Goal: Task Accomplishment & Management: Manage account settings

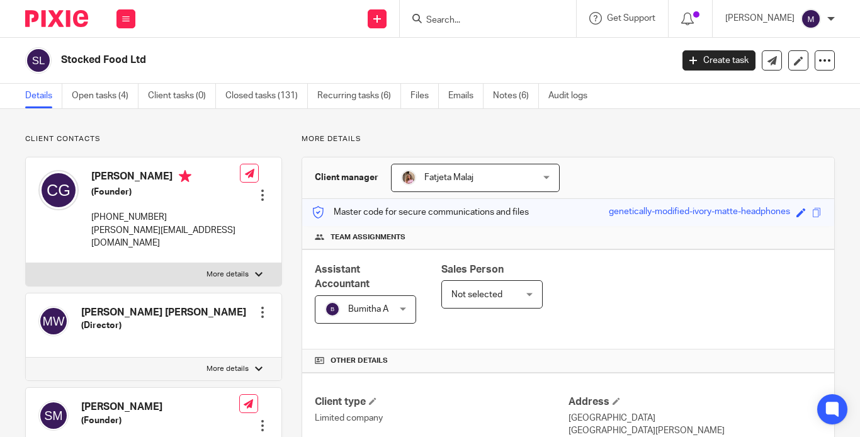
click at [0, 0] on link "Team" at bounding box center [0, 0] width 0 height 0
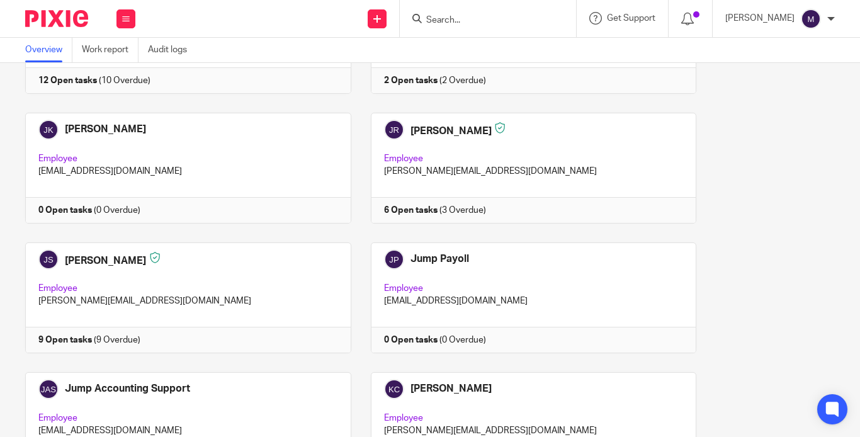
scroll to position [1845, 0]
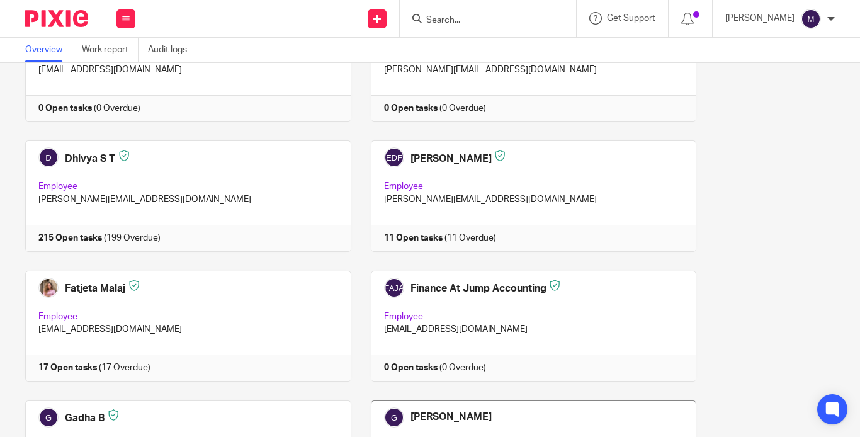
scroll to position [963, 0]
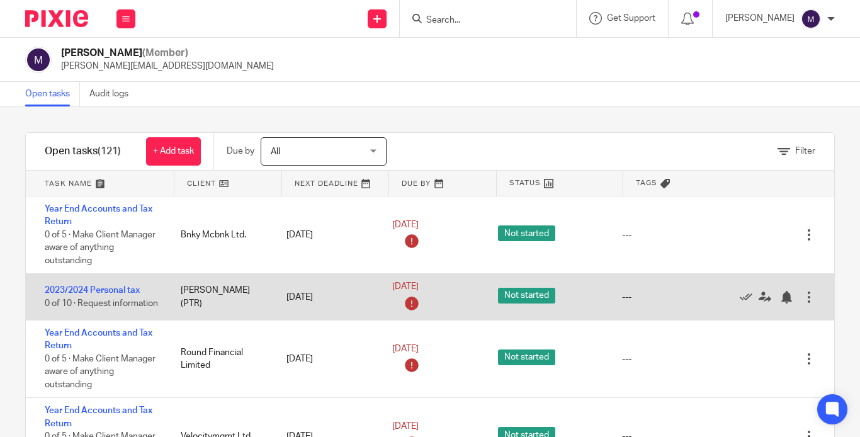
scroll to position [63, 0]
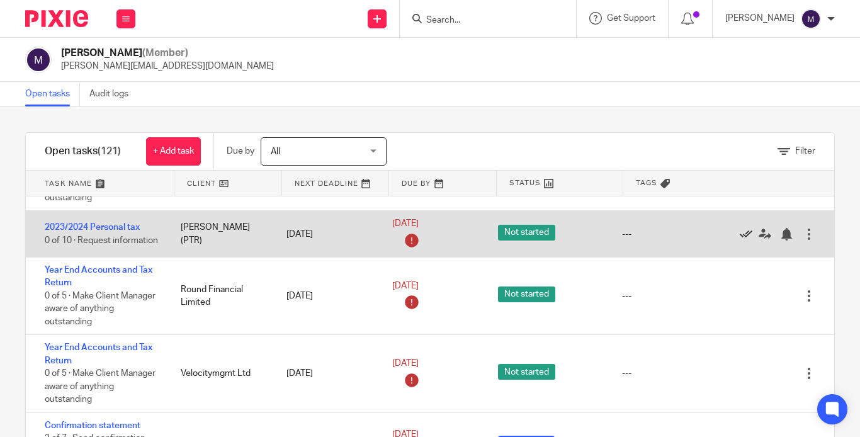
click at [740, 229] on icon at bounding box center [746, 234] width 13 height 13
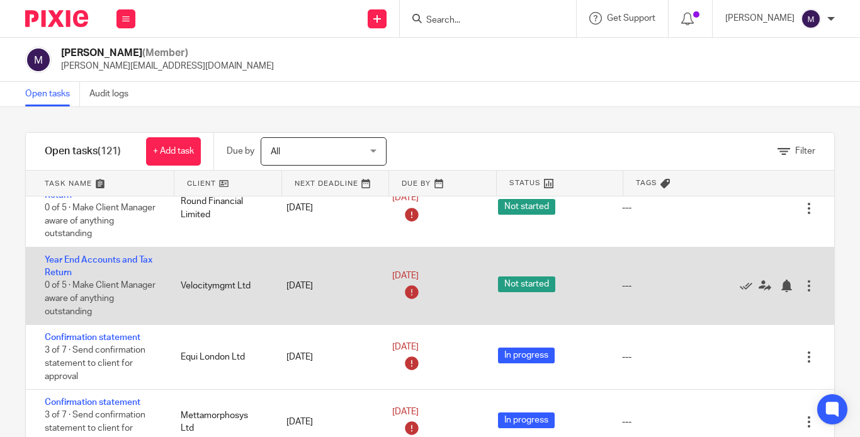
scroll to position [126, 0]
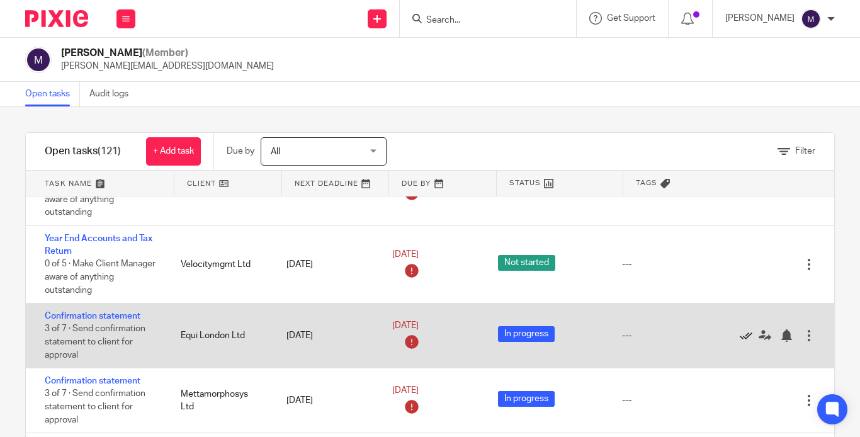
click at [740, 329] on icon at bounding box center [746, 335] width 13 height 13
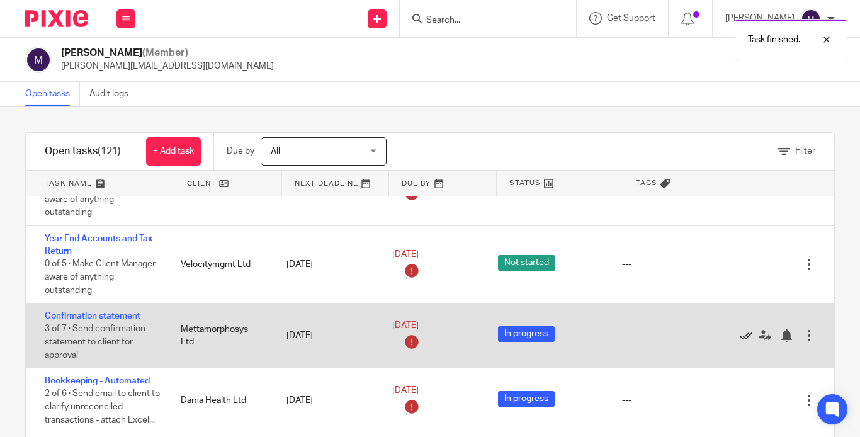
click at [740, 329] on icon at bounding box center [746, 335] width 13 height 13
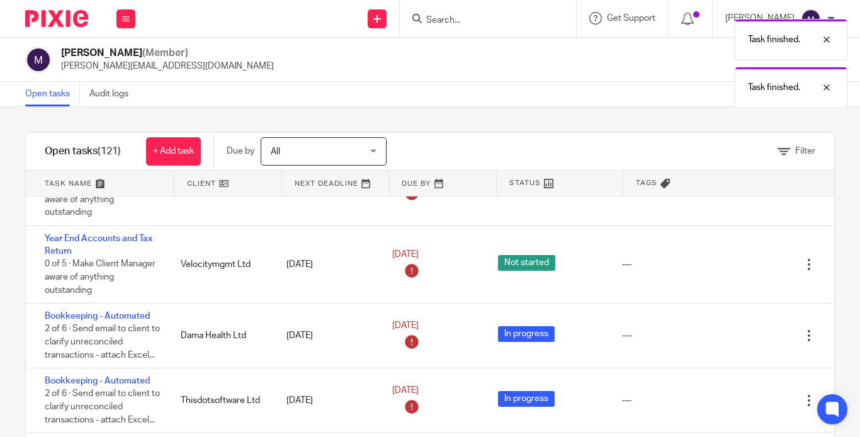
click at [740, 329] on icon at bounding box center [746, 335] width 13 height 13
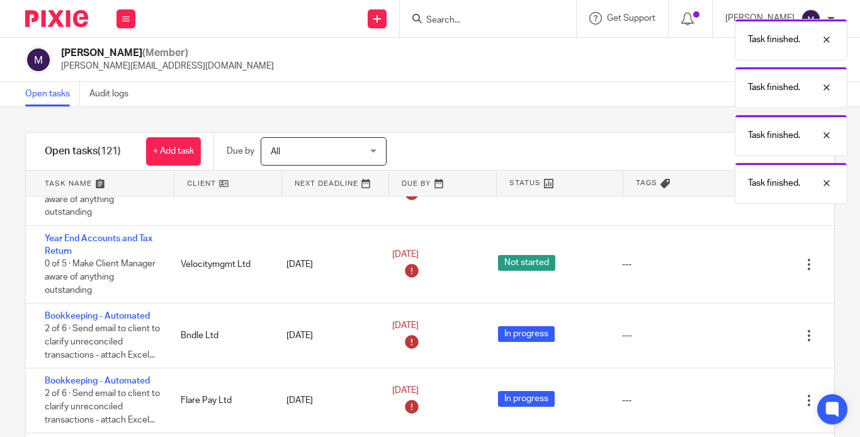
click at [740, 329] on icon at bounding box center [746, 335] width 13 height 13
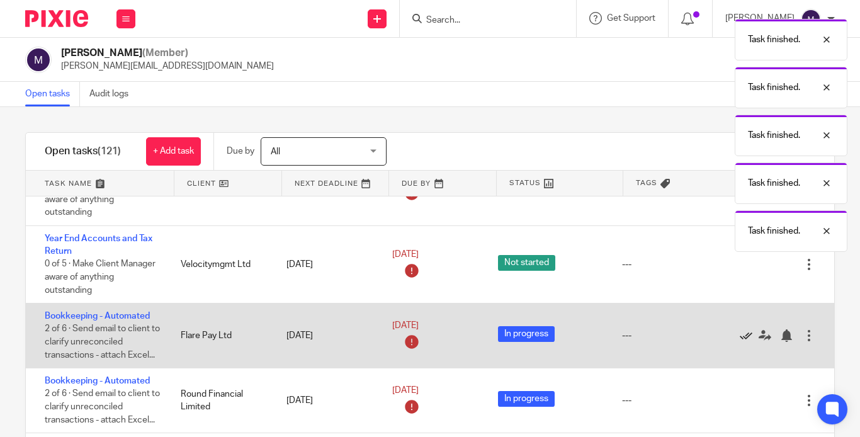
click at [740, 329] on icon at bounding box center [746, 335] width 13 height 13
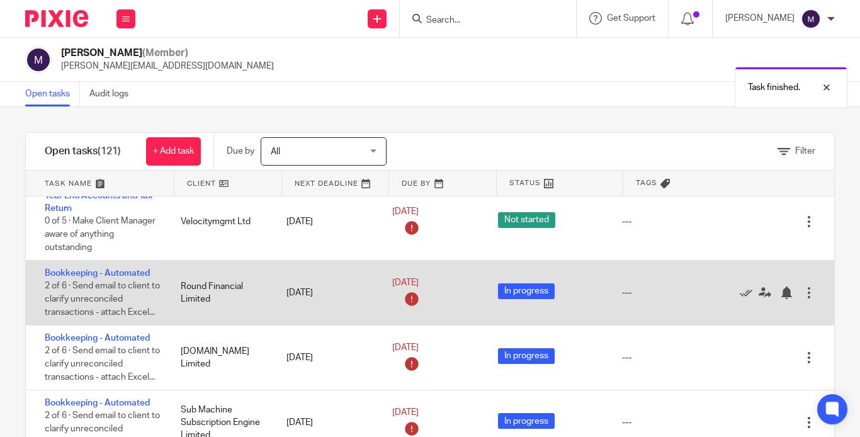
scroll to position [189, 0]
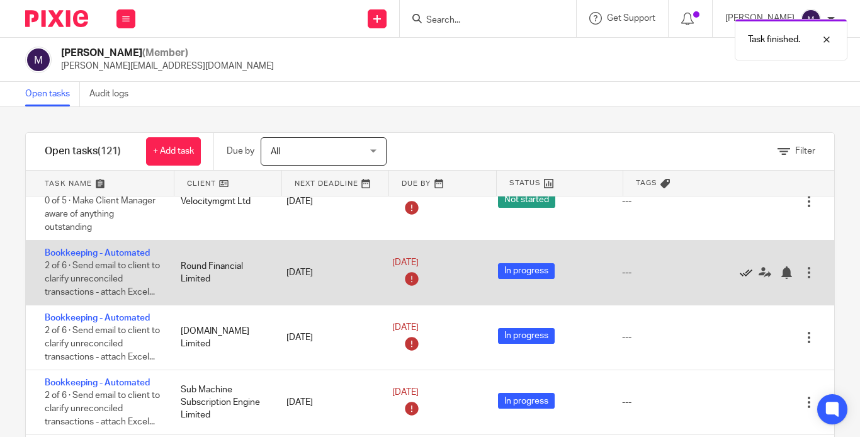
click at [740, 266] on icon at bounding box center [746, 272] width 13 height 13
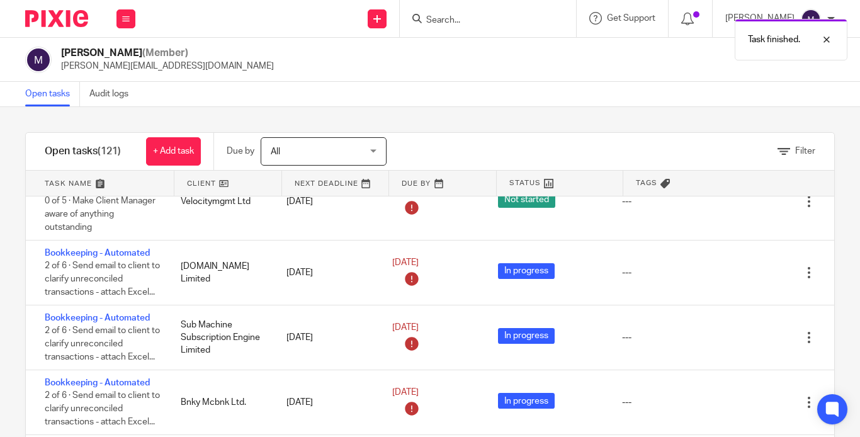
click at [740, 266] on icon at bounding box center [746, 272] width 13 height 13
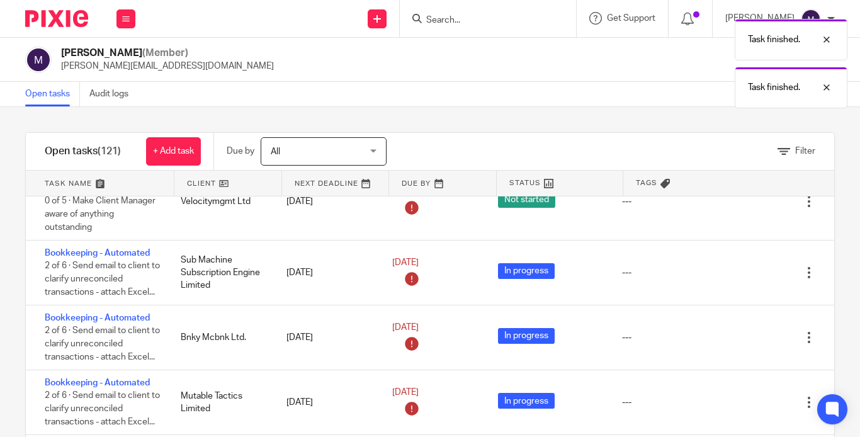
click at [734, 263] on div "Edit task Delete" at bounding box center [784, 273] width 101 height 64
click at [740, 266] on icon at bounding box center [746, 272] width 13 height 13
click at [740, 331] on icon at bounding box center [746, 337] width 13 height 13
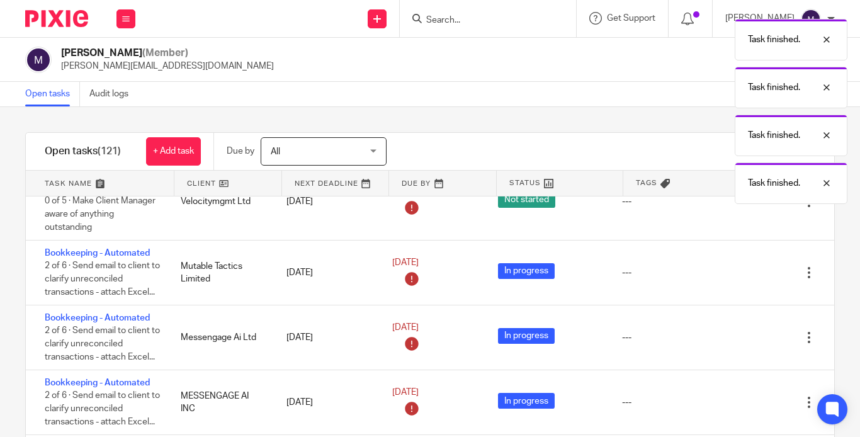
click at [740, 266] on icon at bounding box center [746, 272] width 13 height 13
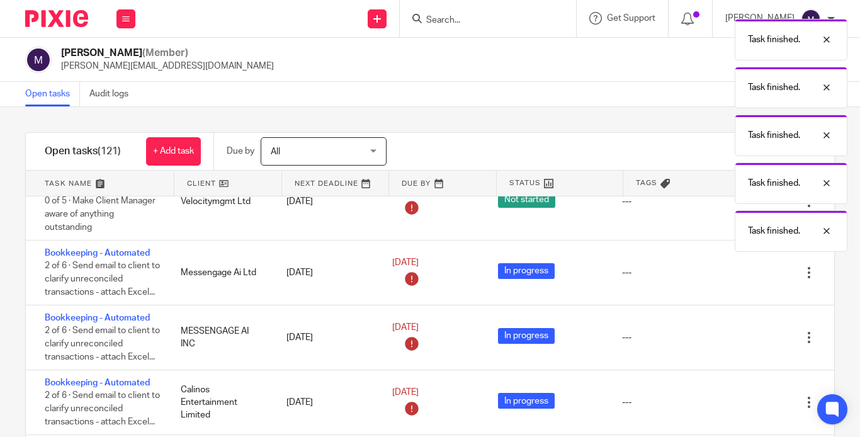
click at [740, 266] on icon at bounding box center [746, 272] width 13 height 13
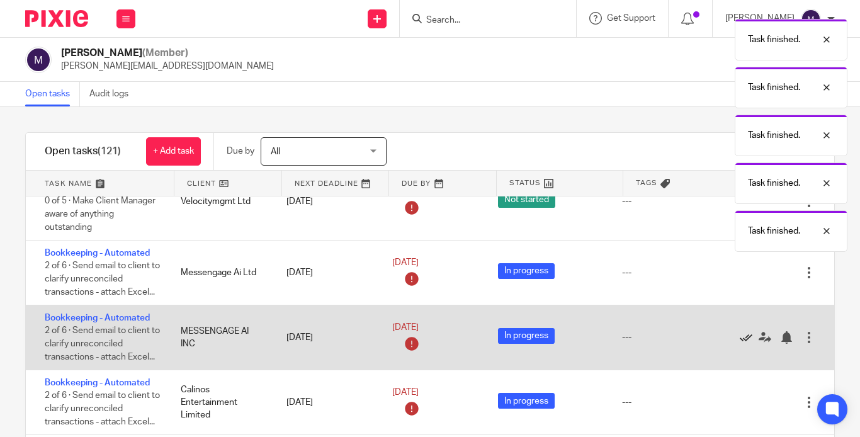
click at [740, 331] on icon at bounding box center [746, 337] width 13 height 13
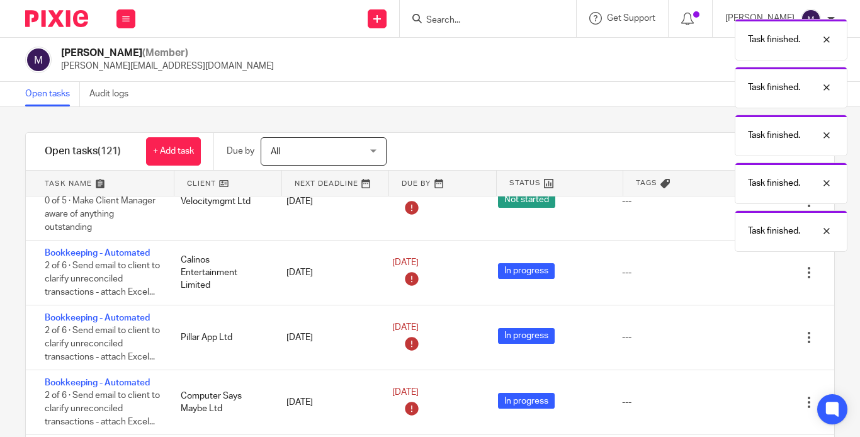
click at [740, 266] on icon at bounding box center [746, 272] width 13 height 13
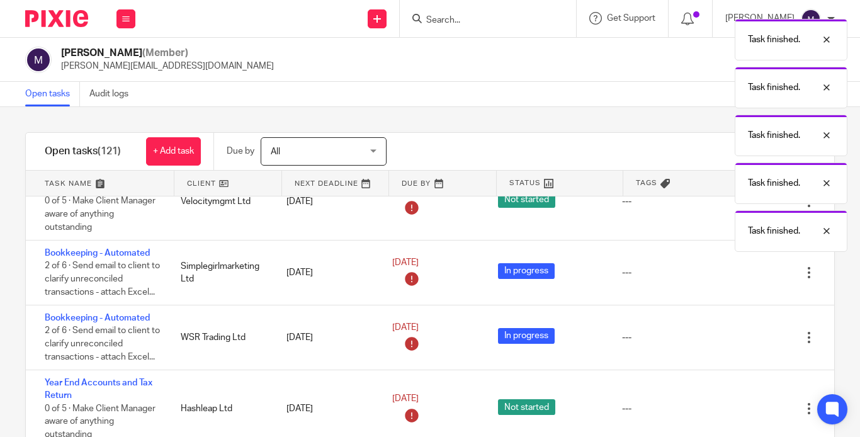
click at [740, 266] on icon at bounding box center [746, 272] width 13 height 13
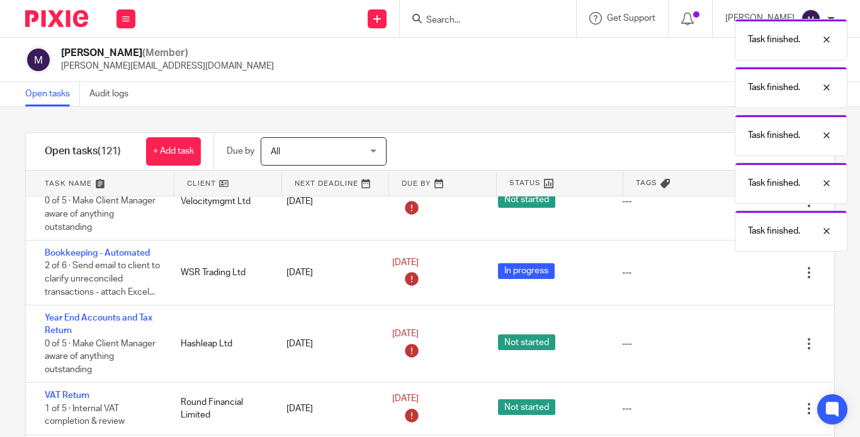
click at [740, 266] on icon at bounding box center [746, 272] width 13 height 13
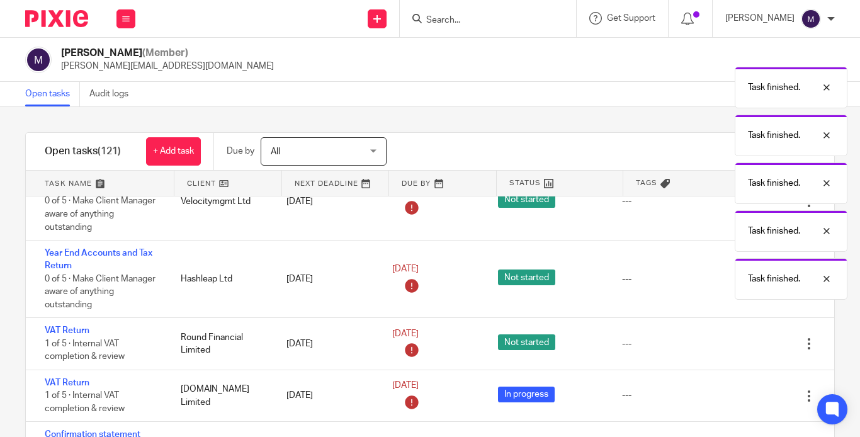
click at [716, 265] on body "Work Email Clients Team Reports Work Email Clients Team Reports Settings Send n…" at bounding box center [430, 218] width 860 height 437
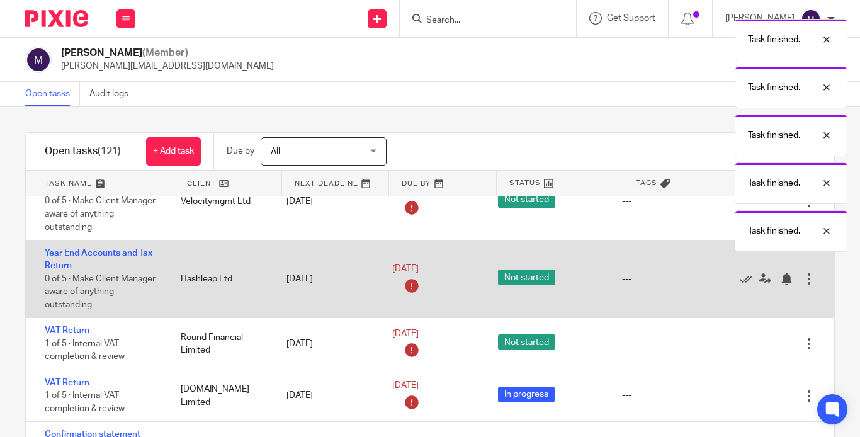
scroll to position [252, 0]
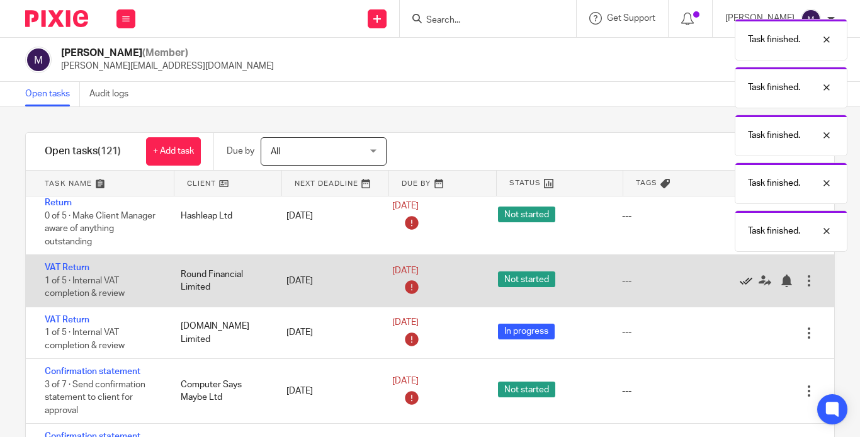
click at [740, 275] on icon at bounding box center [746, 281] width 13 height 13
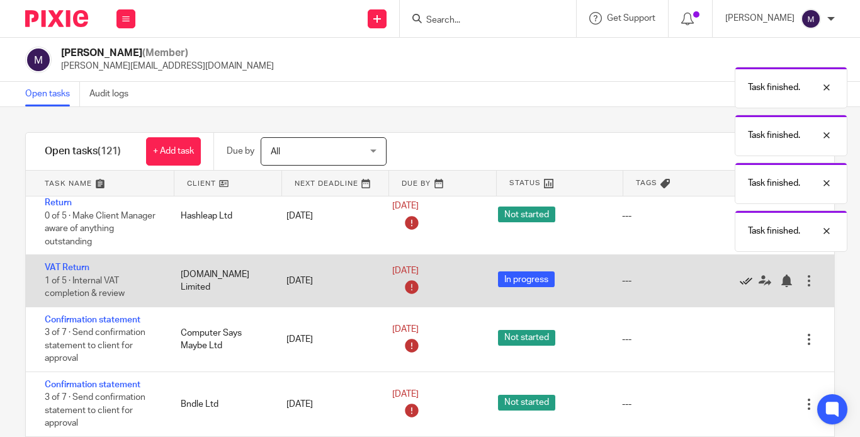
click at [740, 275] on icon at bounding box center [746, 281] width 13 height 13
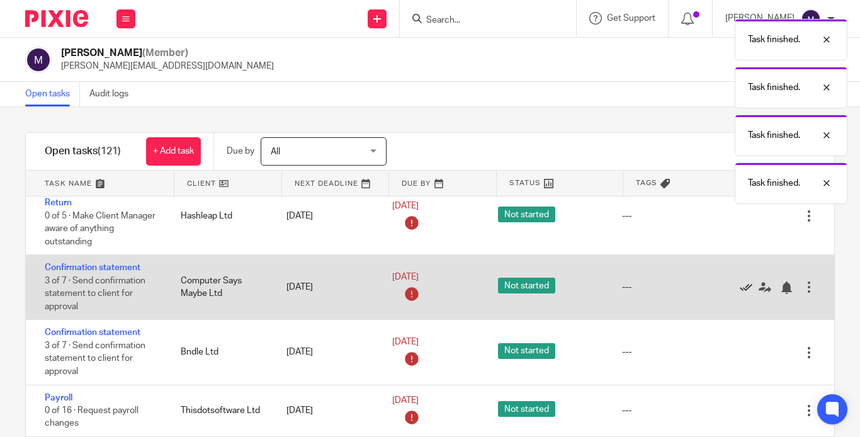
click at [740, 281] on icon at bounding box center [746, 287] width 13 height 13
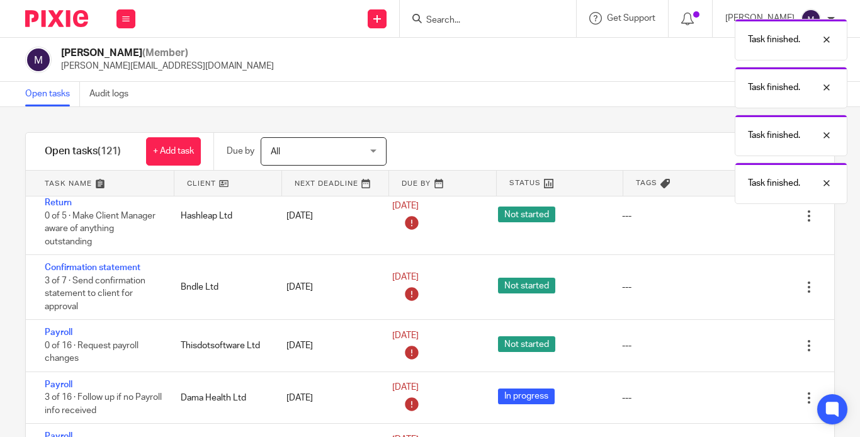
click at [740, 281] on icon at bounding box center [746, 287] width 13 height 13
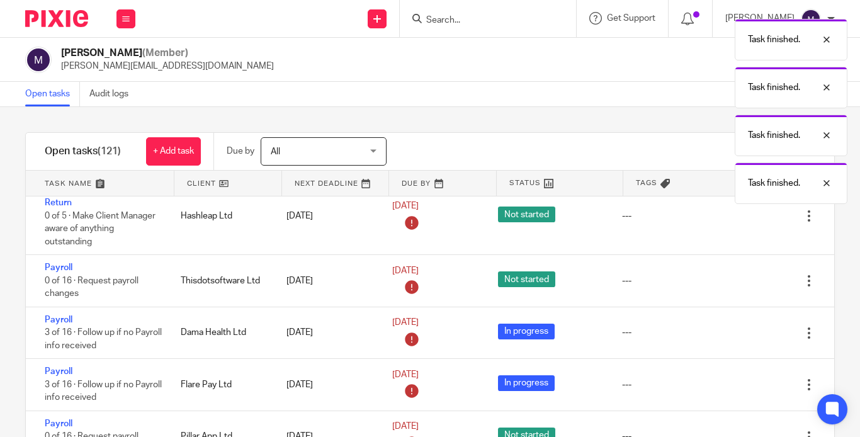
click at [740, 275] on icon at bounding box center [746, 281] width 13 height 13
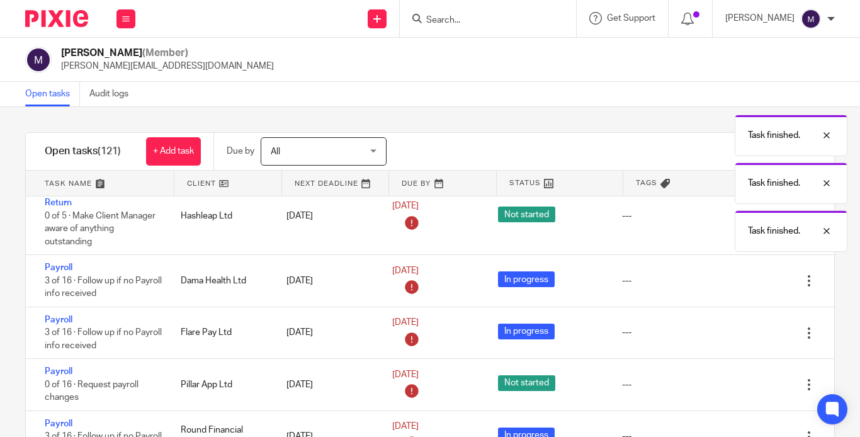
click at [740, 275] on icon at bounding box center [746, 281] width 13 height 13
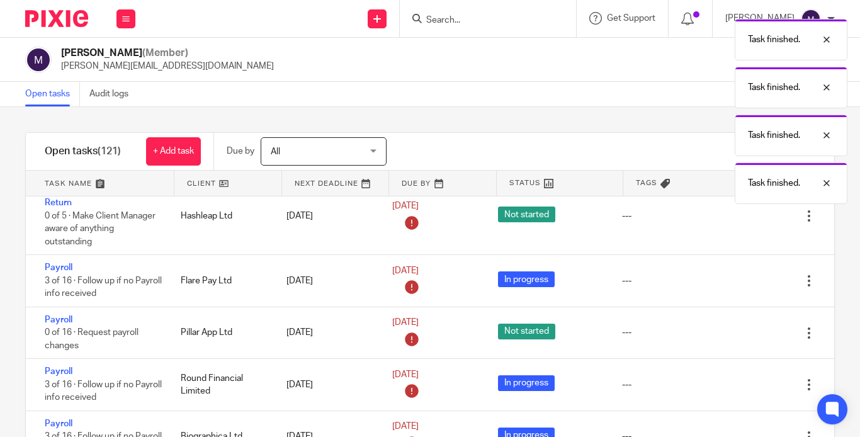
click at [740, 275] on icon at bounding box center [746, 281] width 13 height 13
click at [734, 307] on div "Edit task Delete" at bounding box center [784, 332] width 101 height 51
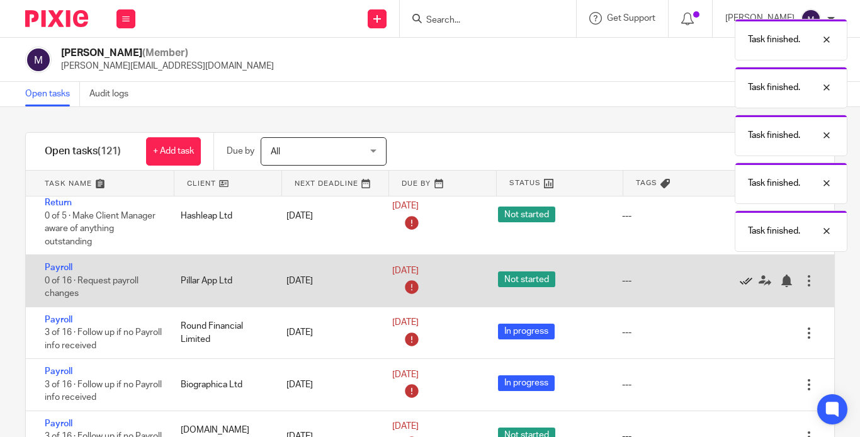
click at [740, 275] on icon at bounding box center [746, 281] width 13 height 13
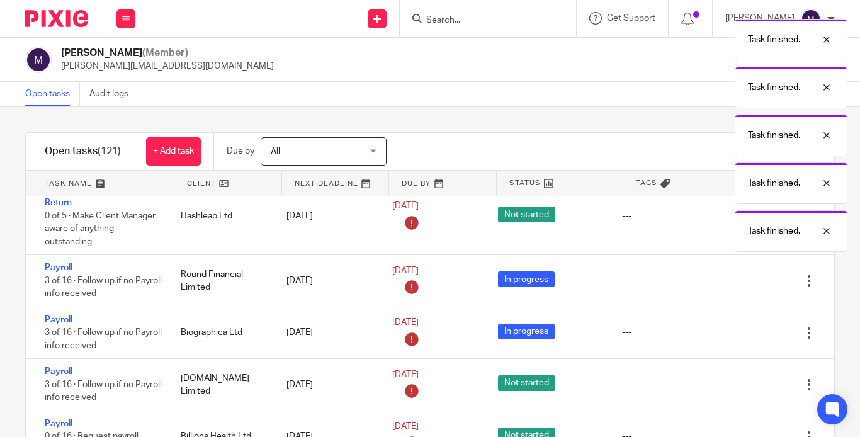
click at [740, 275] on icon at bounding box center [746, 281] width 13 height 13
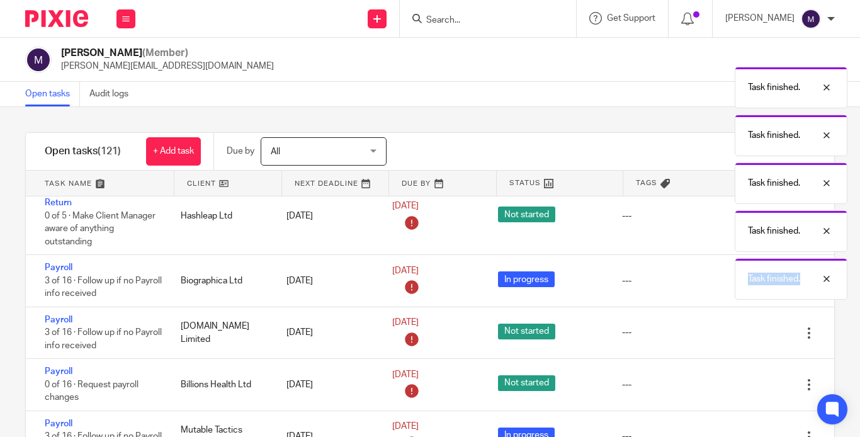
click at [714, 268] on div "Task finished. Task finished. Task finished. Task finished. Task finished. Task…" at bounding box center [638, 156] width 417 height 287
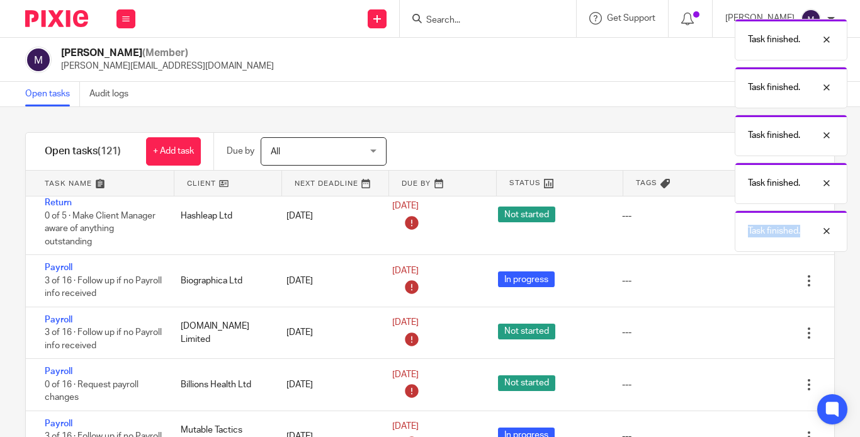
click at [740, 275] on icon at bounding box center [746, 281] width 13 height 13
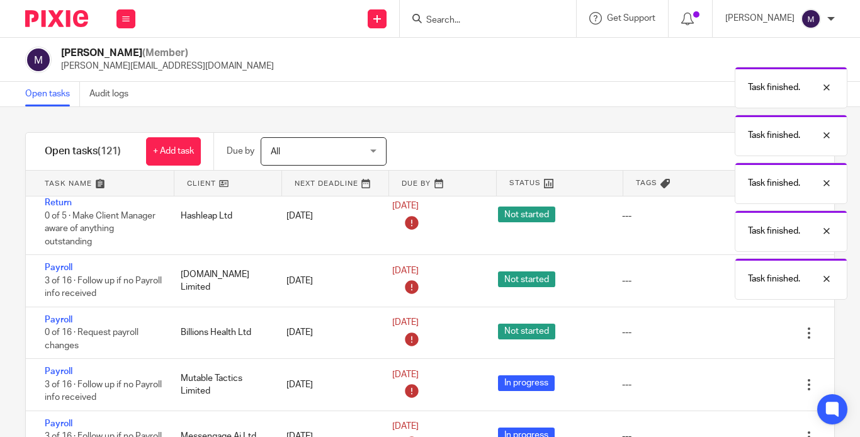
click at [714, 268] on div "Task finished. Task finished. Task finished. Task finished. Task finished. Task…" at bounding box center [638, 156] width 417 height 287
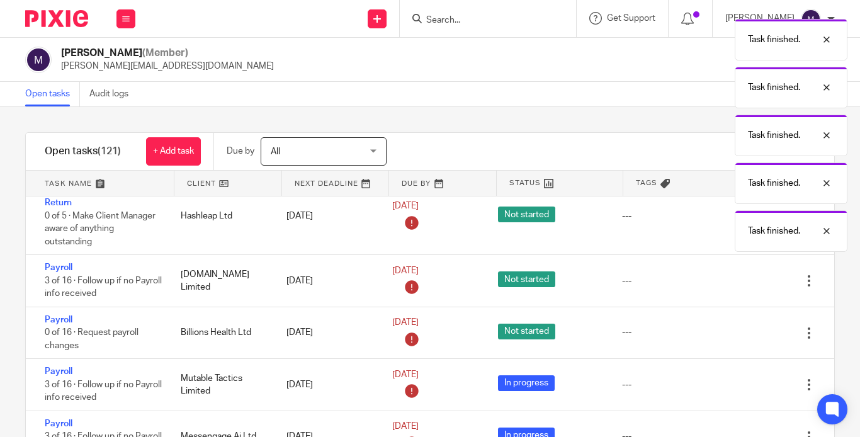
click at [740, 275] on icon at bounding box center [746, 281] width 13 height 13
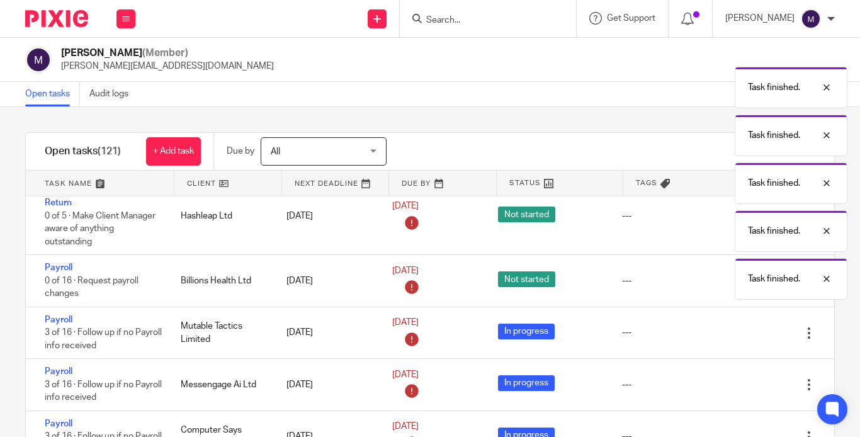
click at [714, 268] on div "Task finished. Task finished. Task finished. Task finished. Task finished. Task…" at bounding box center [638, 156] width 417 height 287
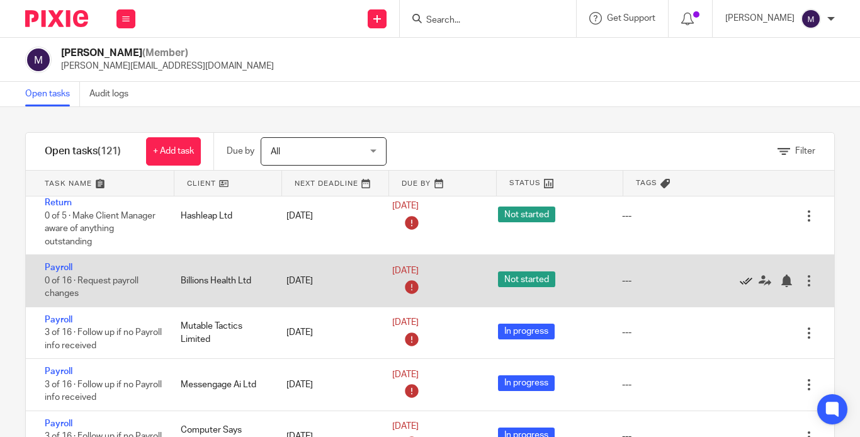
click at [740, 275] on icon at bounding box center [746, 281] width 13 height 13
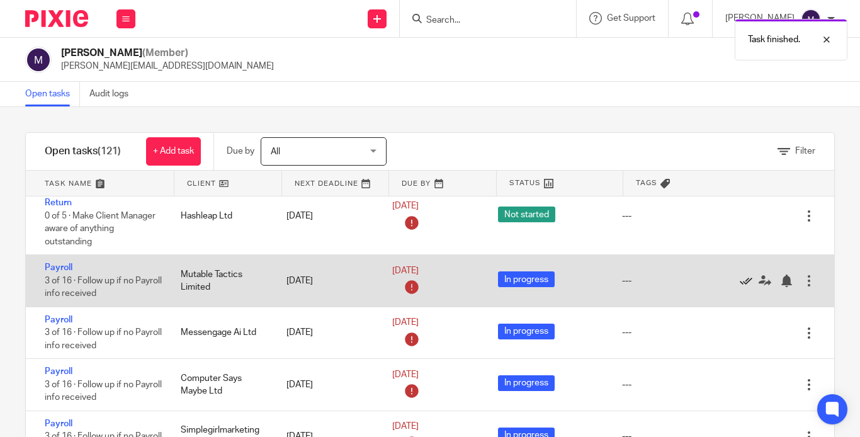
click at [740, 275] on icon at bounding box center [746, 281] width 13 height 13
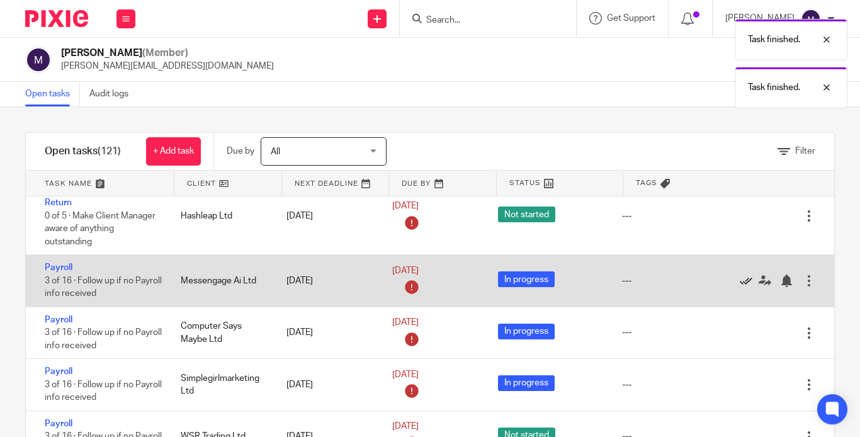
click at [740, 275] on icon at bounding box center [746, 281] width 13 height 13
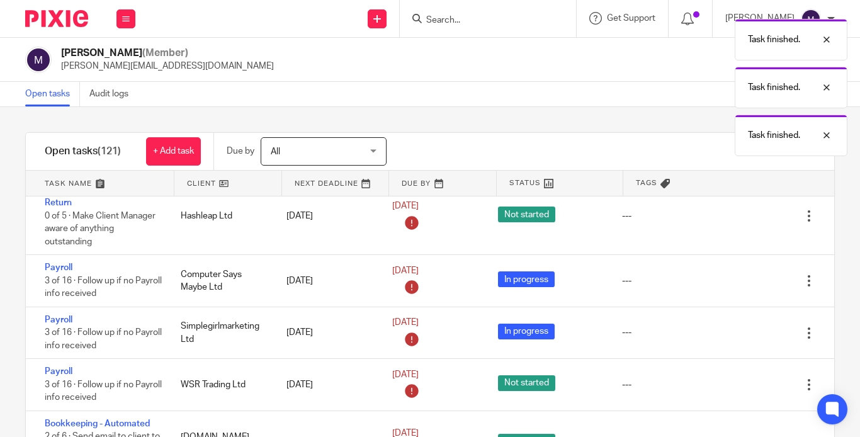
click at [740, 275] on icon at bounding box center [746, 281] width 13 height 13
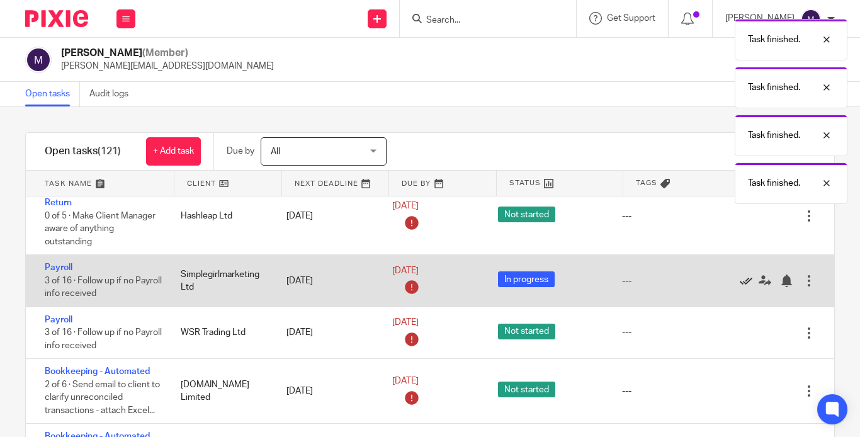
click at [740, 275] on icon at bounding box center [746, 281] width 13 height 13
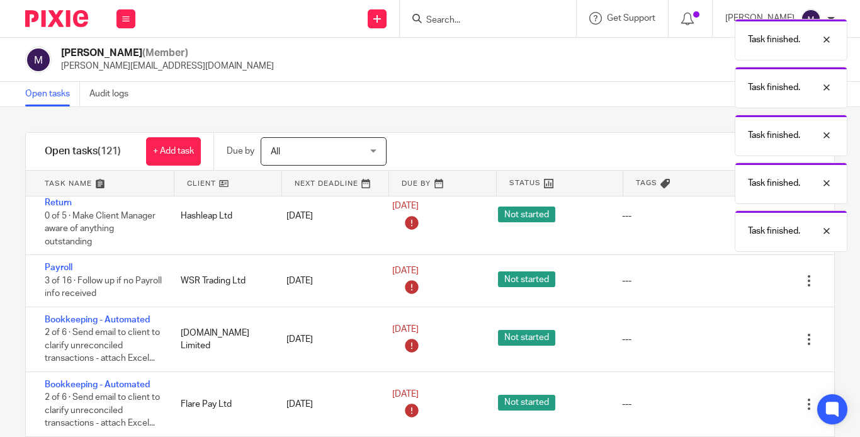
click at [740, 275] on icon at bounding box center [746, 281] width 13 height 13
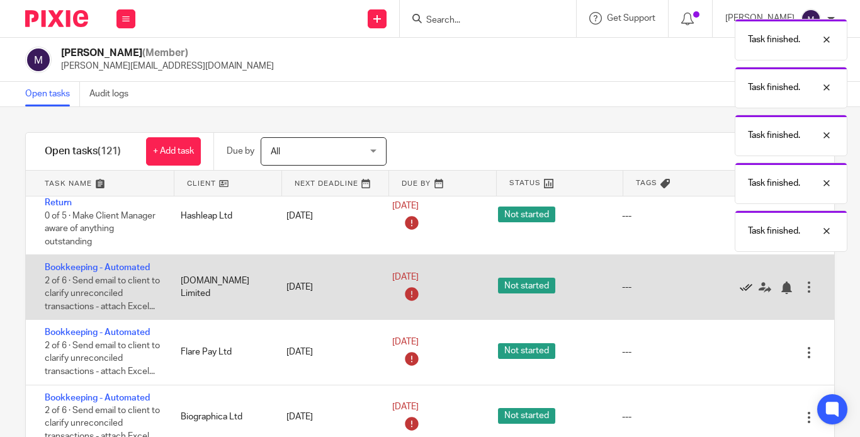
click at [740, 281] on icon at bounding box center [746, 287] width 13 height 13
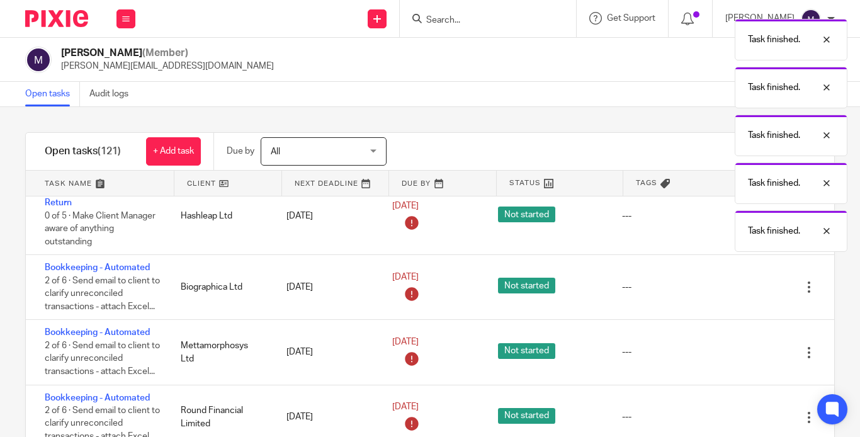
click at [740, 281] on icon at bounding box center [746, 287] width 13 height 13
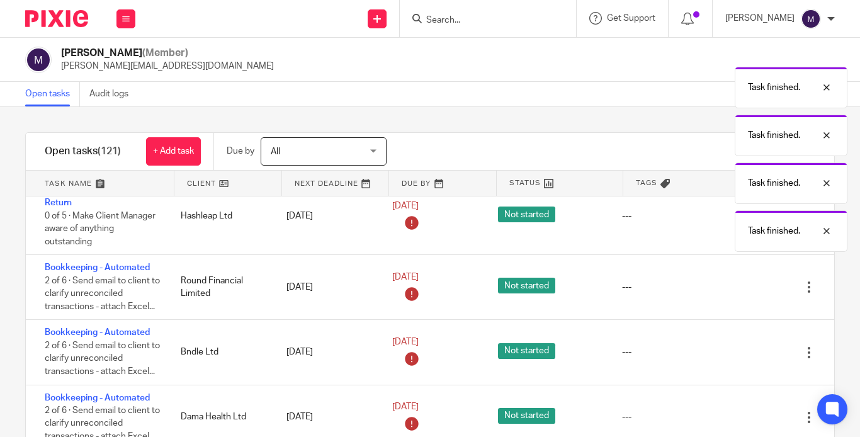
click at [740, 281] on icon at bounding box center [746, 287] width 13 height 13
click at [720, 266] on body "Work Email Clients Team Reports Work Email Clients Team Reports Settings Send n…" at bounding box center [430, 218] width 860 height 437
click at [740, 281] on icon at bounding box center [746, 287] width 13 height 13
click at [720, 266] on div "Task finished. Task finished. Task finished. Task finished. Task finished. Task…" at bounding box center [638, 156] width 417 height 287
click at [740, 281] on icon at bounding box center [746, 287] width 13 height 13
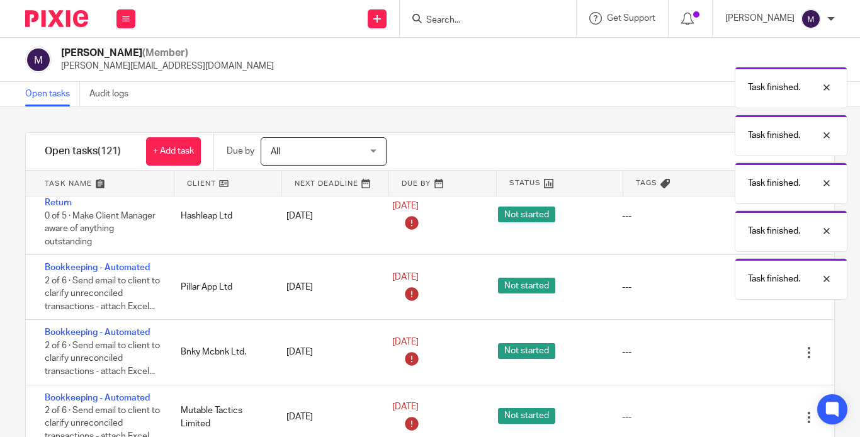
click at [740, 281] on icon at bounding box center [746, 287] width 13 height 13
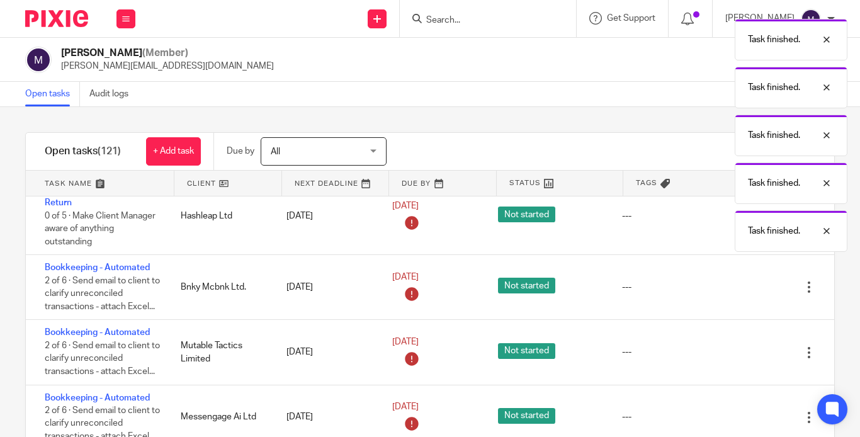
click at [740, 281] on icon at bounding box center [746, 287] width 13 height 13
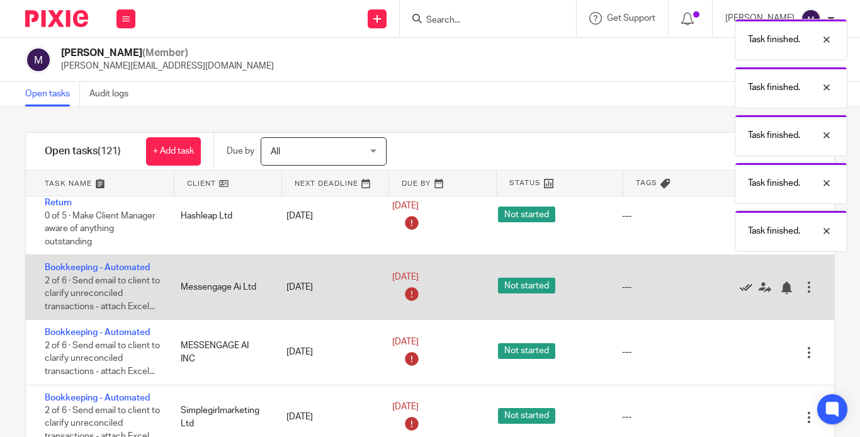
click at [740, 281] on icon at bounding box center [746, 287] width 13 height 13
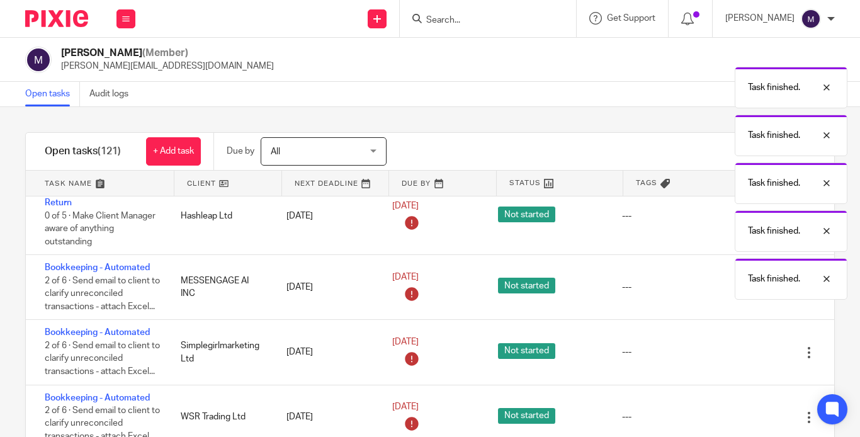
click at [721, 266] on body "Work Email Clients Team Reports Work Email Clients Team Reports Settings Send n…" at bounding box center [430, 218] width 860 height 437
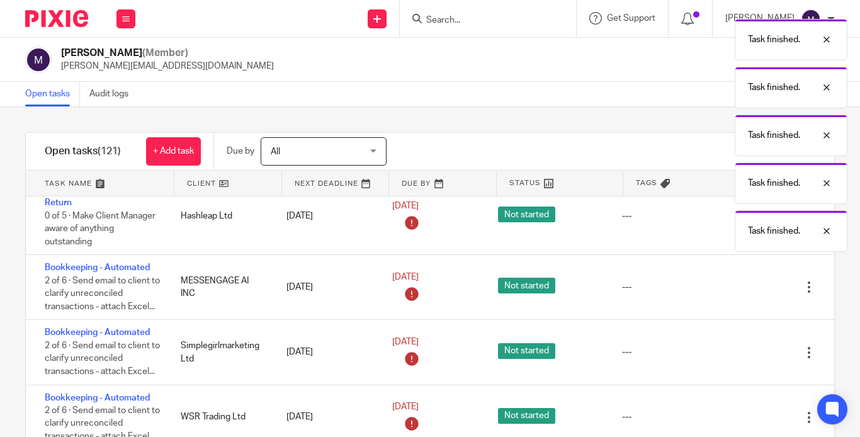
click at [740, 281] on icon at bounding box center [746, 287] width 13 height 13
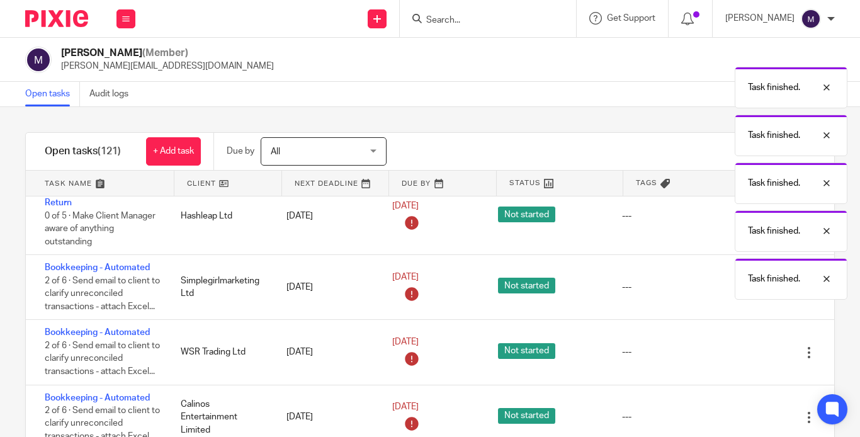
click at [721, 266] on div "Task finished. Task finished. Task finished. Task finished. Task finished. Task…" at bounding box center [638, 156] width 417 height 287
click at [721, 266] on body "Work Email Clients Team Reports Work Email Clients Team Reports Settings Send n…" at bounding box center [430, 218] width 860 height 437
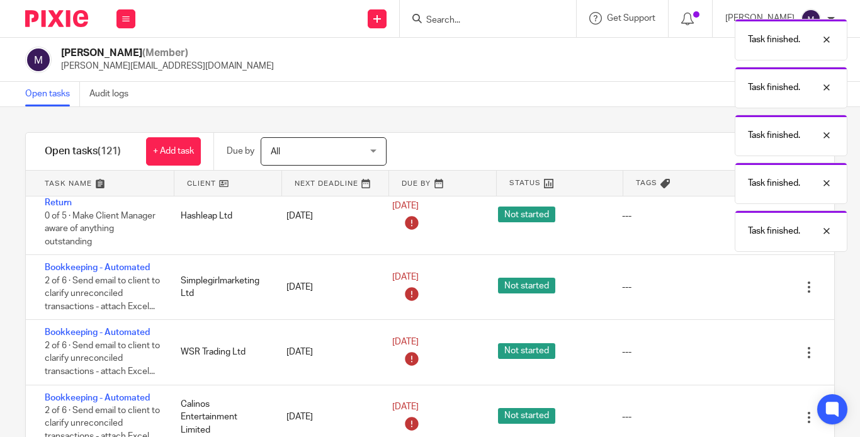
click at [740, 281] on icon at bounding box center [746, 287] width 13 height 13
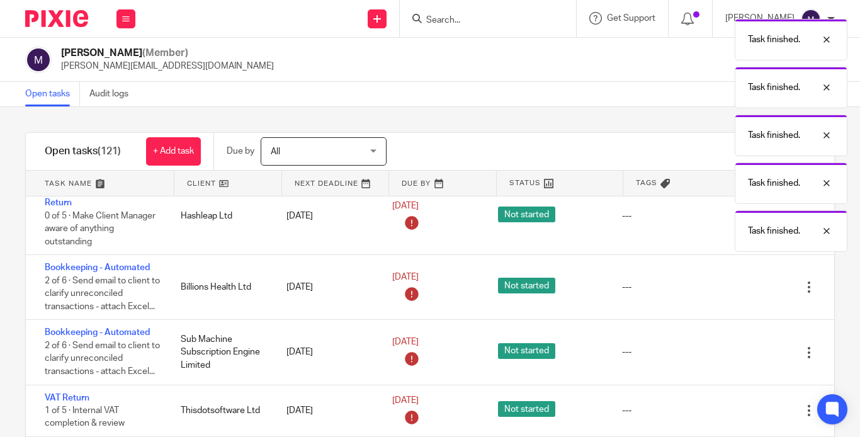
click at [740, 281] on icon at bounding box center [746, 287] width 13 height 13
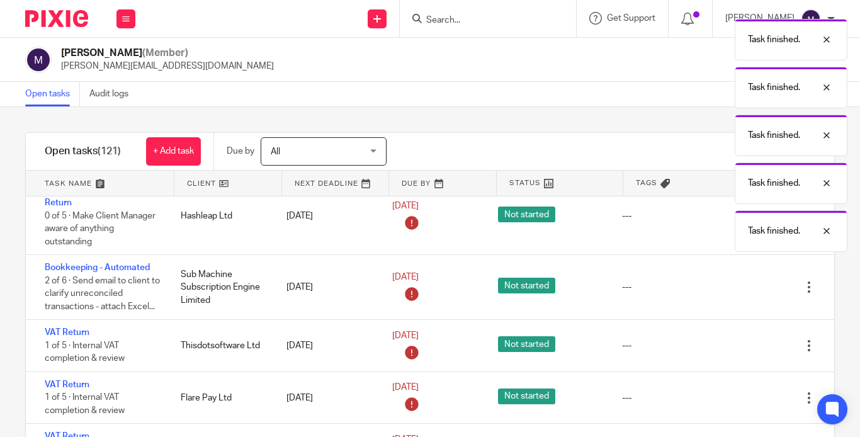
click at [740, 281] on icon at bounding box center [746, 287] width 13 height 13
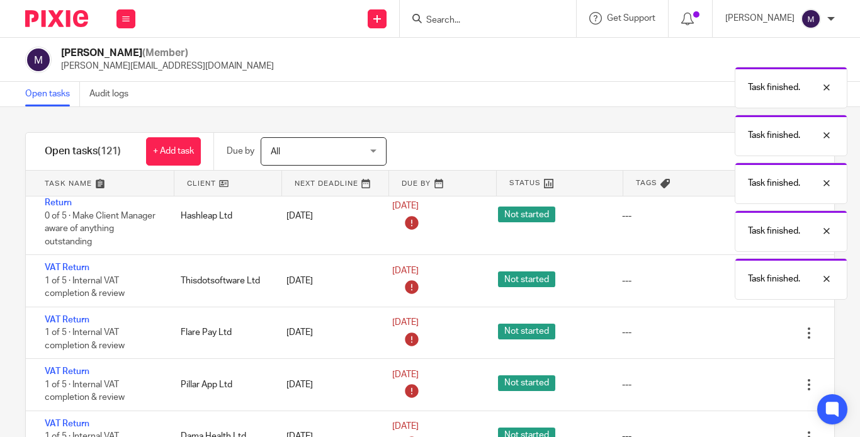
click at [740, 275] on icon at bounding box center [746, 281] width 13 height 13
click at [721, 268] on body "Work Email Clients Team Reports Work Email Clients Team Reports Settings Send n…" at bounding box center [430, 218] width 860 height 437
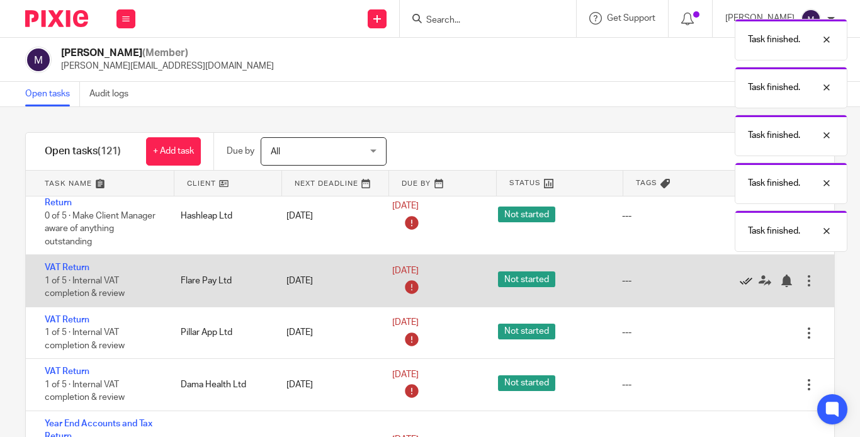
click at [740, 275] on icon at bounding box center [746, 281] width 13 height 13
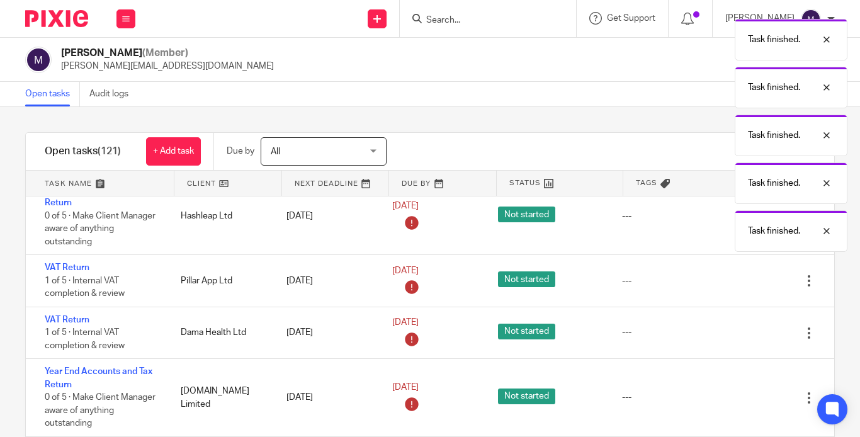
click at [740, 275] on icon at bounding box center [746, 281] width 13 height 13
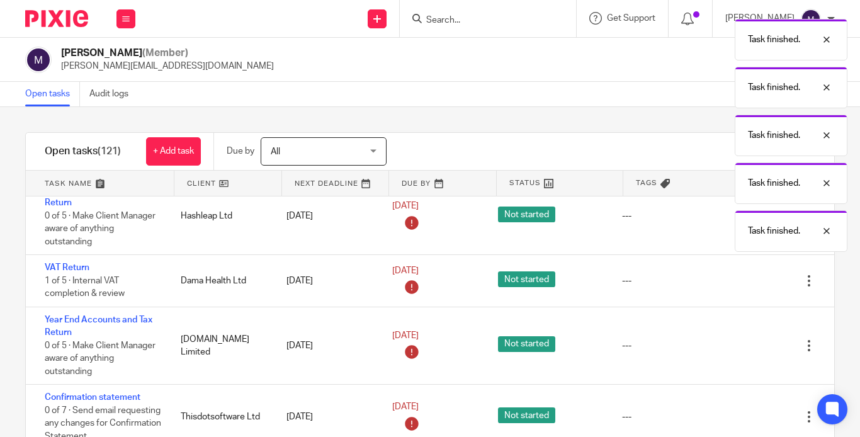
click at [740, 275] on icon at bounding box center [746, 281] width 13 height 13
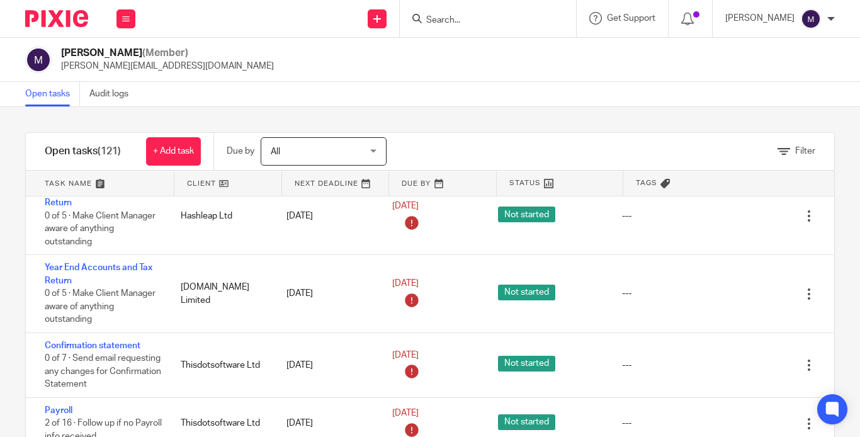
drag, startPoint x: 481, startPoint y: 13, endPoint x: 489, endPoint y: 13, distance: 7.6
click at [489, 23] on input "Search" at bounding box center [481, 20] width 113 height 11
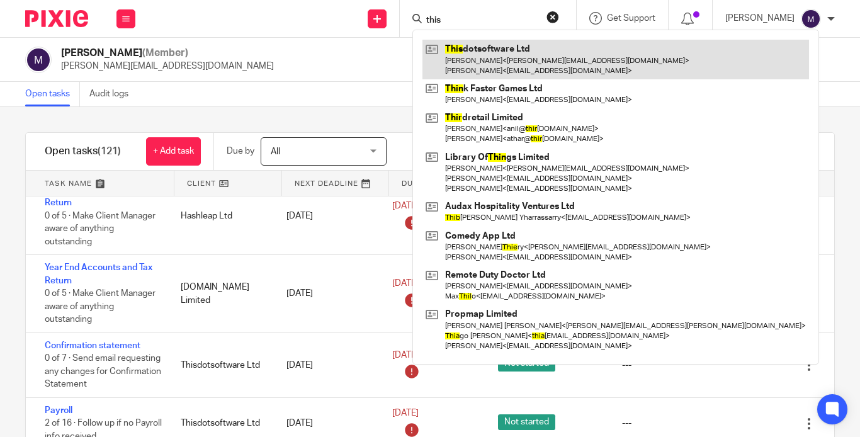
type input "this"
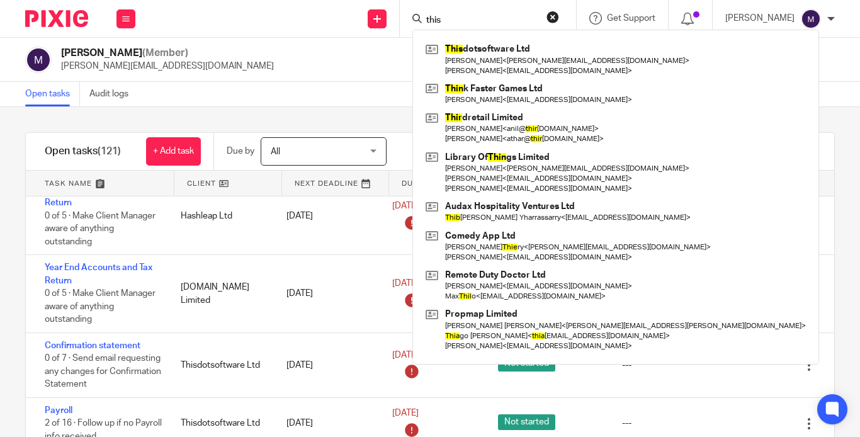
click at [734, 98] on div "Open tasks Audit logs" at bounding box center [430, 94] width 860 height 25
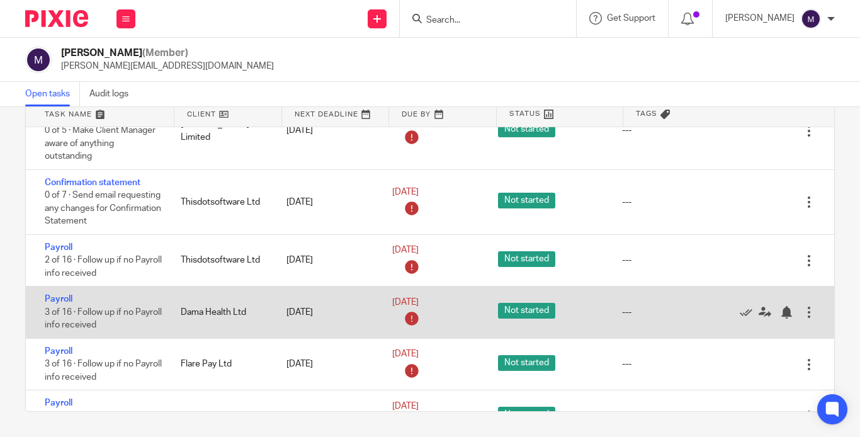
scroll to position [315, 0]
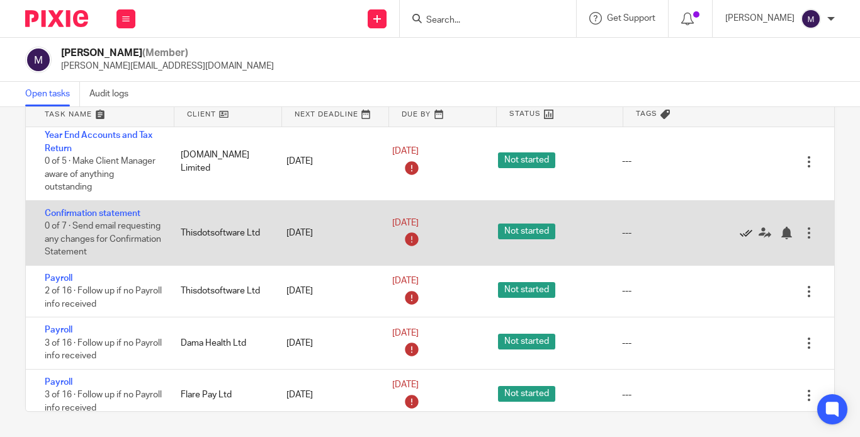
click at [740, 227] on icon at bounding box center [746, 233] width 13 height 13
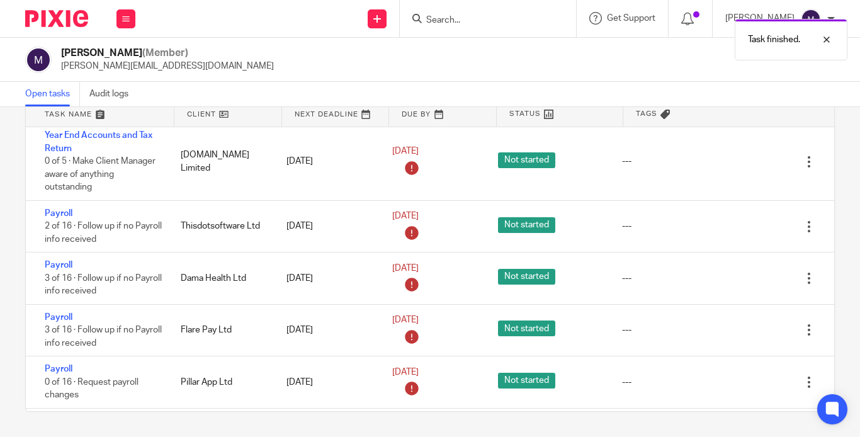
click at [734, 212] on div "Edit task Delete" at bounding box center [784, 226] width 101 height 51
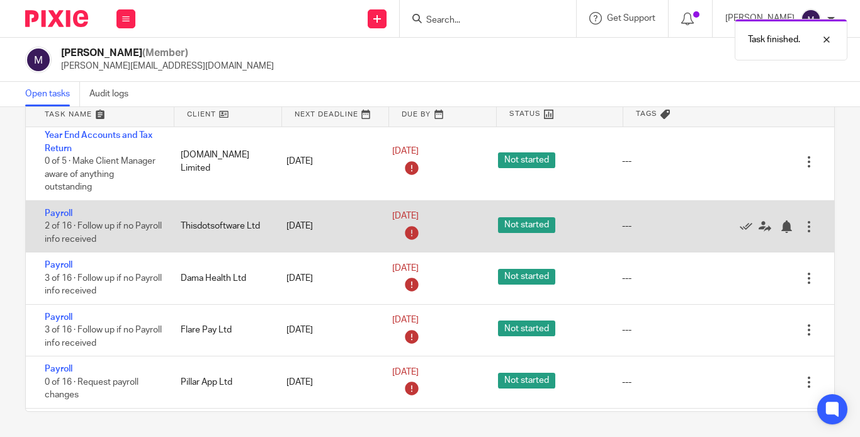
click at [734, 212] on div "Edit task Delete" at bounding box center [784, 226] width 101 height 51
click at [740, 220] on icon at bounding box center [746, 226] width 13 height 13
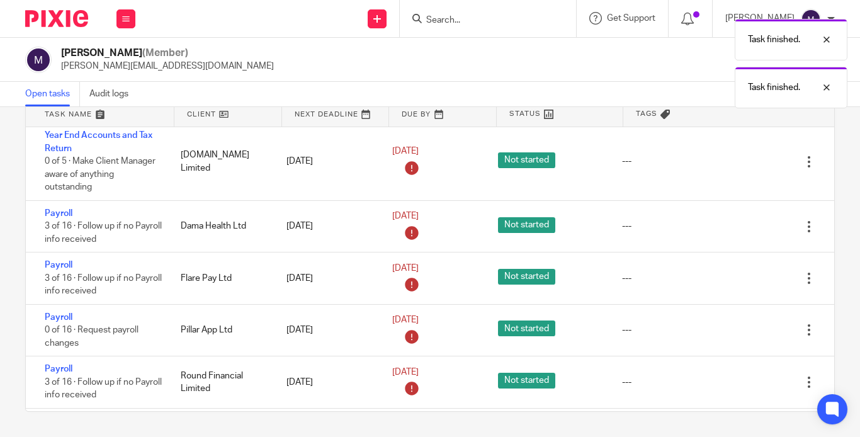
click at [740, 220] on icon at bounding box center [746, 226] width 13 height 13
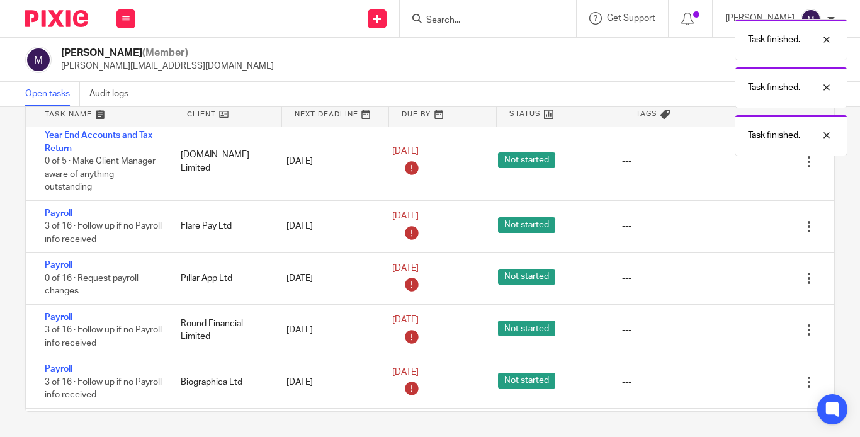
click at [740, 220] on icon at bounding box center [746, 226] width 13 height 13
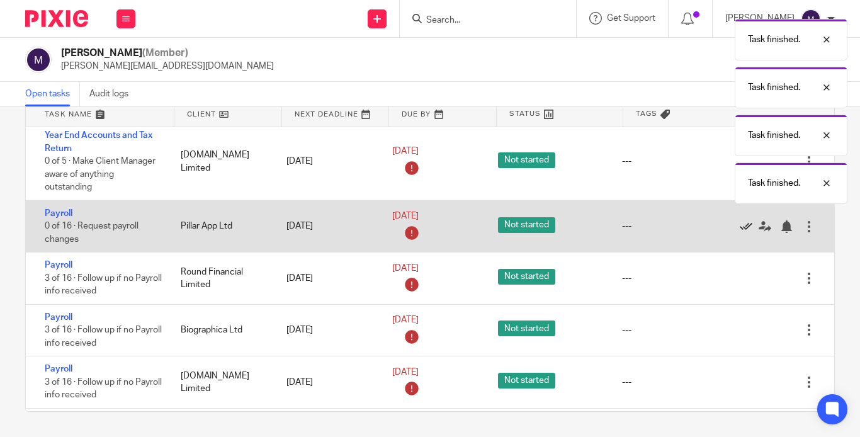
click at [740, 220] on icon at bounding box center [746, 226] width 13 height 13
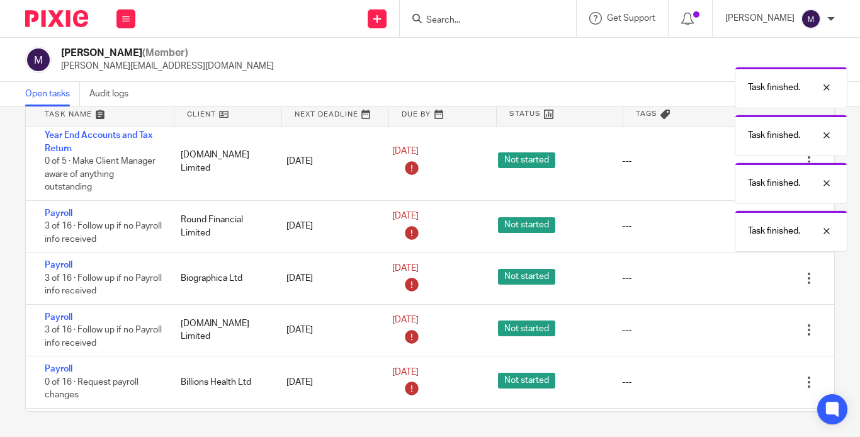
click at [713, 205] on div "Task finished. Task finished. Task finished. Task finished. Task finished." at bounding box center [638, 132] width 417 height 239
click at [740, 220] on icon at bounding box center [746, 226] width 13 height 13
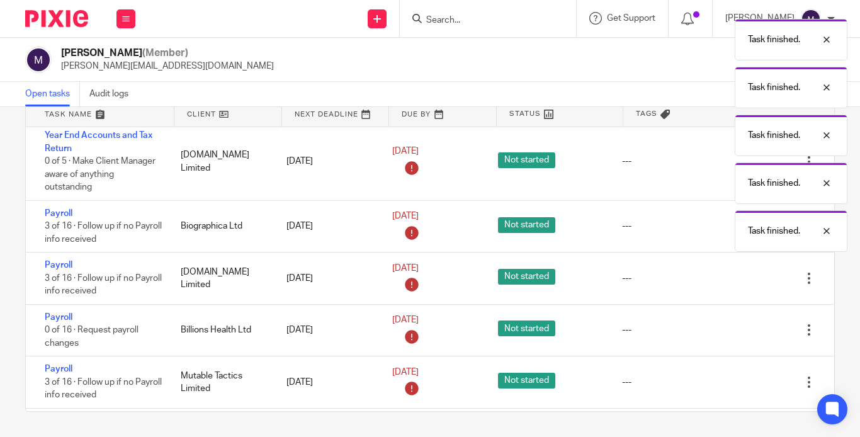
click at [713, 205] on div "Task finished. Task finished. Task finished. Task finished. Task finished." at bounding box center [638, 132] width 417 height 239
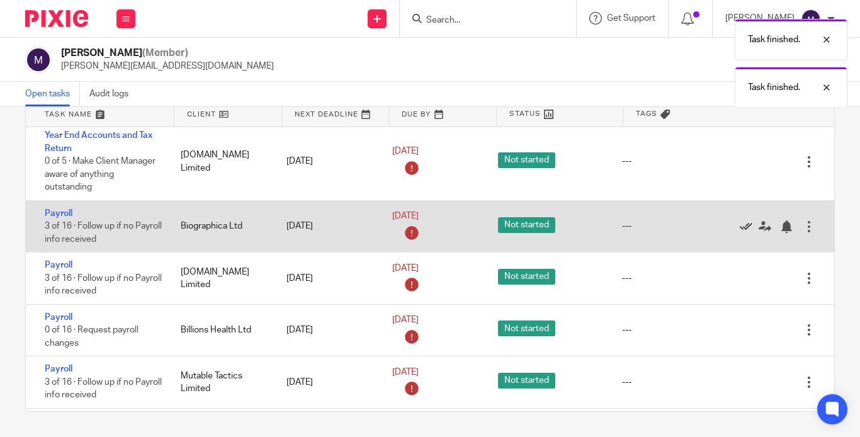
click at [740, 220] on icon at bounding box center [746, 226] width 13 height 13
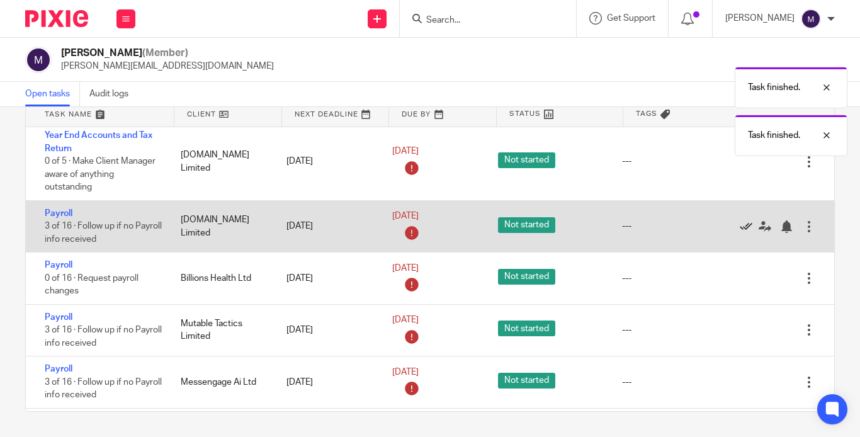
click at [740, 220] on icon at bounding box center [746, 226] width 13 height 13
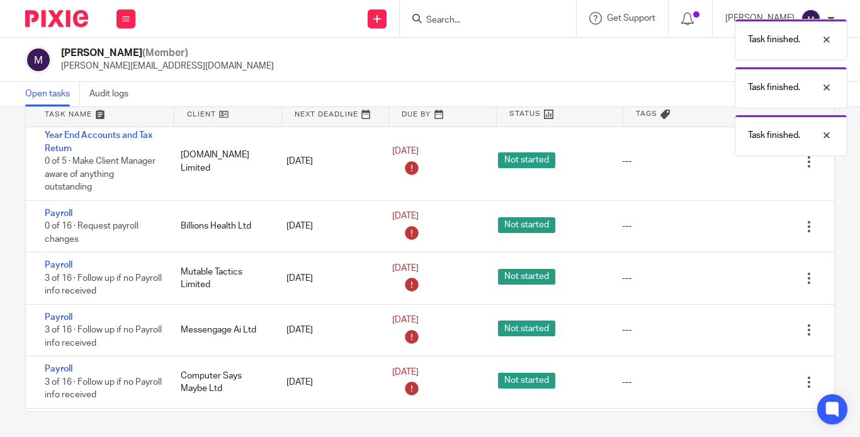
click at [740, 220] on icon at bounding box center [746, 226] width 13 height 13
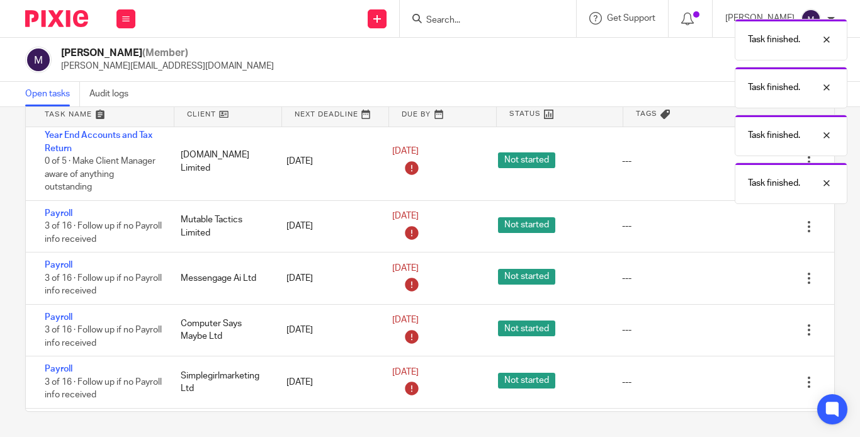
click at [740, 220] on icon at bounding box center [746, 226] width 13 height 13
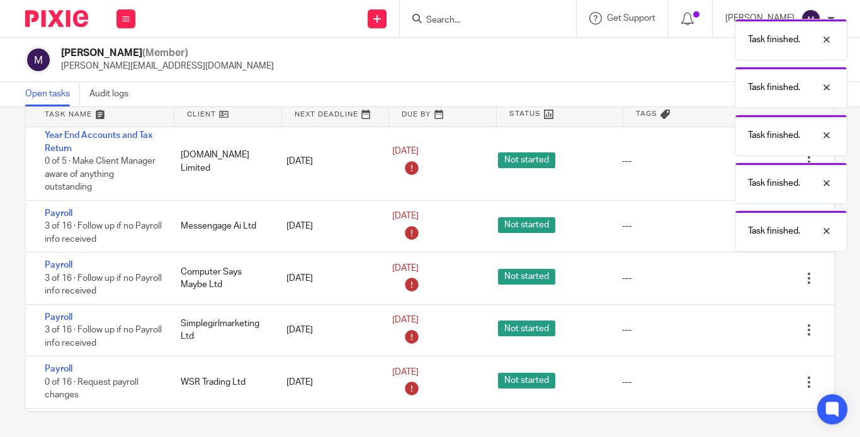
click at [717, 205] on div "Task finished. Task finished. Task finished. Task finished. Task finished." at bounding box center [638, 132] width 417 height 239
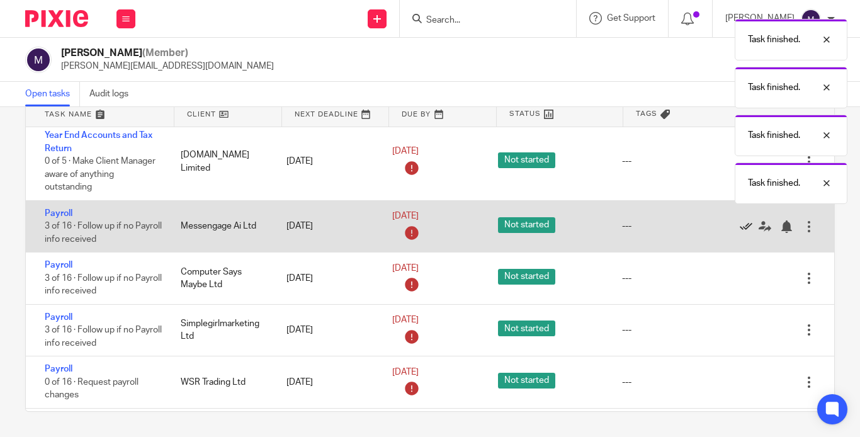
click at [740, 220] on icon at bounding box center [746, 226] width 13 height 13
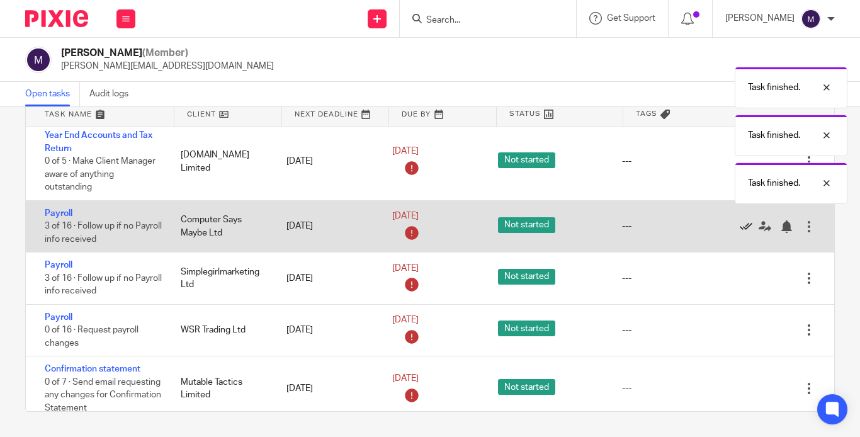
click at [740, 220] on icon at bounding box center [746, 226] width 13 height 13
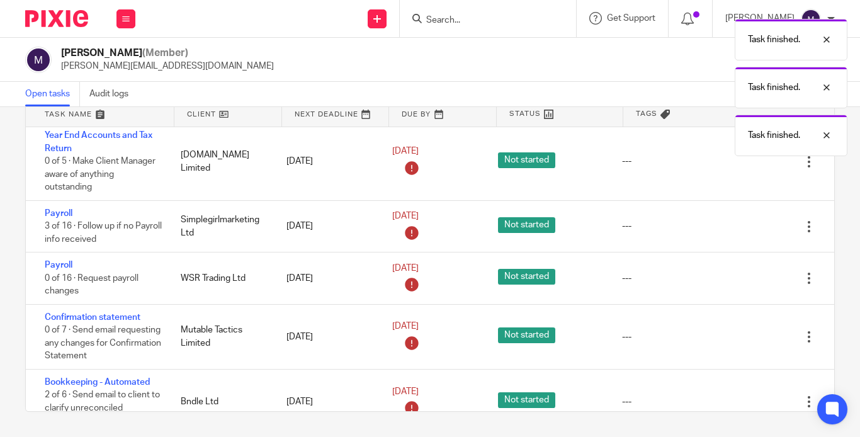
click at [740, 220] on icon at bounding box center [746, 226] width 13 height 13
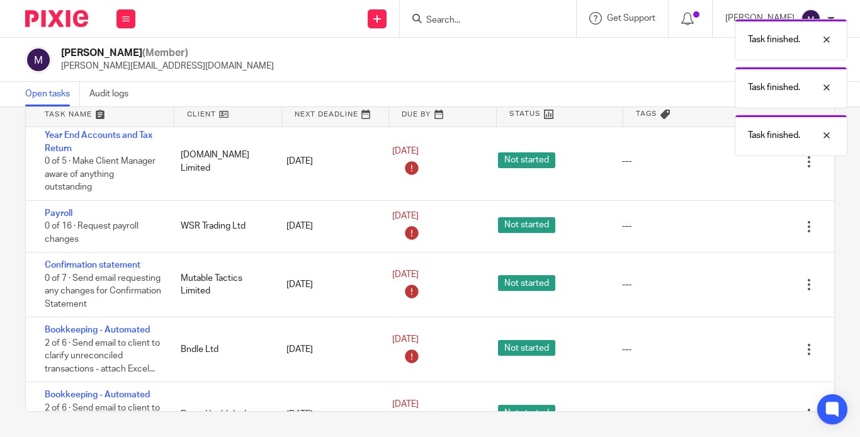
click at [740, 220] on icon at bounding box center [746, 226] width 13 height 13
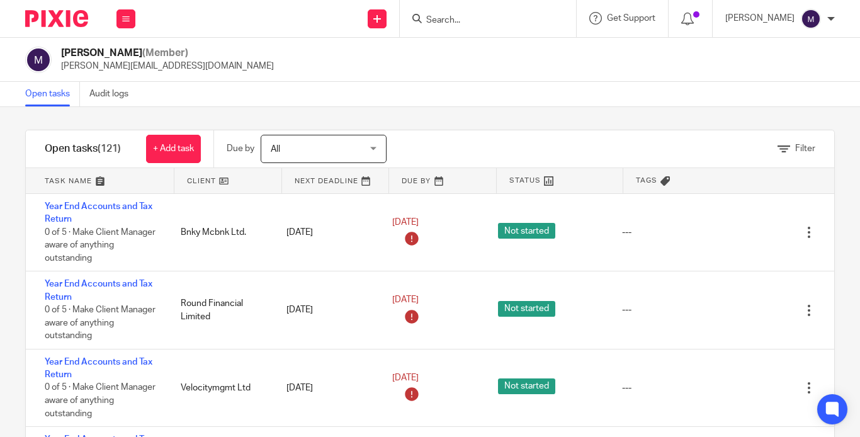
scroll to position [0, 0]
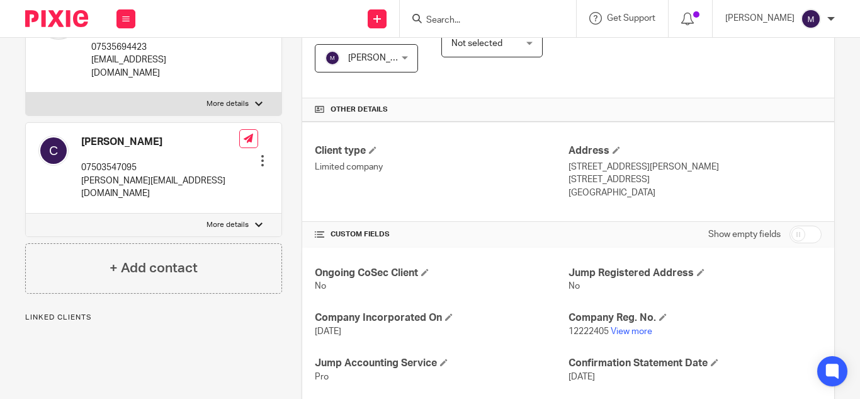
scroll to position [252, 0]
click at [617, 326] on link "View more" at bounding box center [632, 330] width 42 height 9
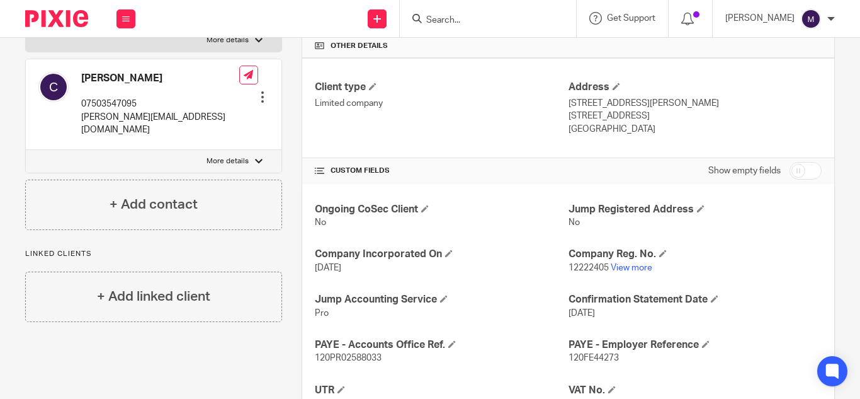
scroll to position [378, 0]
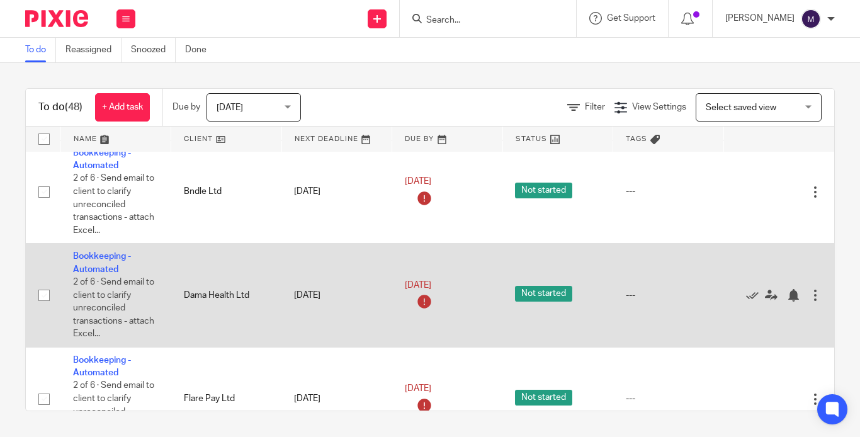
scroll to position [567, 0]
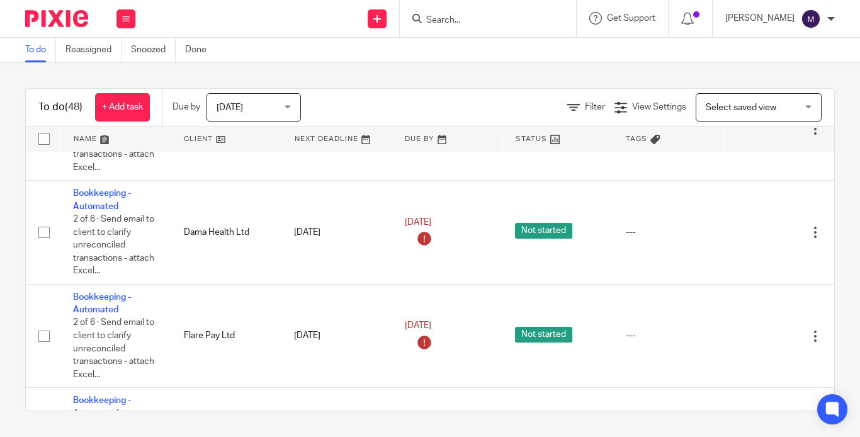
click at [0, 0] on link "Team" at bounding box center [0, 0] width 0 height 0
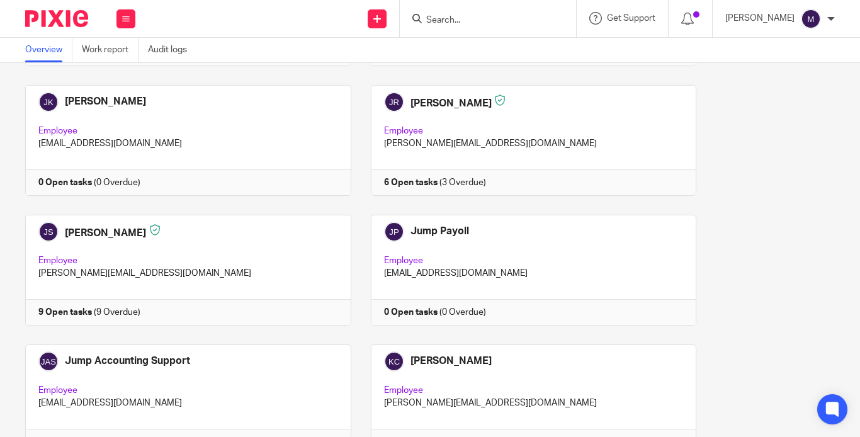
scroll to position [1845, 0]
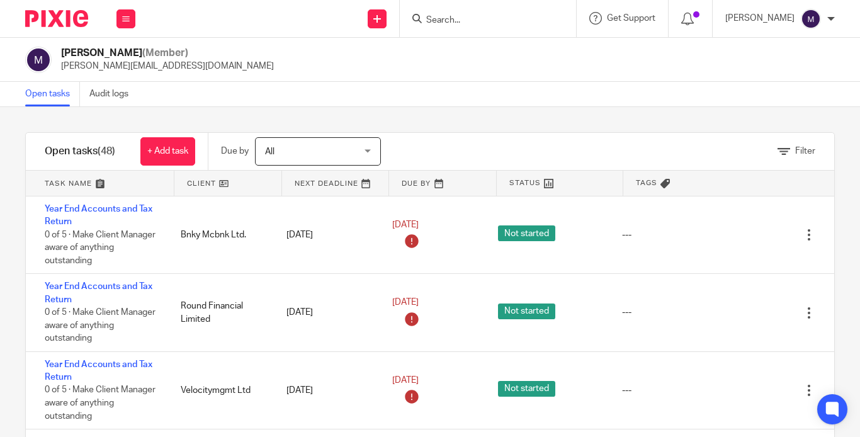
click at [808, 18] on img at bounding box center [811, 19] width 20 height 20
click at [792, 47] on span "My profile" at bounding box center [785, 50] width 39 height 9
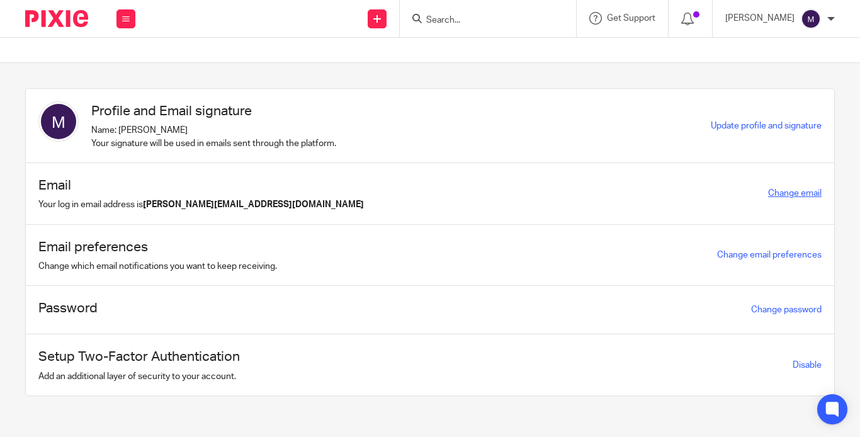
click at [768, 189] on link "Change email" at bounding box center [795, 193] width 54 height 9
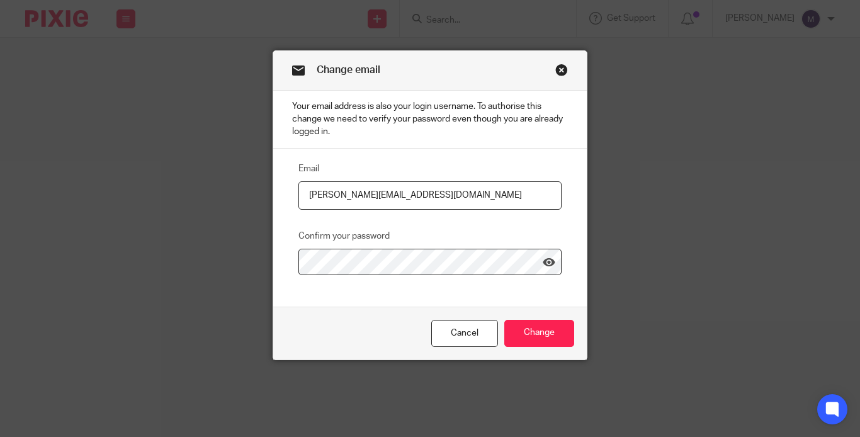
click at [556, 72] on link "Close this dialog window" at bounding box center [561, 72] width 13 height 17
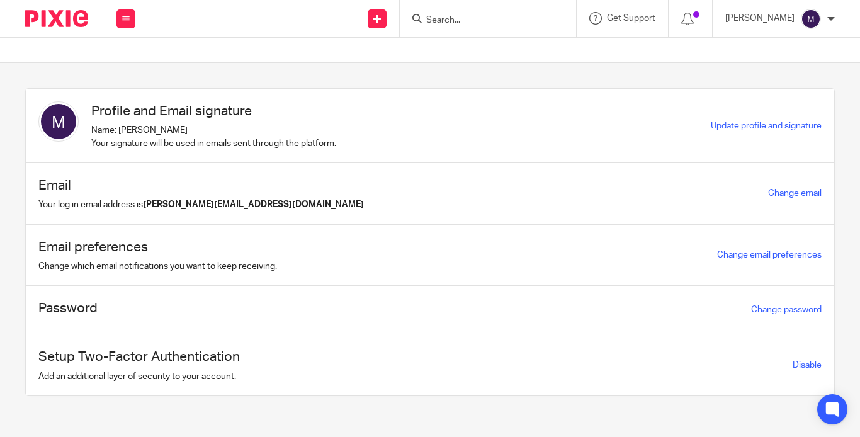
click at [630, 229] on div "Profile and Email signature Name: Madhura R Your signature will be used in emai…" at bounding box center [420, 251] width 829 height 327
click at [0, 0] on link "Email" at bounding box center [0, 0] width 0 height 0
click at [148, 28] on div "Work Email Clients Team Reports Work Email Clients Team Reports Settings" at bounding box center [126, 18] width 44 height 37
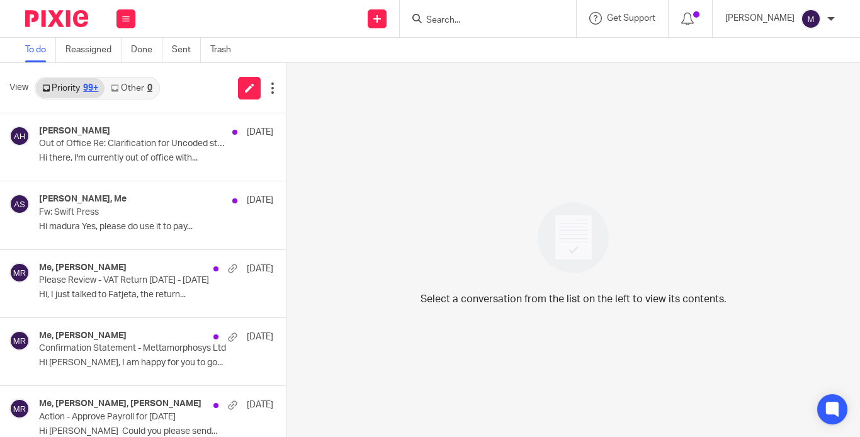
click at [0, 0] on link "Clients" at bounding box center [0, 0] width 0 height 0
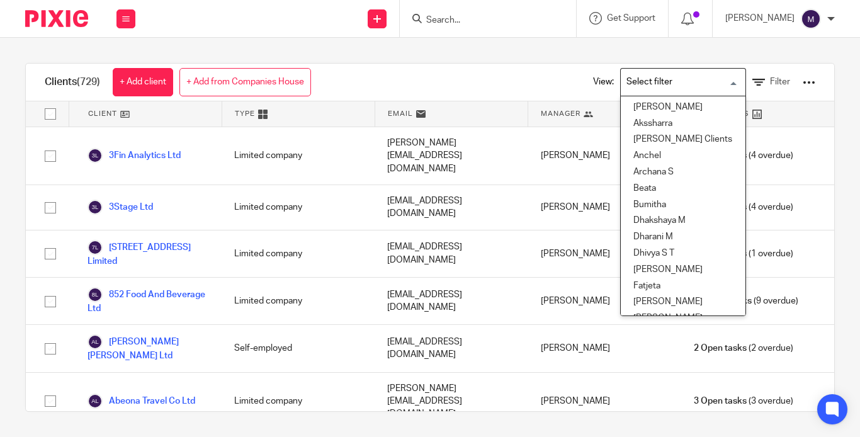
click at [630, 79] on input "Search for option" at bounding box center [680, 82] width 116 height 22
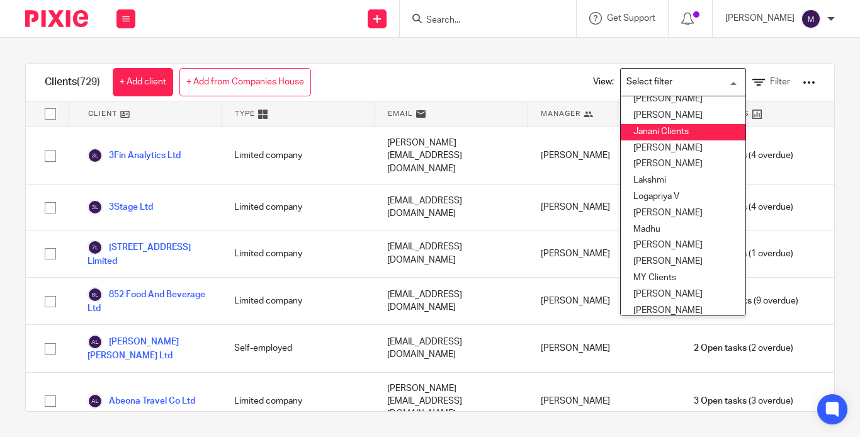
scroll to position [252, 0]
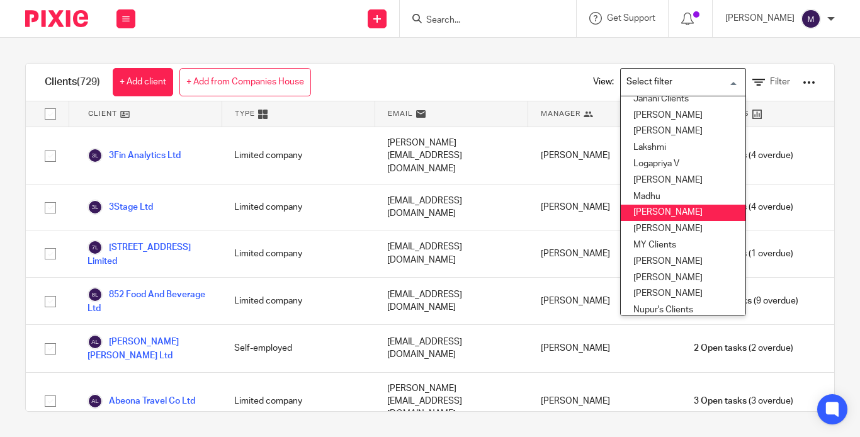
click at [638, 205] on li "Madhura" at bounding box center [683, 213] width 125 height 16
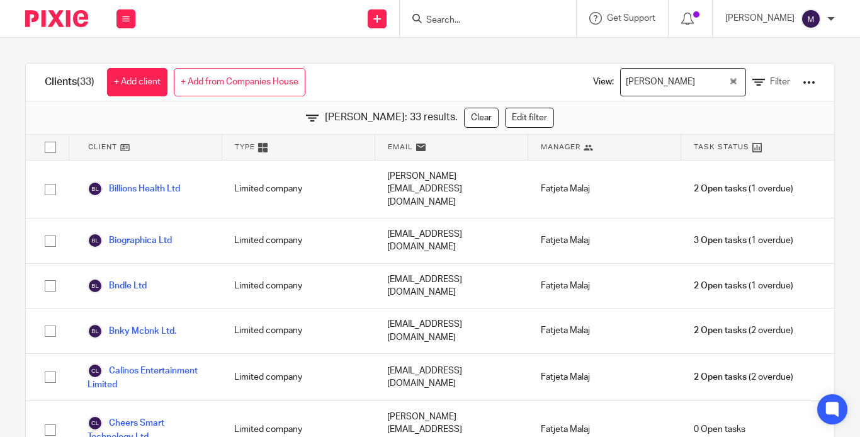
click at [45, 149] on input "checkbox" at bounding box center [50, 147] width 24 height 24
checkbox input "true"
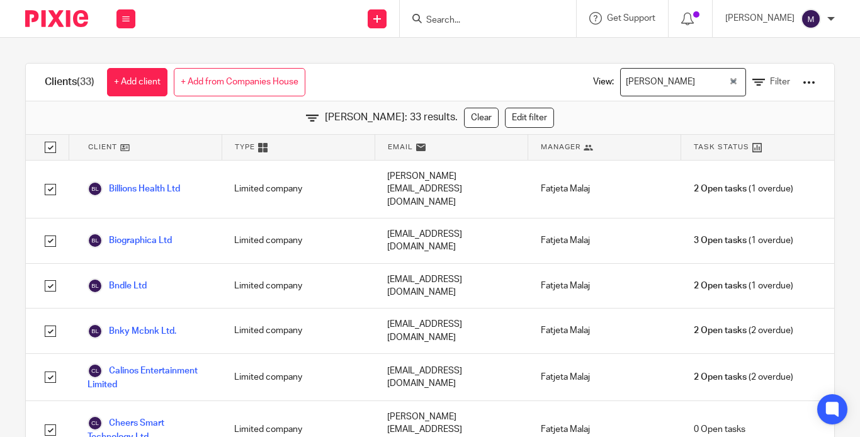
checkbox input "true"
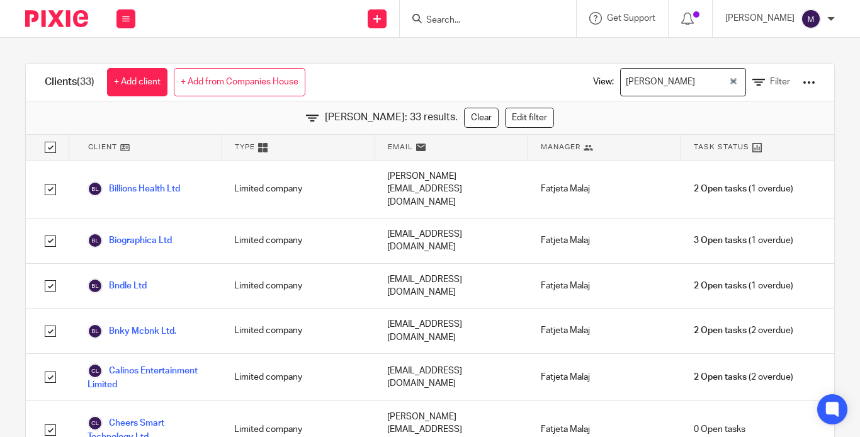
checkbox input "true"
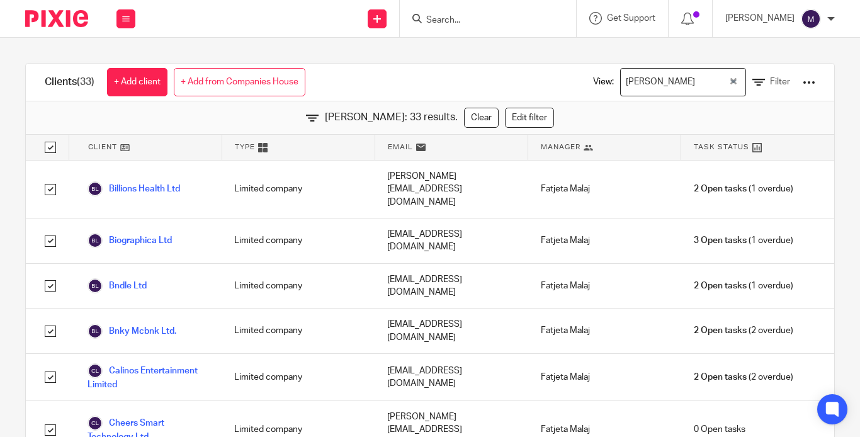
checkbox input "true"
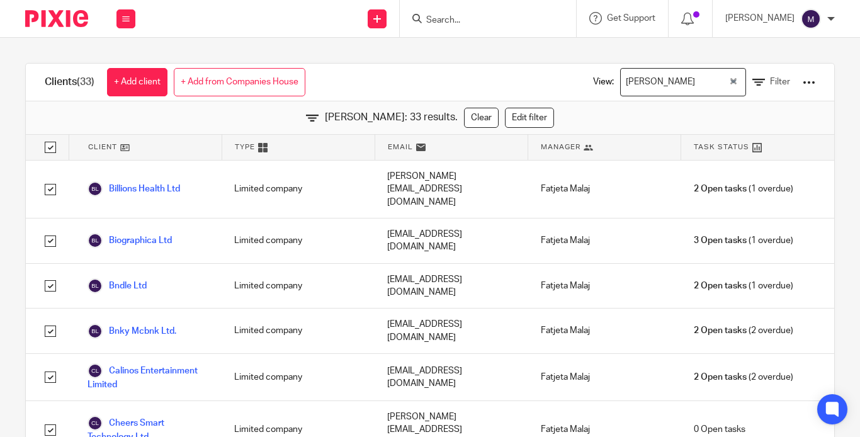
checkbox input "true"
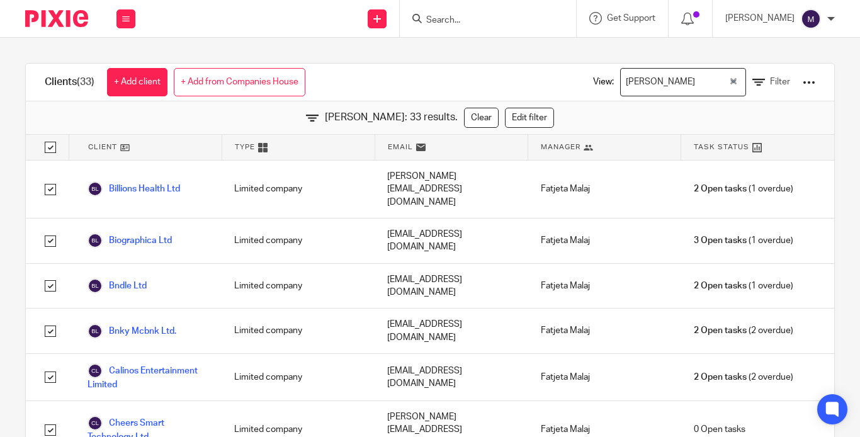
checkbox input "true"
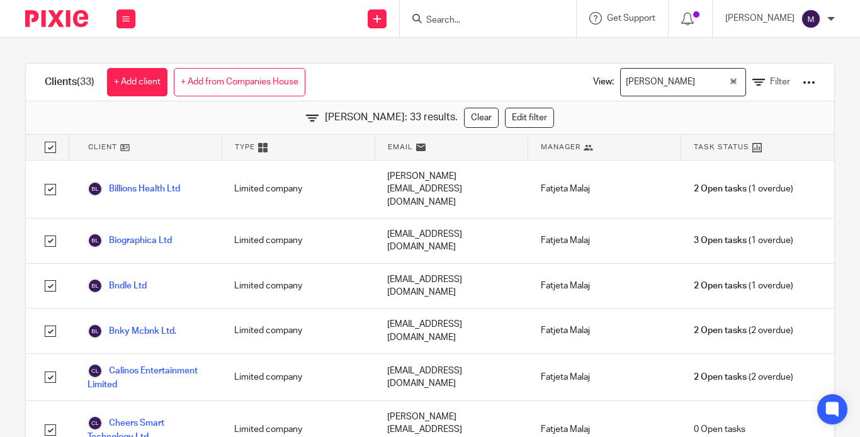
checkbox input "true"
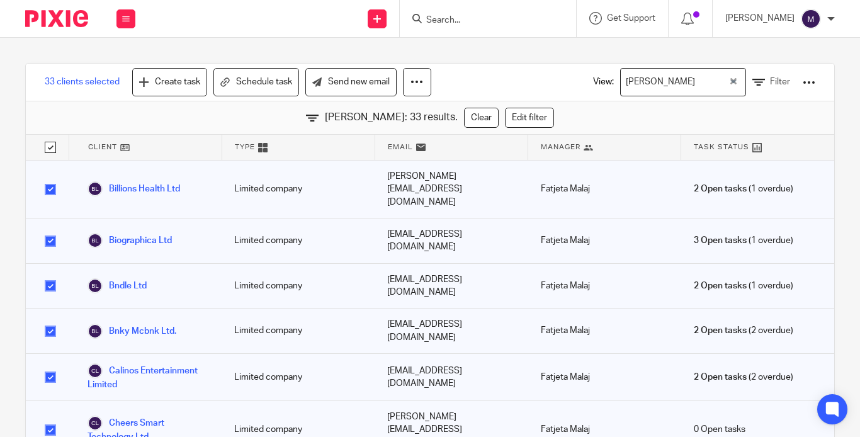
click at [50, 144] on input "checkbox" at bounding box center [50, 147] width 24 height 24
checkbox input "false"
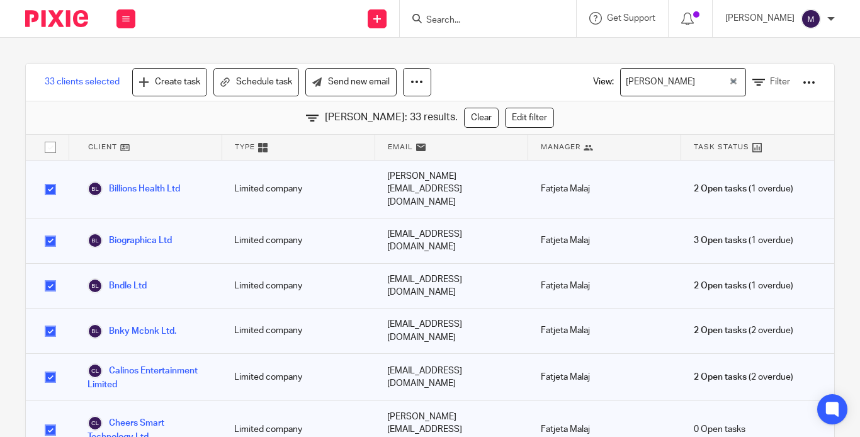
checkbox input "false"
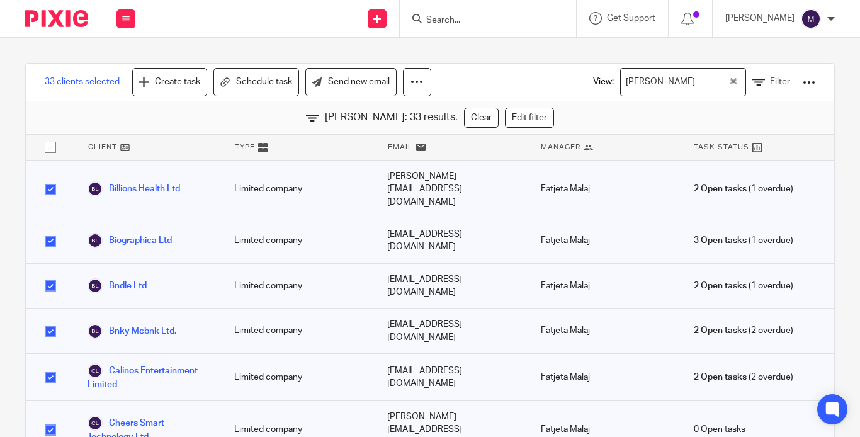
checkbox input "false"
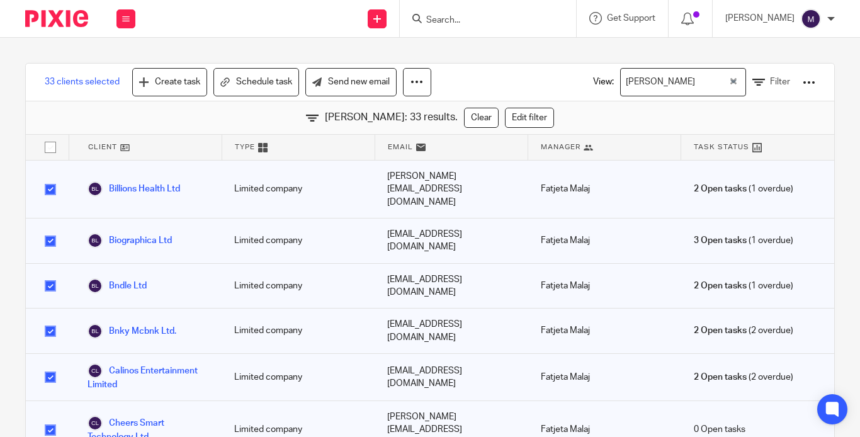
checkbox input "false"
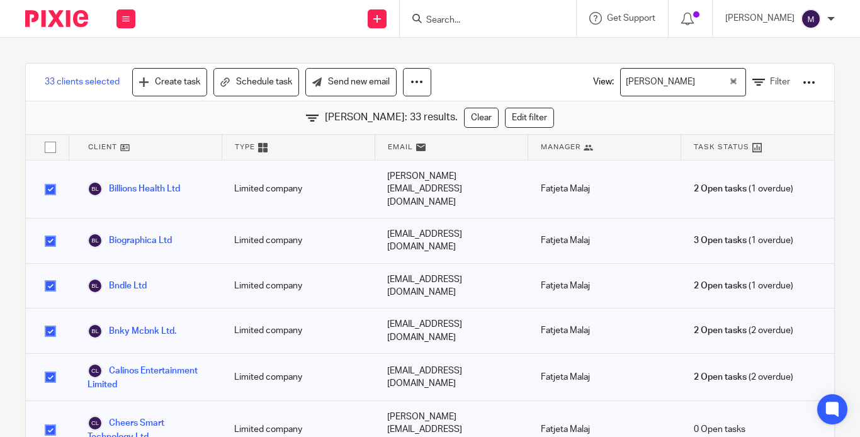
checkbox input "false"
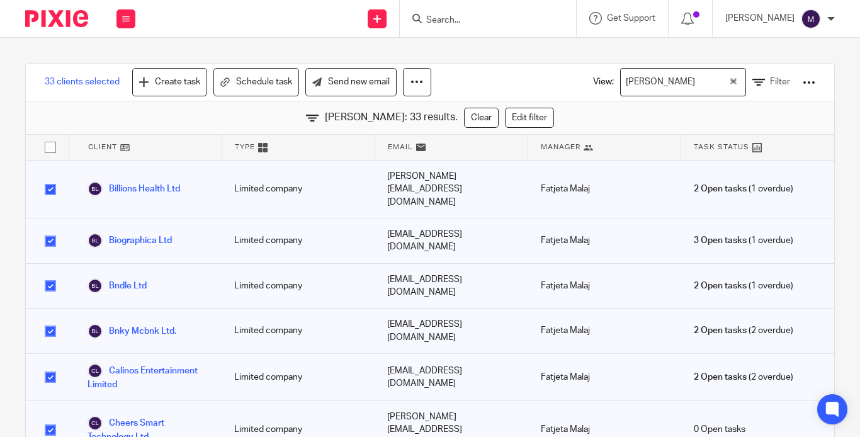
checkbox input "false"
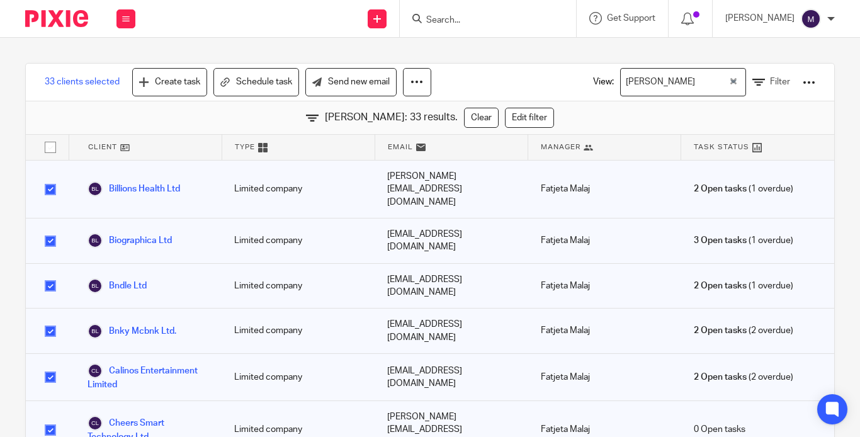
checkbox input "false"
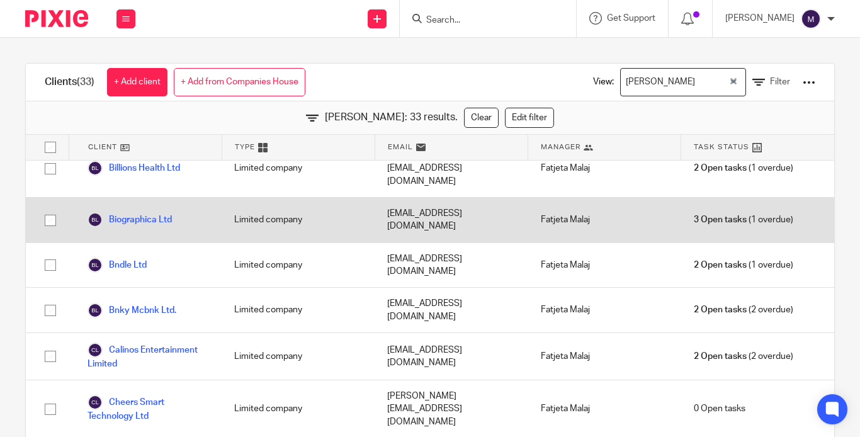
scroll to position [0, 0]
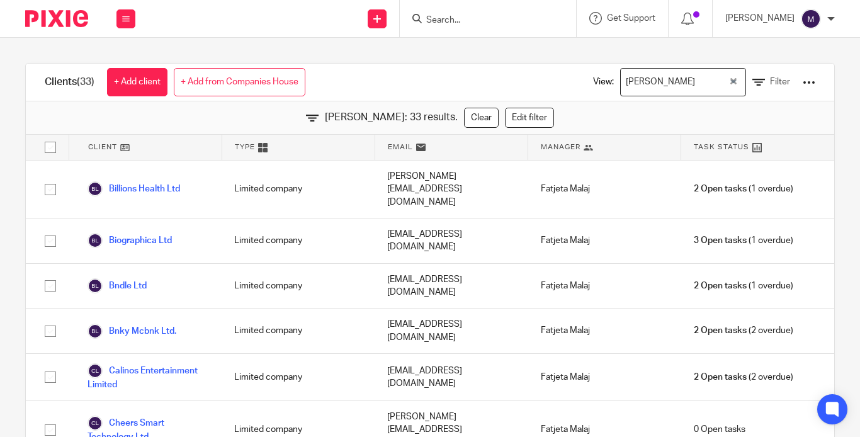
click at [509, 17] on input "Search" at bounding box center [481, 20] width 113 height 11
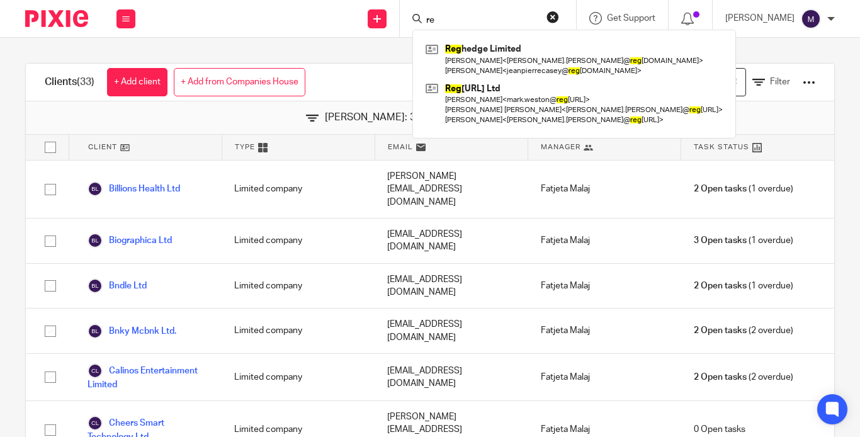
type input "r"
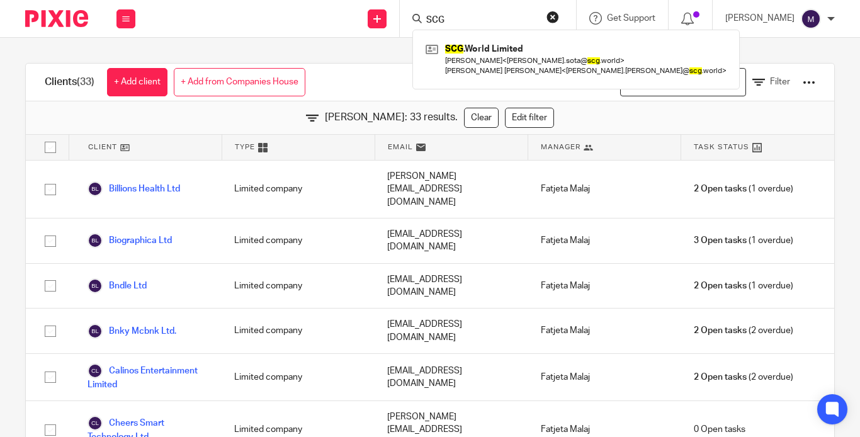
type input "SCG"
drag, startPoint x: 504, startPoint y: 20, endPoint x: 395, endPoint y: 33, distance: 110.3
click at [395, 33] on div "Send new email Create task Add client SCG SCG .World Limited Adrian Derek Sota …" at bounding box center [504, 18] width 712 height 37
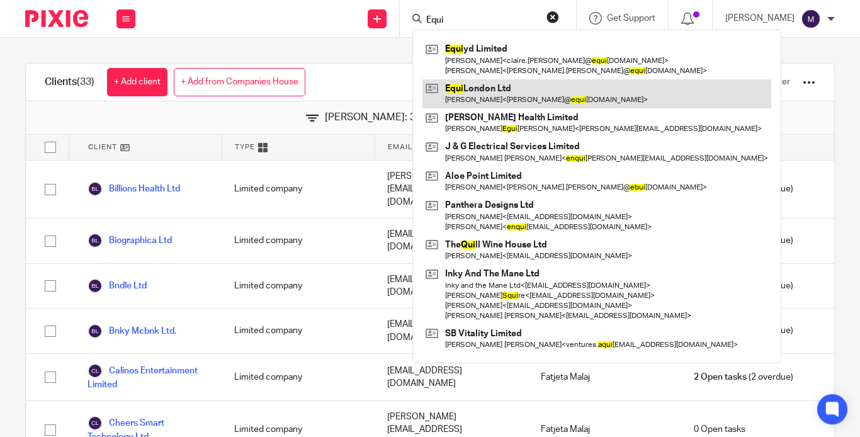
type input "Equi"
click at [509, 103] on link at bounding box center [596, 93] width 349 height 29
click at [504, 99] on link at bounding box center [596, 93] width 349 height 29
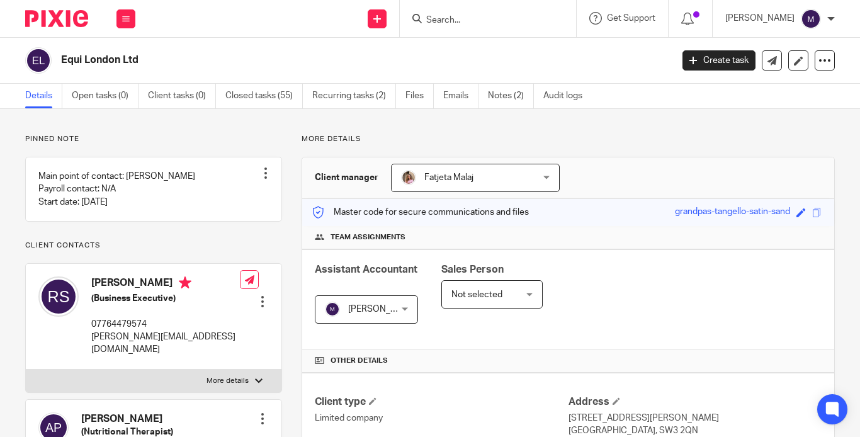
click at [467, 18] on input "Search" at bounding box center [481, 20] width 113 height 11
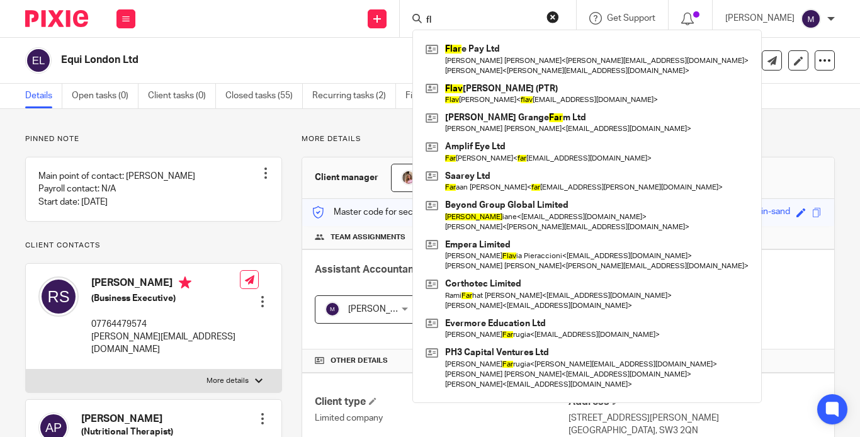
type input "f"
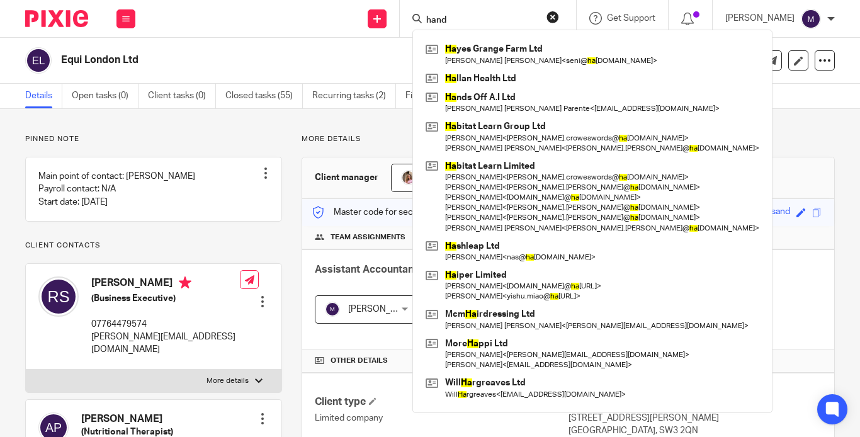
type input "hands"
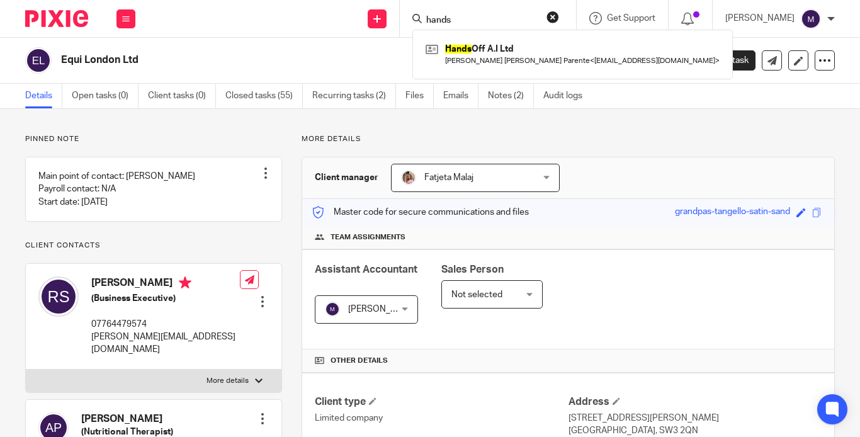
drag, startPoint x: 511, startPoint y: 19, endPoint x: 429, endPoint y: 16, distance: 81.9
click at [429, 16] on div "Send new email Create task Add client hands Hands Off A.I Ltd Serafim Augusto V…" at bounding box center [504, 18] width 712 height 37
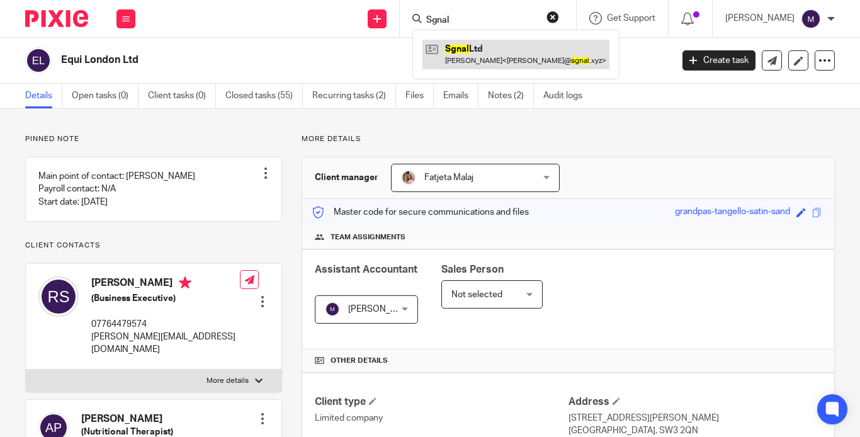
type input "Sgnal"
click at [500, 50] on link at bounding box center [515, 54] width 187 height 29
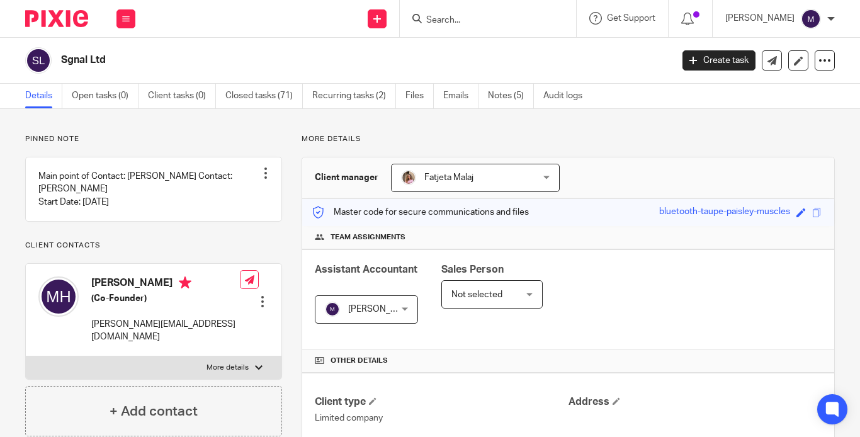
click at [521, 17] on input "Search" at bounding box center [481, 20] width 113 height 11
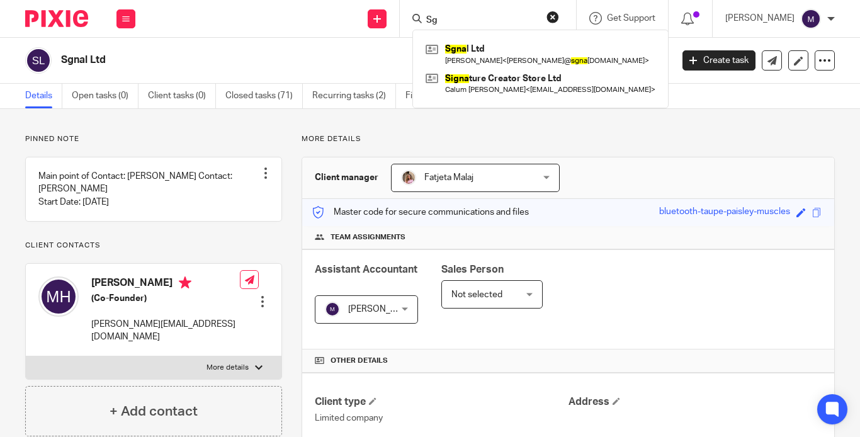
type input "S"
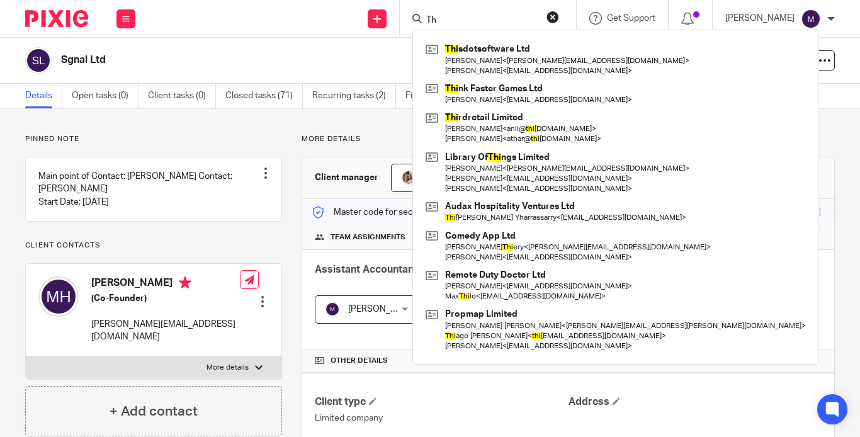
type input "T"
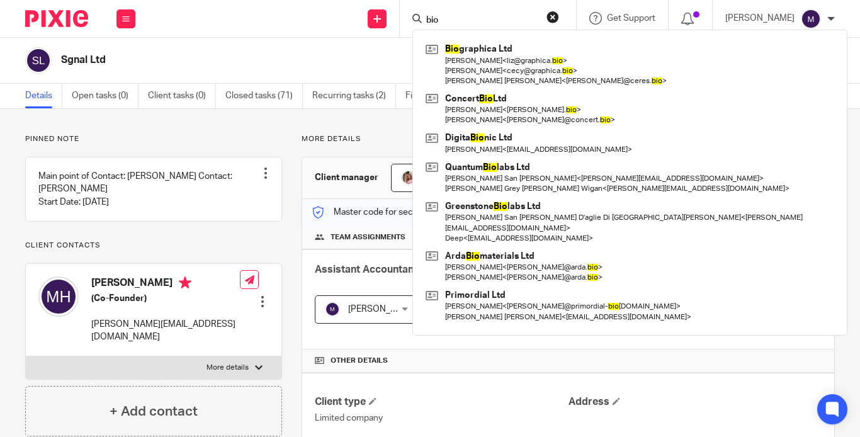
type input "bio"
click at [0, 0] on ul "Work Email Clients Team Reports" at bounding box center [0, 0] width 0 height 0
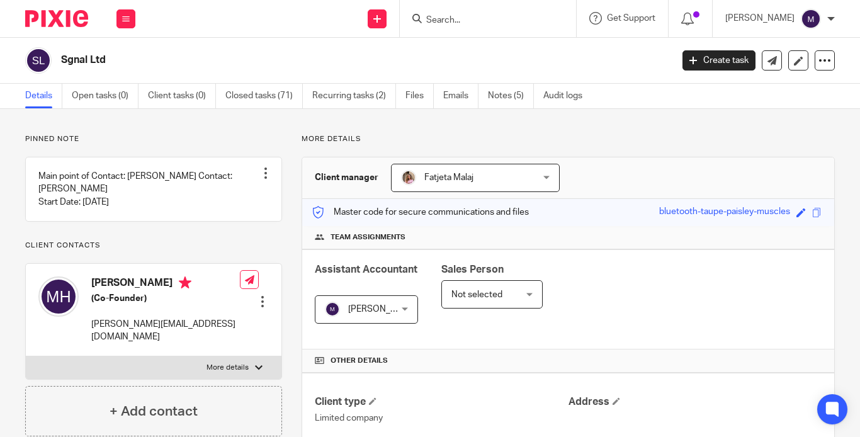
click at [0, 0] on link "Clients" at bounding box center [0, 0] width 0 height 0
drag, startPoint x: 198, startPoint y: 14, endPoint x: 210, endPoint y: 17, distance: 12.4
click at [0, 0] on link "Clients" at bounding box center [0, 0] width 0 height 0
click at [0, 0] on ul "Work Email Clients Team Reports" at bounding box center [0, 0] width 0 height 0
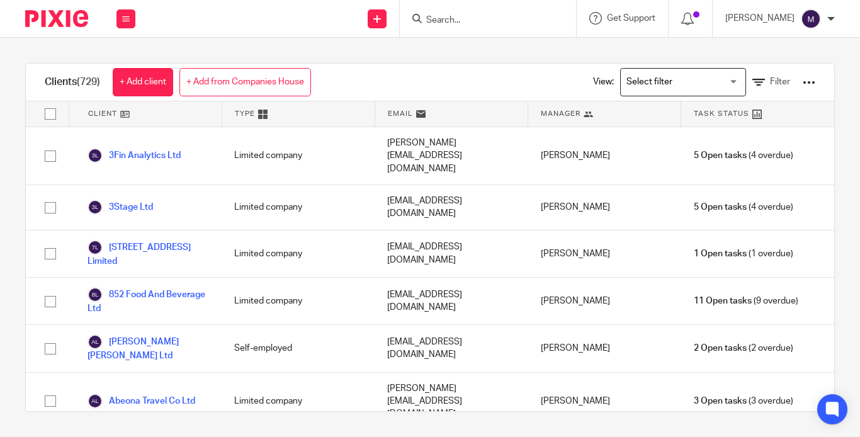
click at [632, 94] on div "Loading..." at bounding box center [683, 82] width 126 height 28
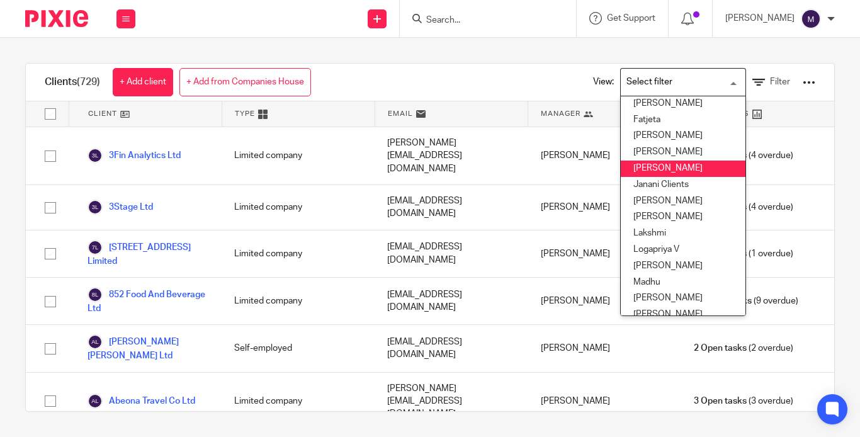
scroll to position [189, 0]
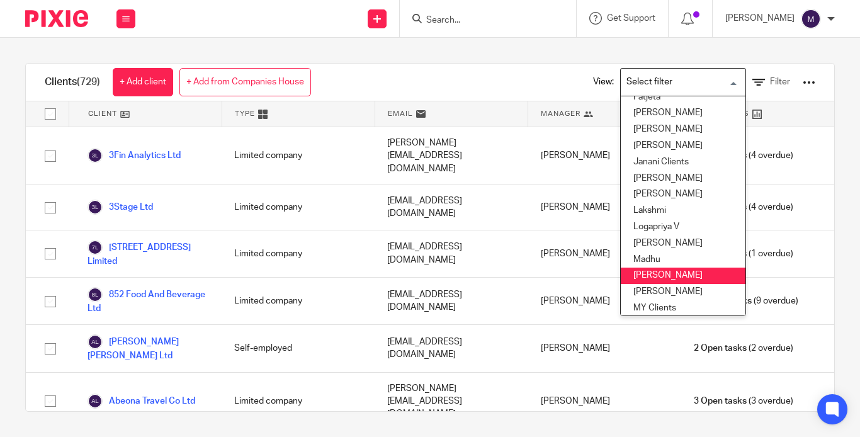
click at [640, 268] on li "Madhura" at bounding box center [683, 276] width 125 height 16
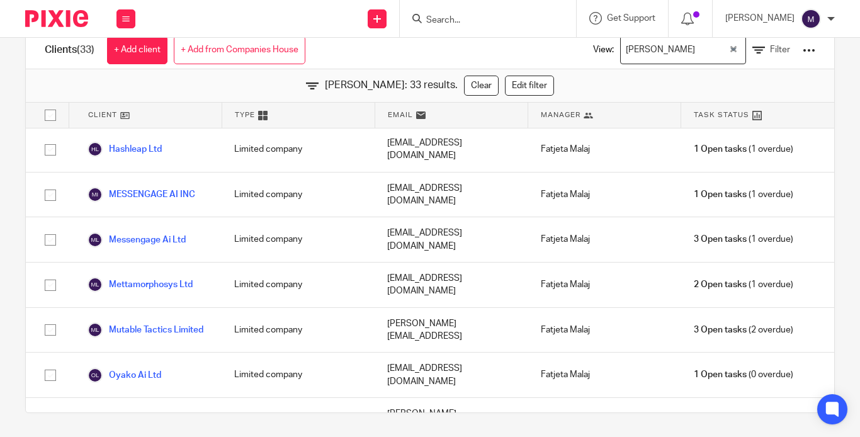
scroll to position [654, 0]
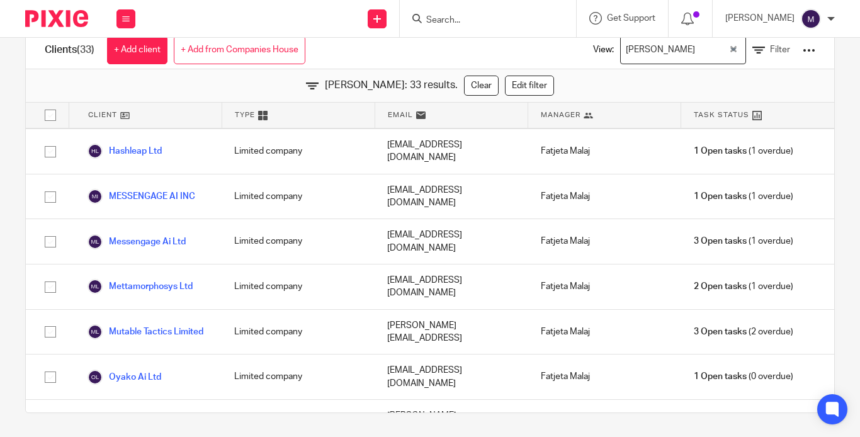
checkbox input "true"
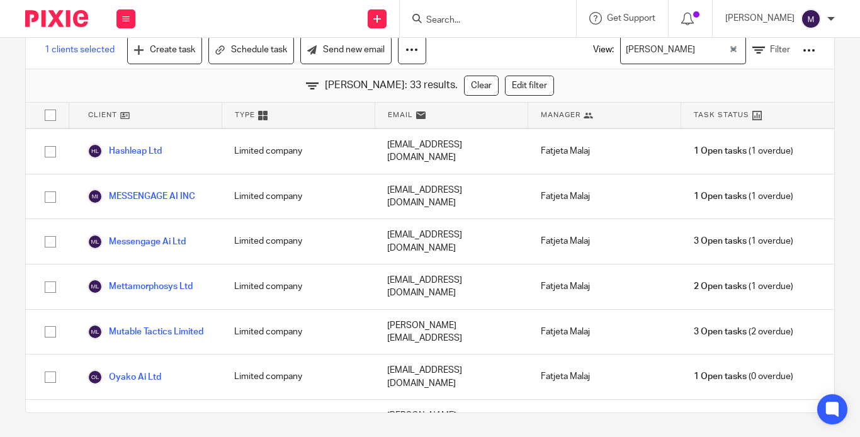
checkbox input "true"
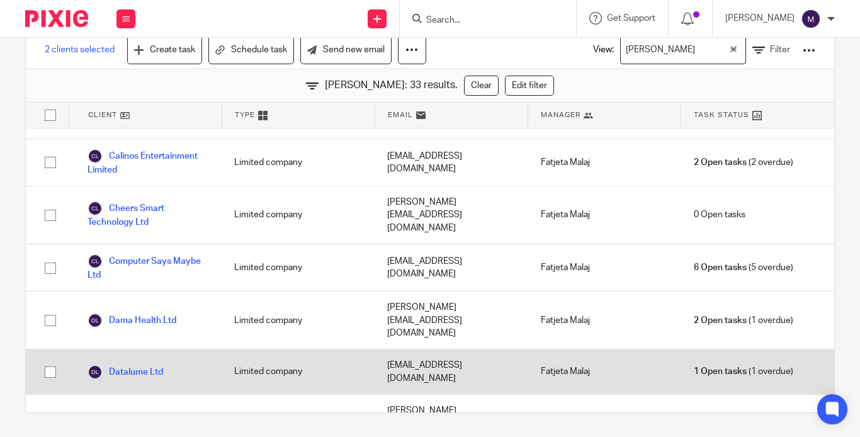
scroll to position [213, 0]
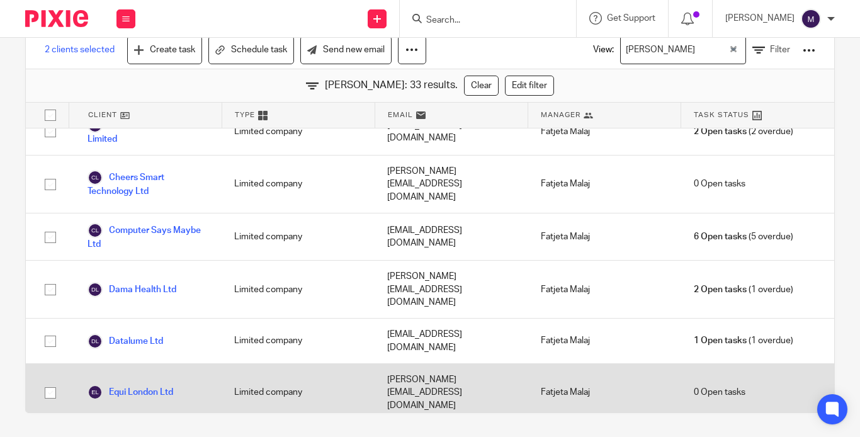
click at [55, 381] on input "checkbox" at bounding box center [50, 393] width 24 height 24
checkbox input "true"
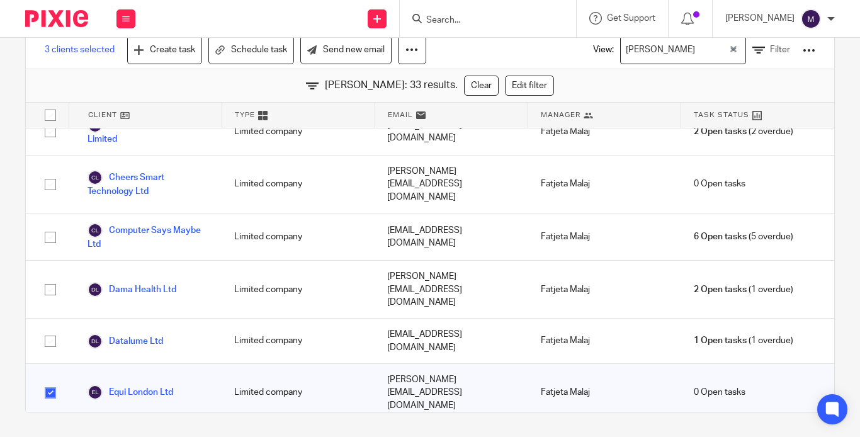
checkbox input "true"
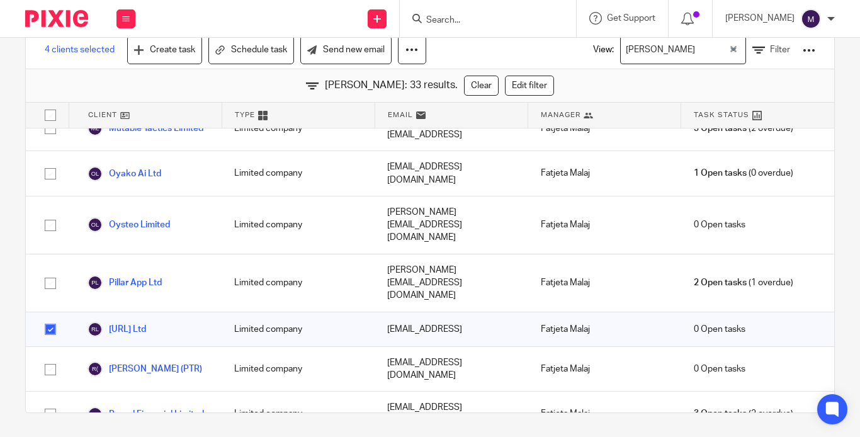
scroll to position [843, 0]
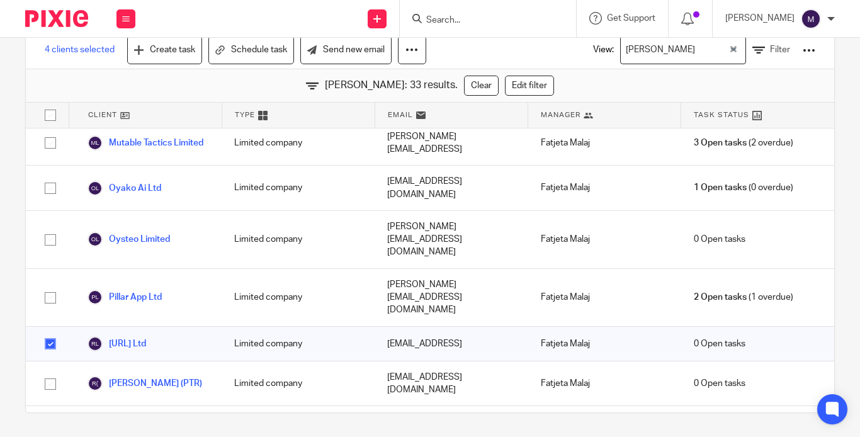
checkbox input "true"
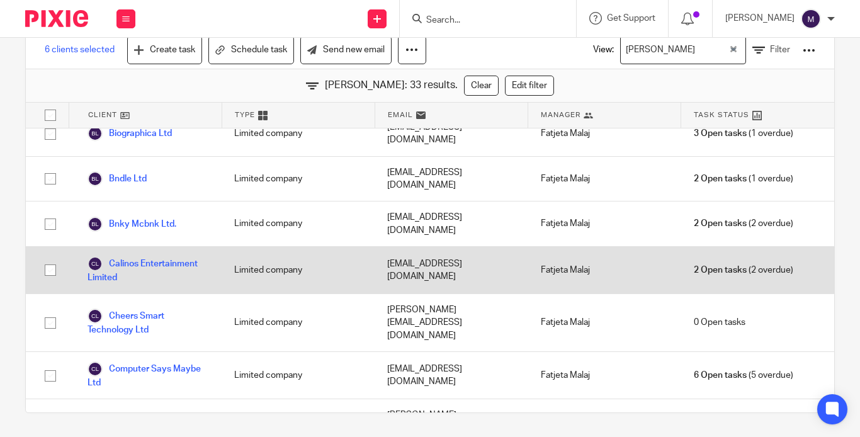
scroll to position [0, 0]
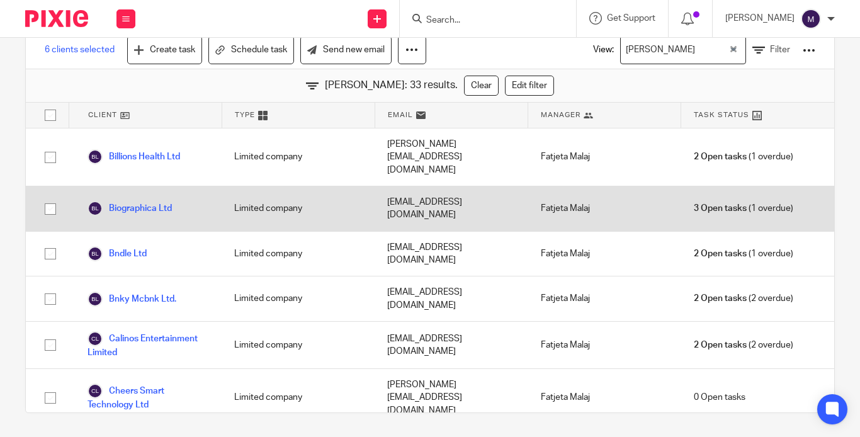
click at [52, 197] on input "checkbox" at bounding box center [50, 209] width 24 height 24
checkbox input "true"
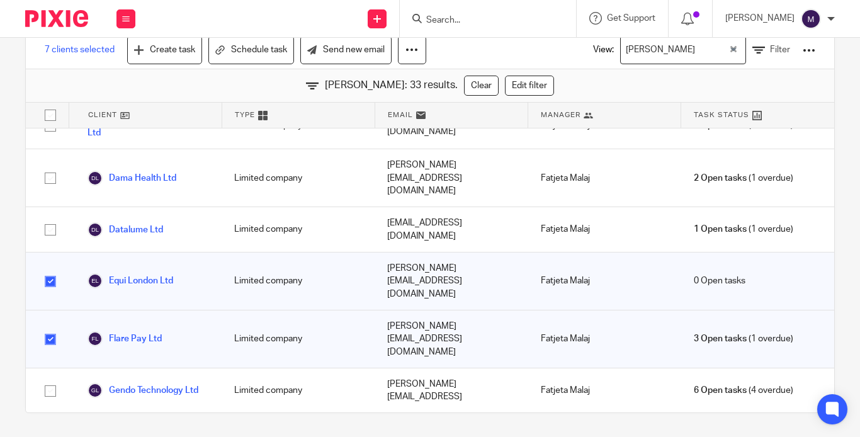
scroll to position [378, 0]
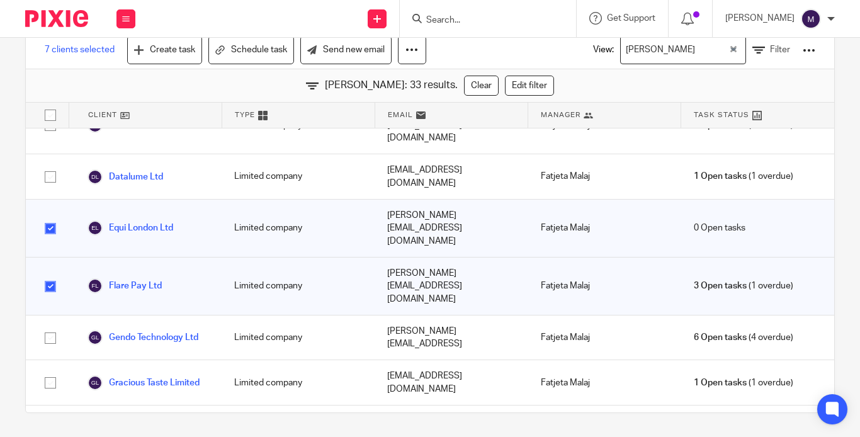
checkbox input "true"
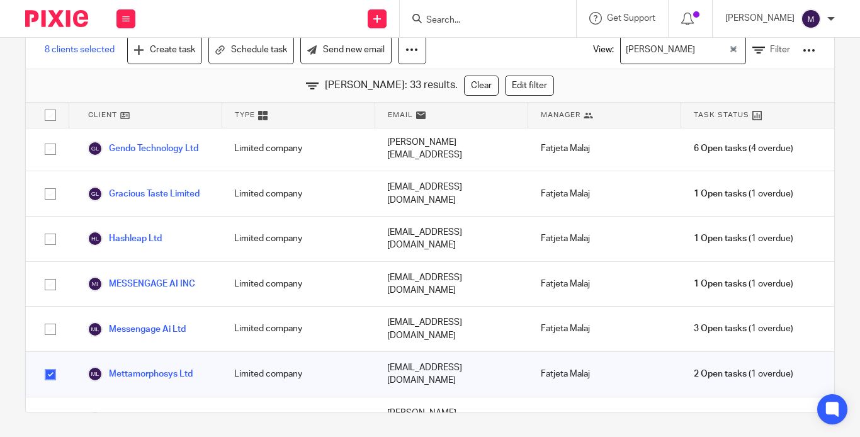
scroll to position [630, 0]
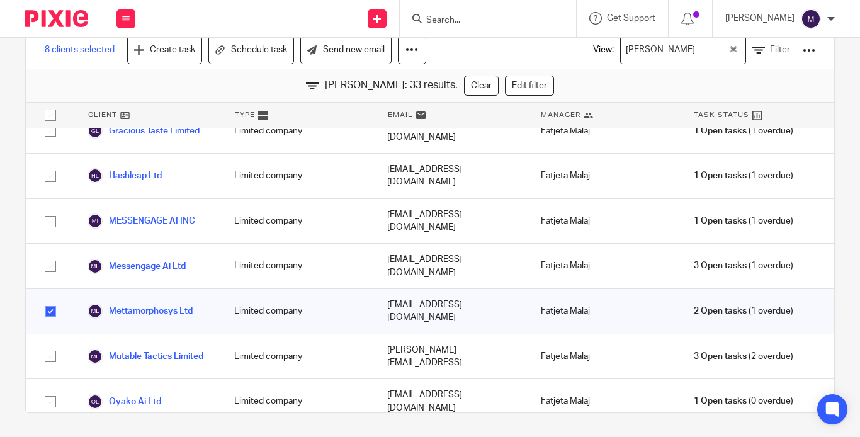
checkbox input "true"
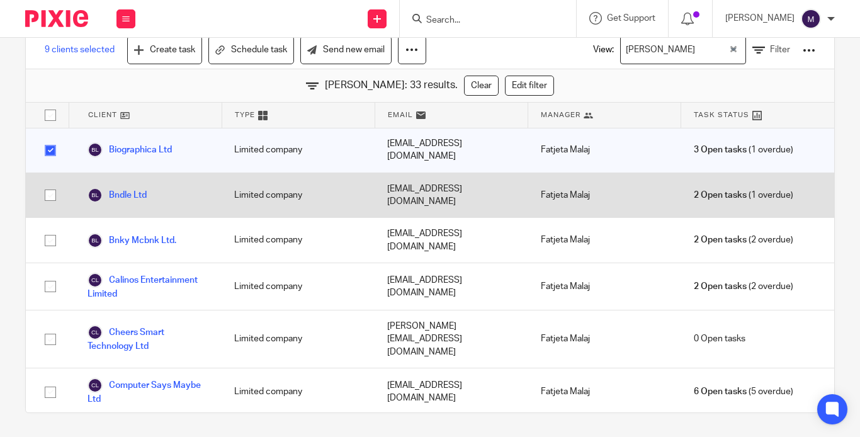
scroll to position [0, 0]
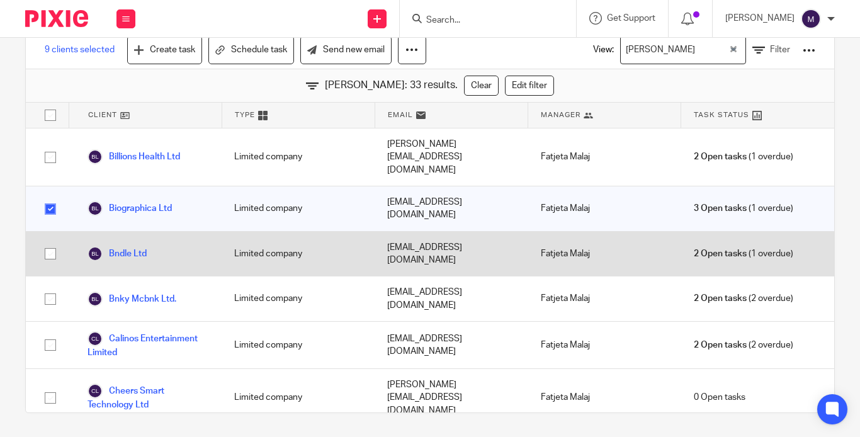
click at [49, 242] on input "checkbox" at bounding box center [50, 254] width 24 height 24
checkbox input "true"
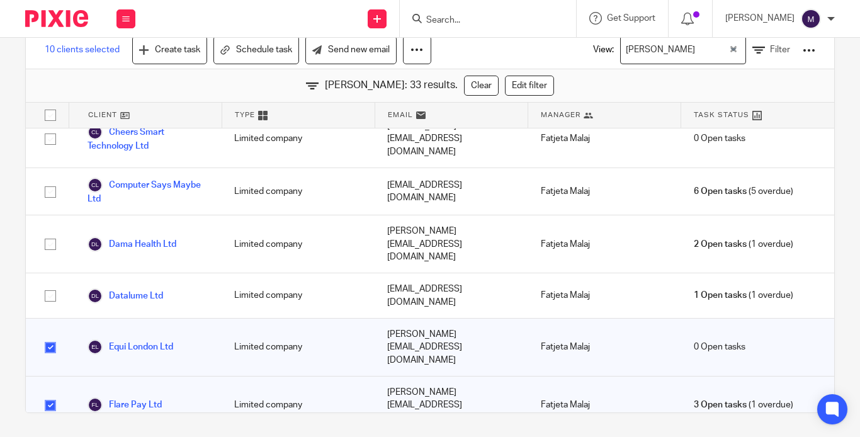
scroll to position [189, 0]
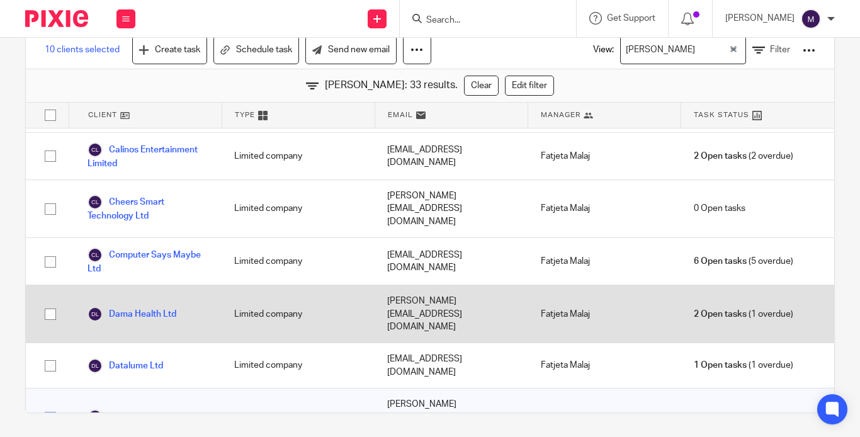
click at [51, 302] on input "checkbox" at bounding box center [50, 314] width 24 height 24
checkbox input "true"
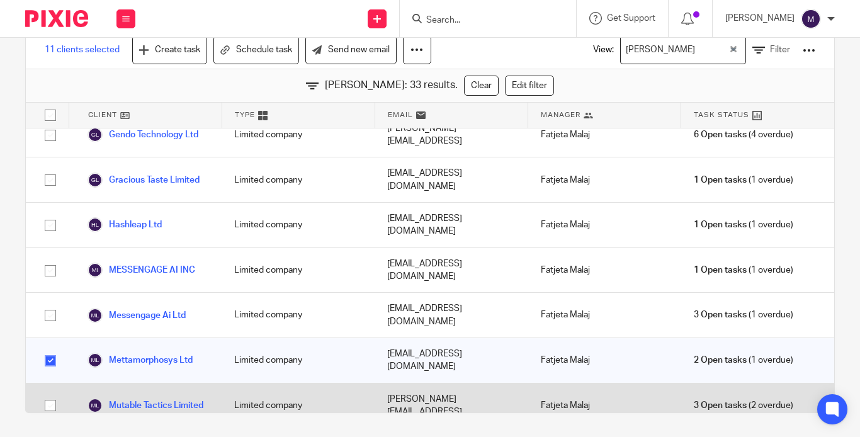
scroll to position [693, 0]
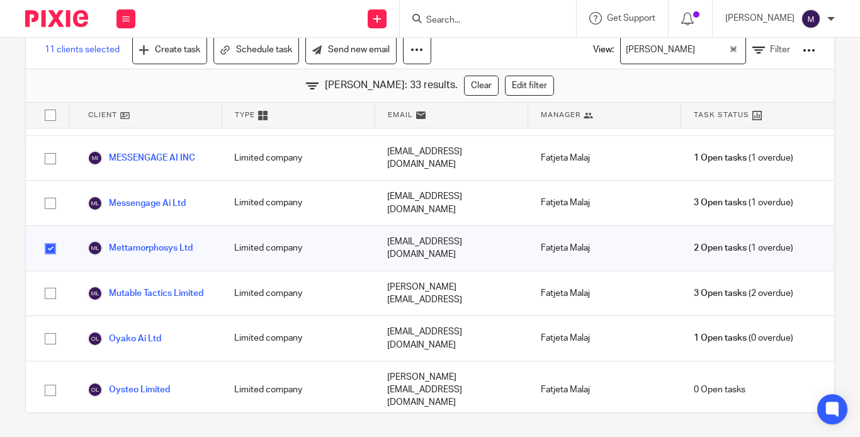
checkbox input "true"
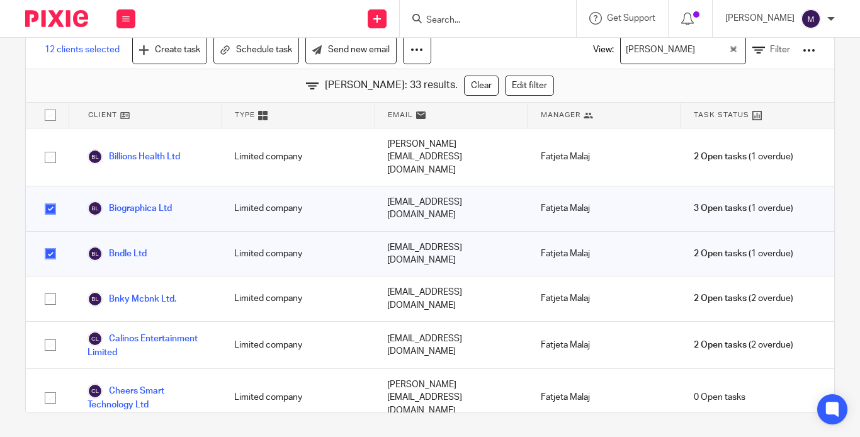
scroll to position [0, 0]
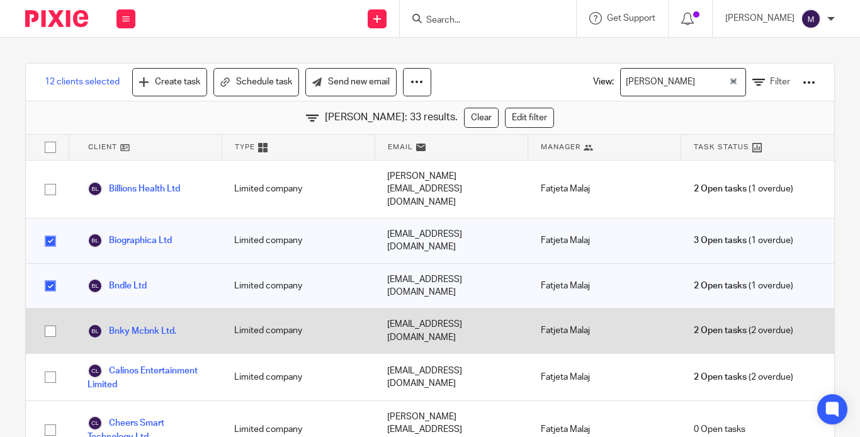
click at [52, 319] on input "checkbox" at bounding box center [50, 331] width 24 height 24
checkbox input "true"
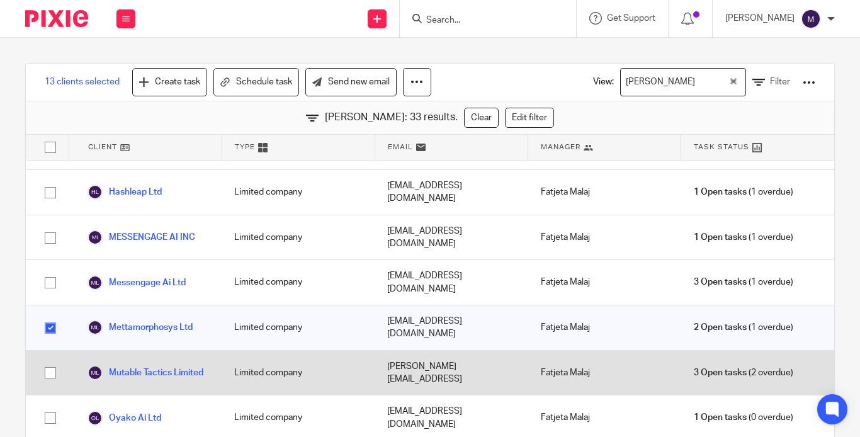
scroll to position [906, 0]
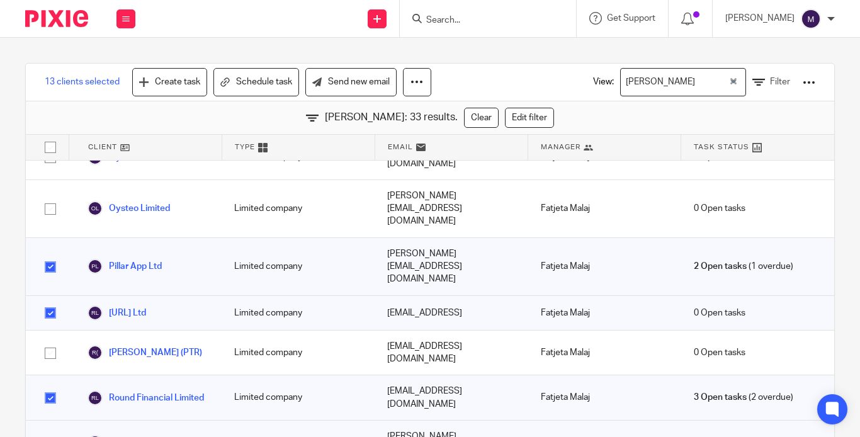
checkbox input "true"
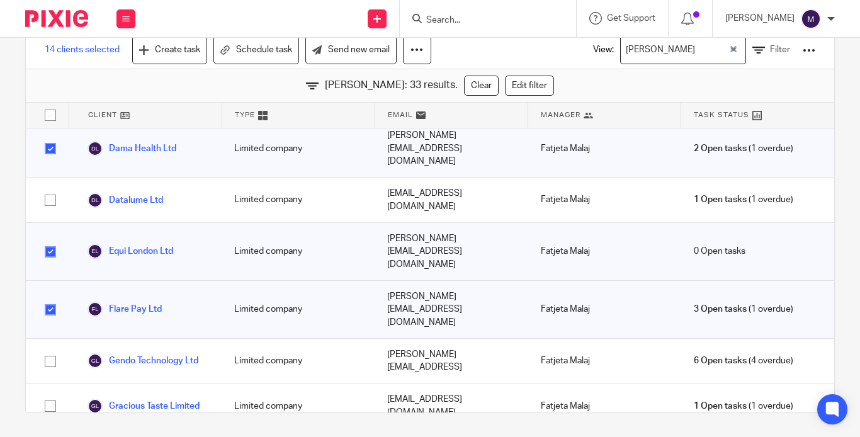
scroll to position [339, 0]
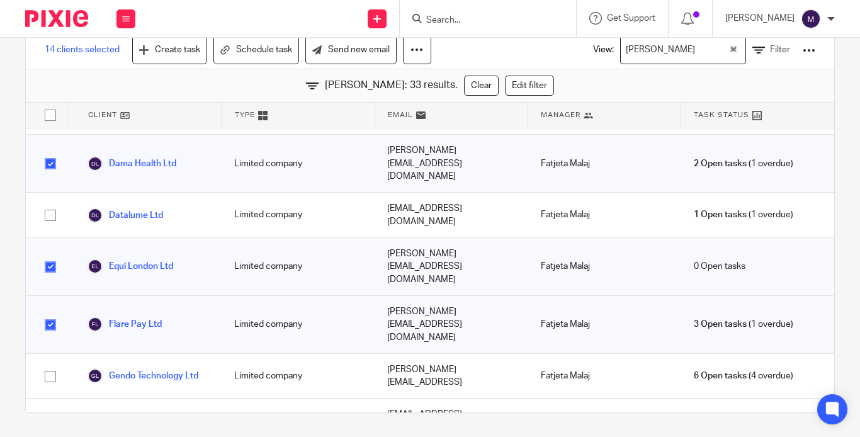
checkbox input "true"
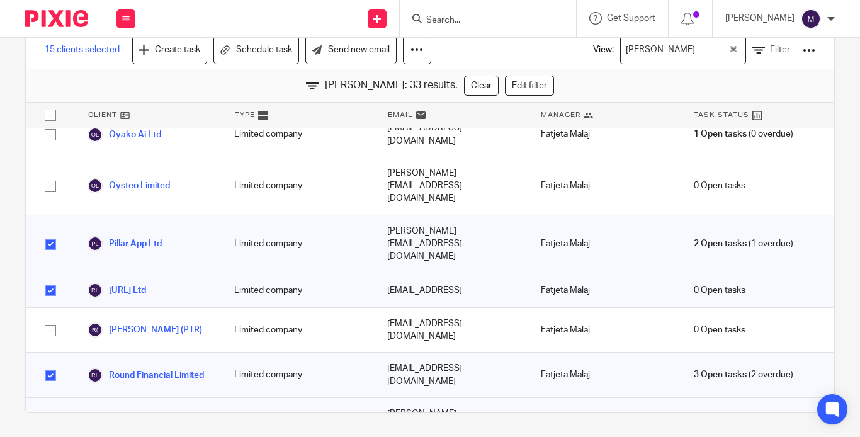
scroll to position [906, 0]
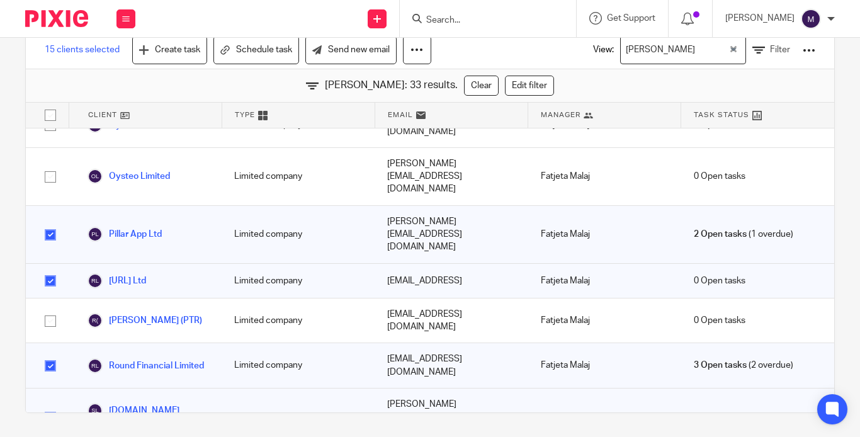
checkbox input "true"
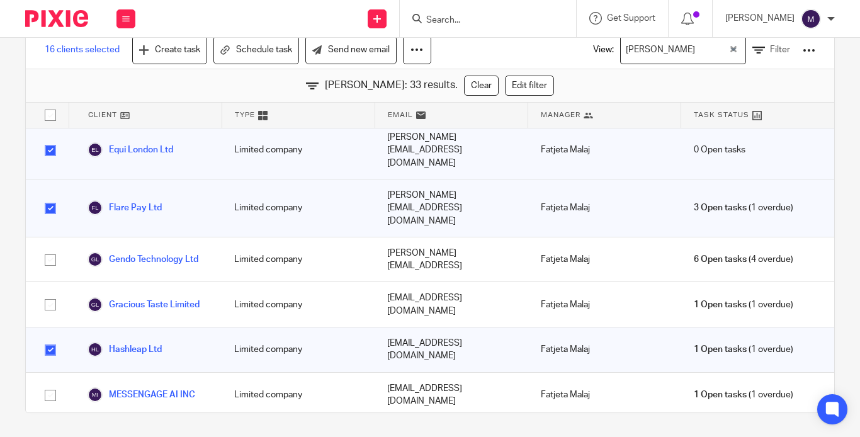
scroll to position [402, 0]
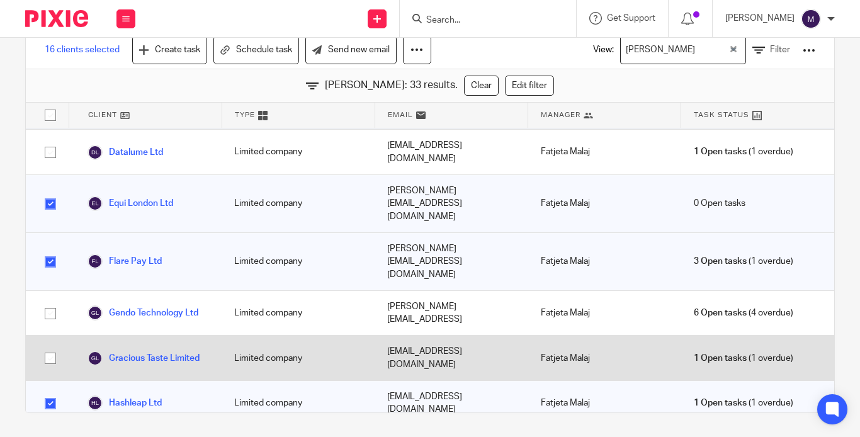
click at [50, 346] on input "checkbox" at bounding box center [50, 358] width 24 height 24
checkbox input "true"
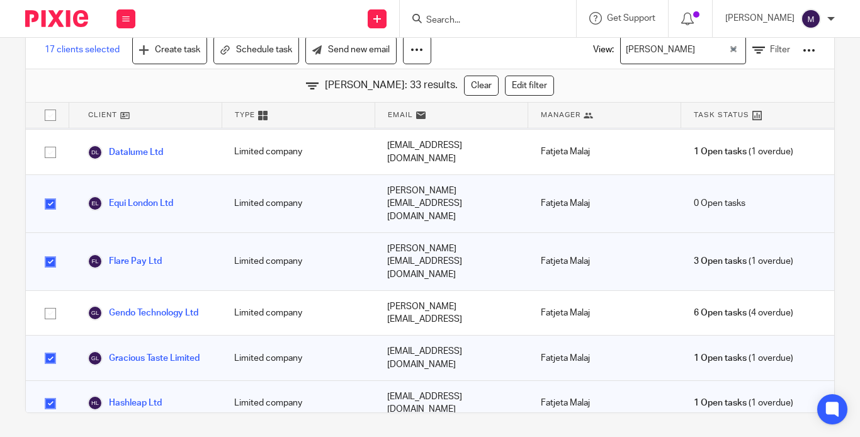
checkbox input "true"
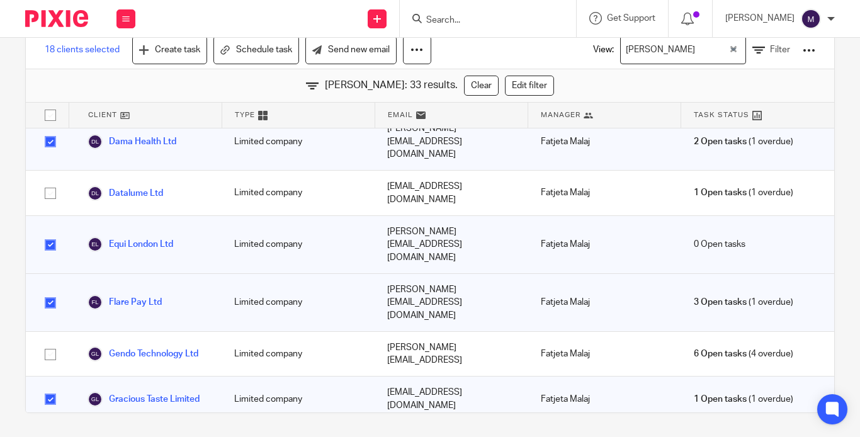
scroll to position [339, 0]
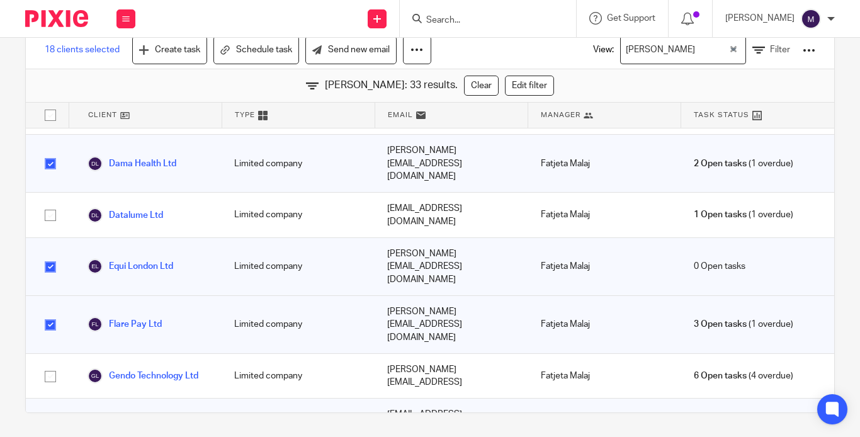
checkbox input "true"
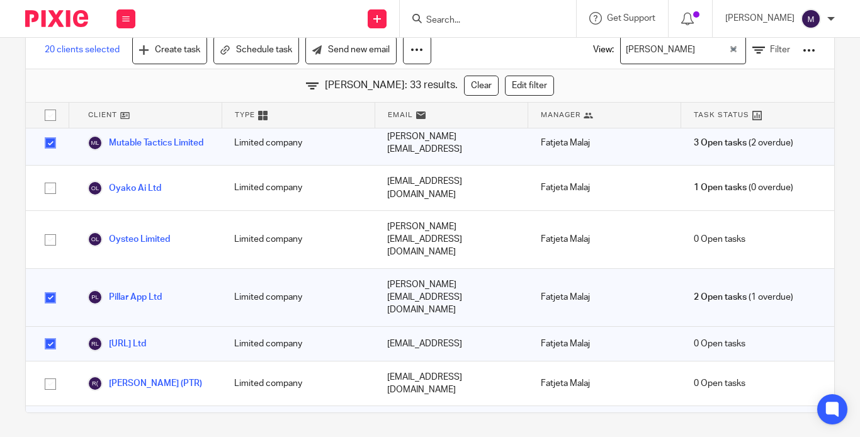
scroll to position [906, 0]
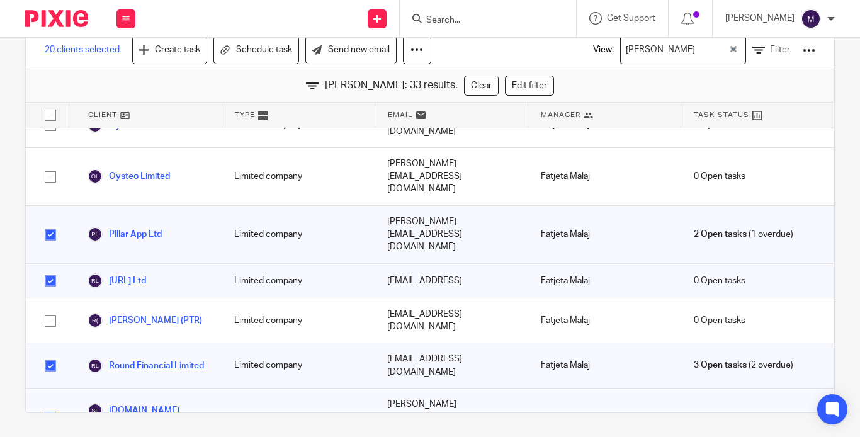
checkbox input "true"
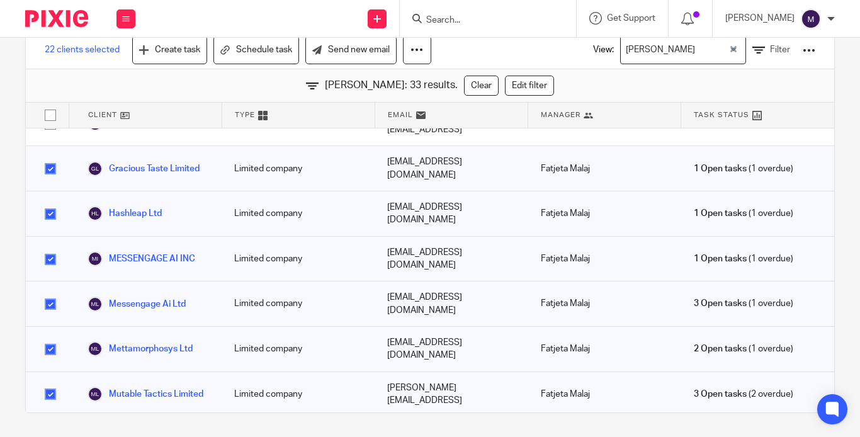
scroll to position [591, 0]
checkbox input "true"
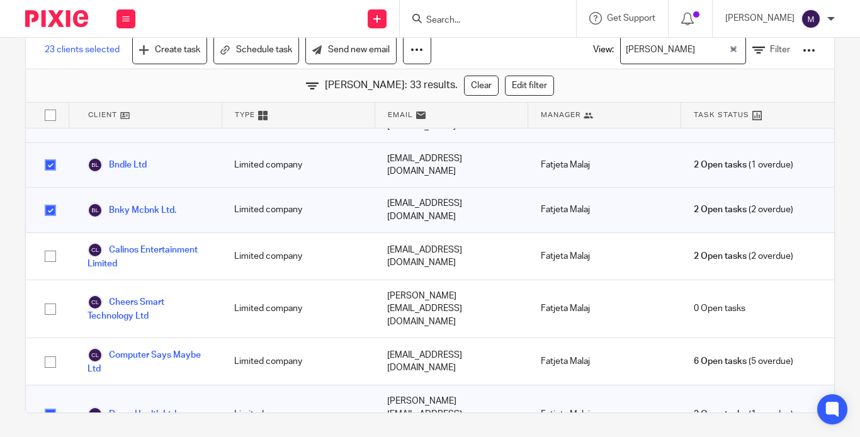
scroll to position [88, 0]
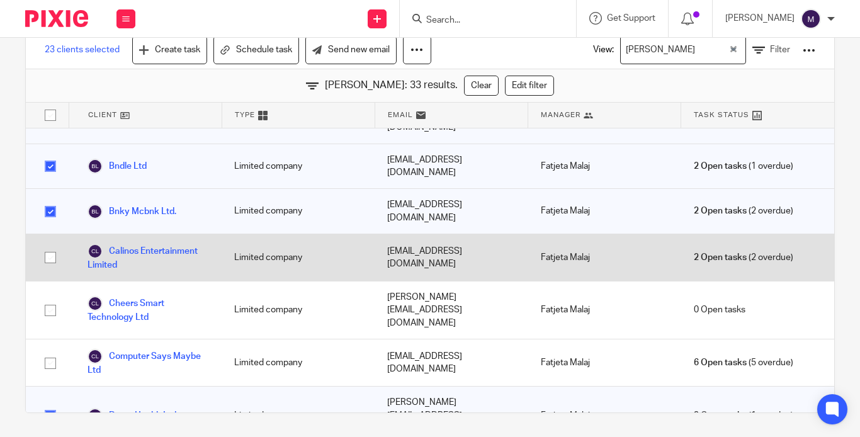
click at [46, 246] on input "checkbox" at bounding box center [50, 258] width 24 height 24
checkbox input "true"
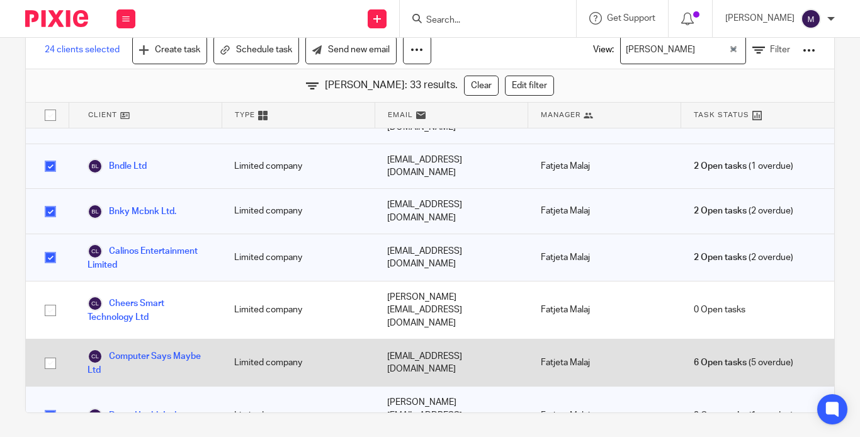
click at [46, 351] on input "checkbox" at bounding box center [50, 363] width 24 height 24
checkbox input "true"
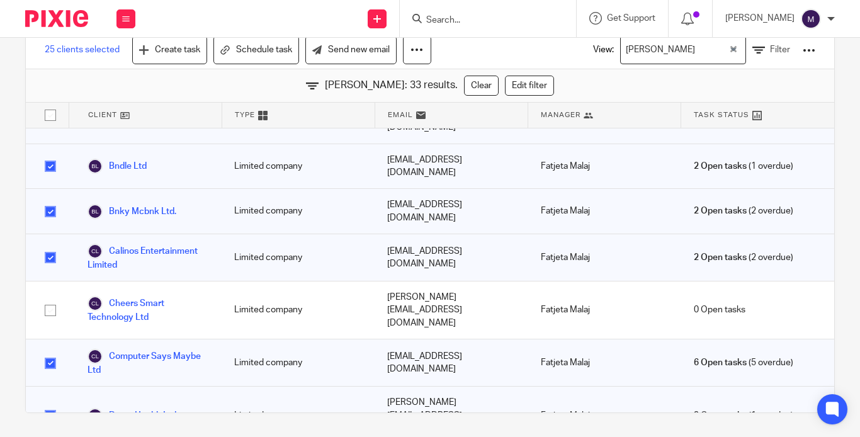
scroll to position [150, 0]
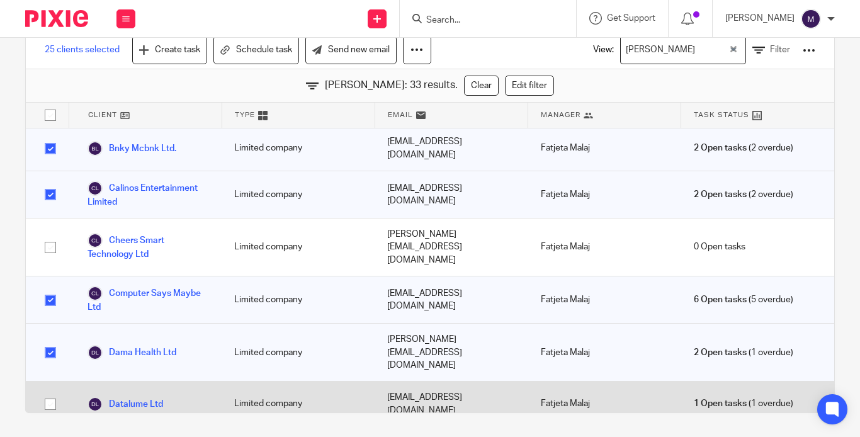
click at [49, 392] on input "checkbox" at bounding box center [50, 404] width 24 height 24
checkbox input "true"
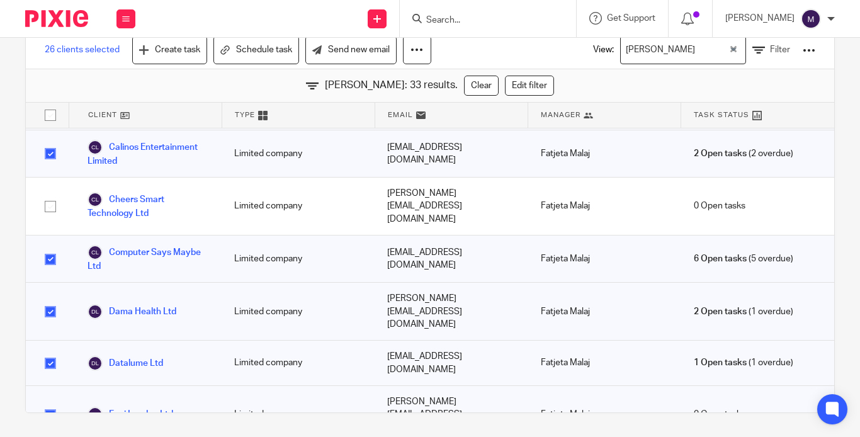
scroll to position [213, 0]
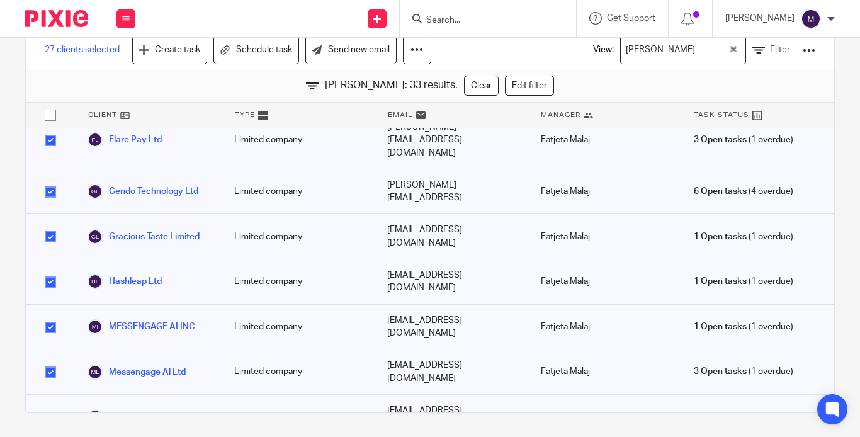
scroll to position [528, 0]
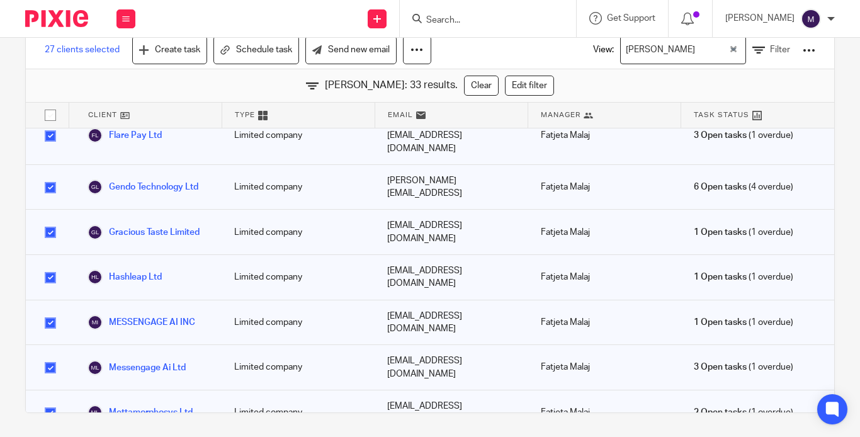
click at [38, 176] on input "checkbox" at bounding box center [50, 188] width 24 height 24
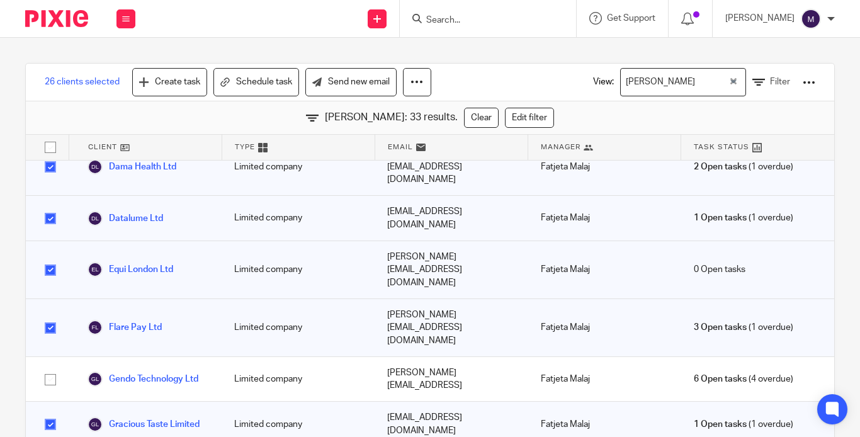
scroll to position [339, 0]
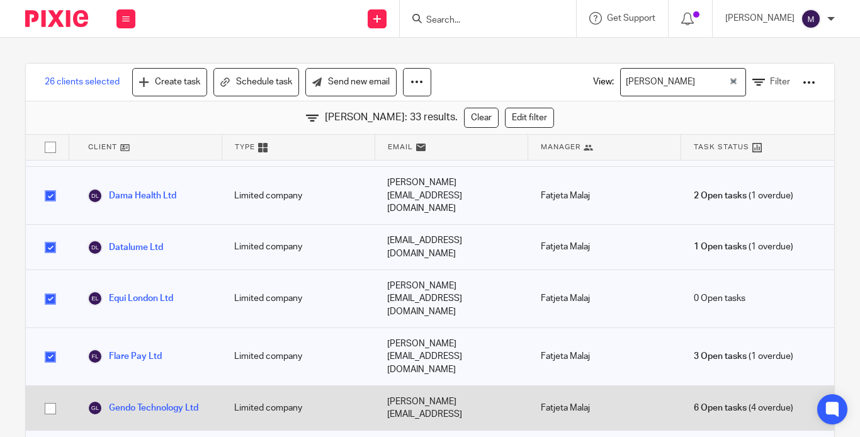
click at [55, 397] on input "checkbox" at bounding box center [50, 409] width 24 height 24
checkbox input "true"
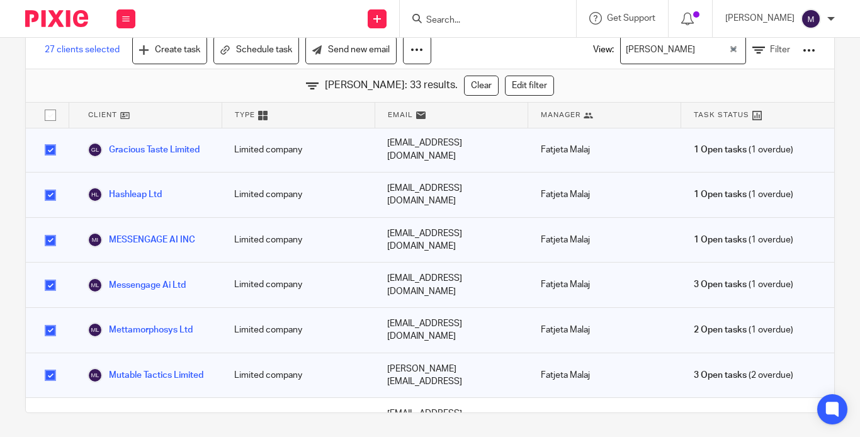
scroll to position [528, 0]
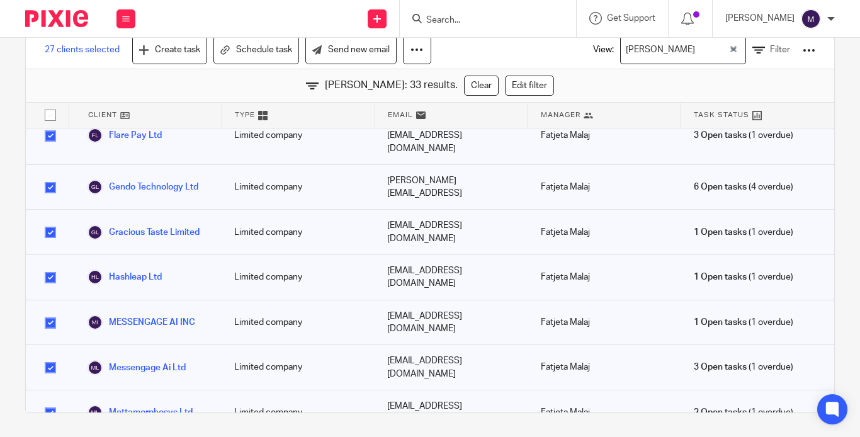
checkbox input "true"
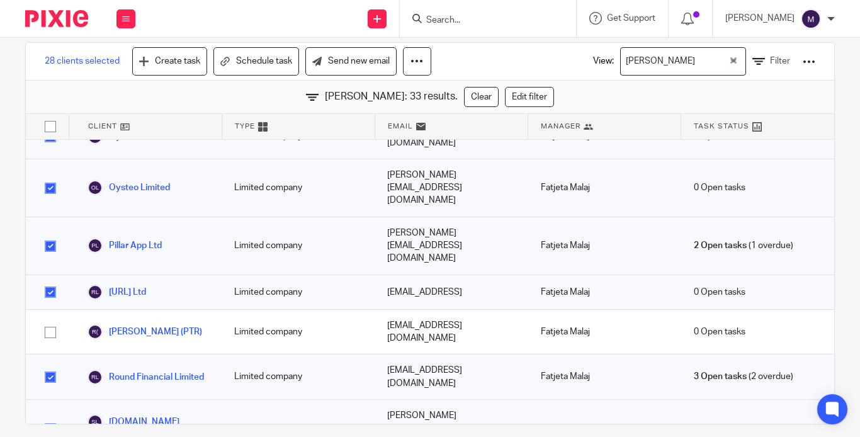
scroll to position [32, 0]
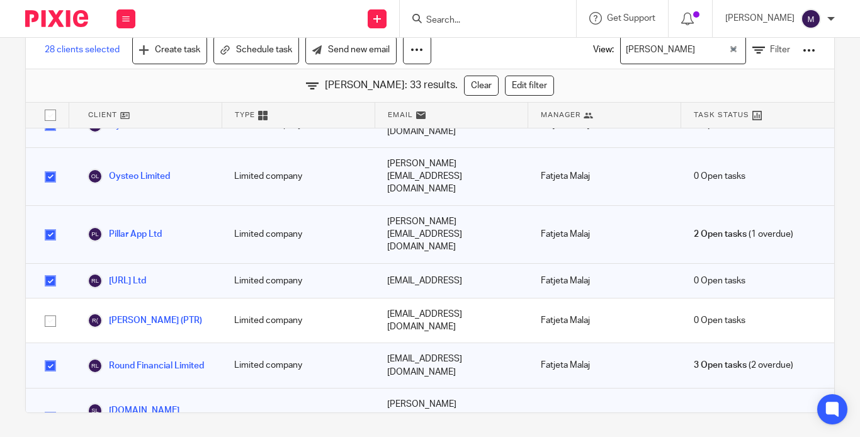
click at [46, 106] on input "checkbox" at bounding box center [50, 115] width 24 height 24
checkbox input "true"
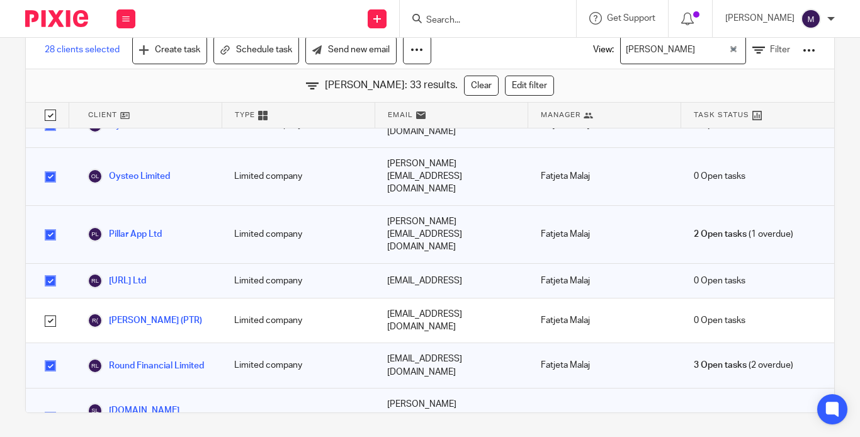
checkbox input "true"
click at [47, 115] on input "checkbox" at bounding box center [50, 115] width 24 height 24
checkbox input "false"
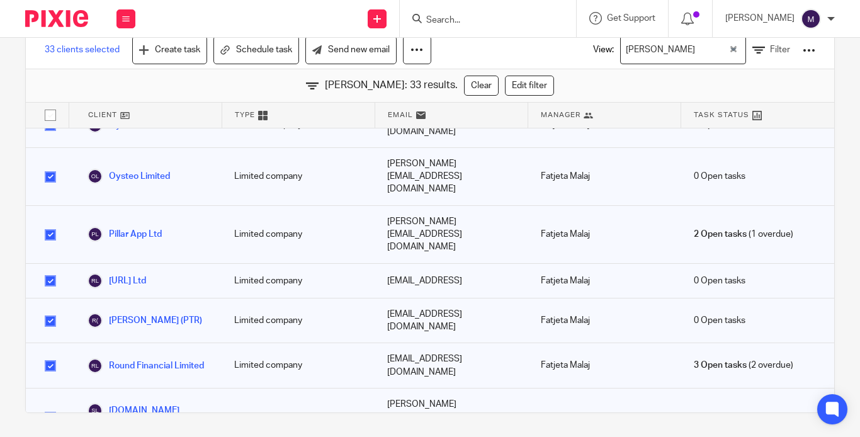
checkbox input "false"
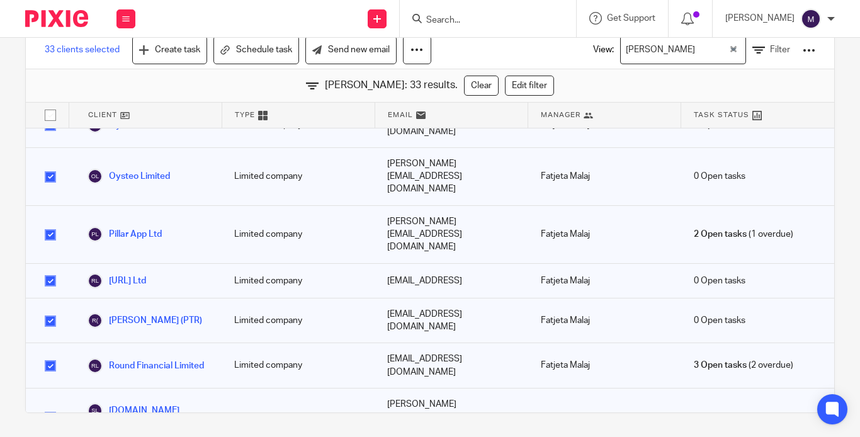
checkbox input "false"
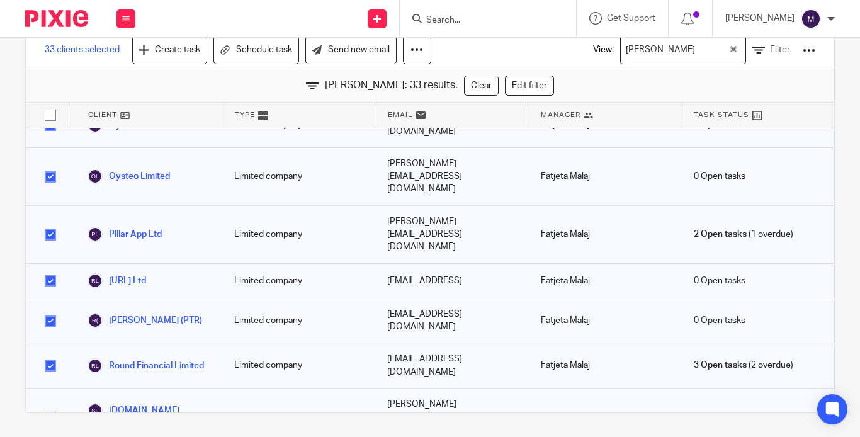
checkbox input "false"
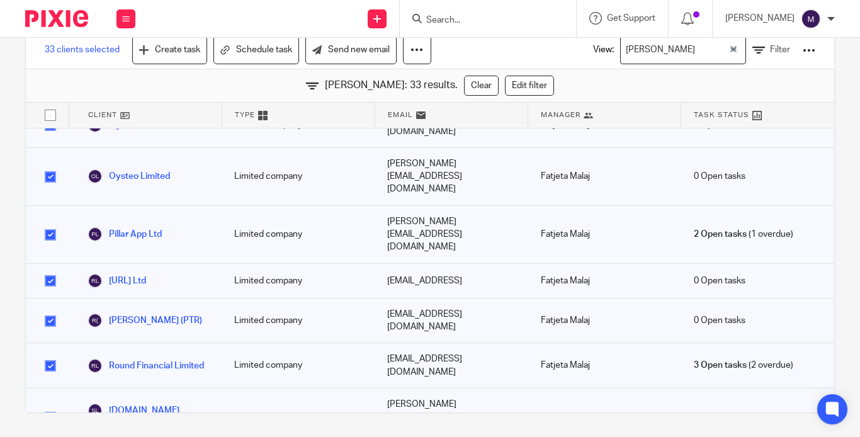
checkbox input "false"
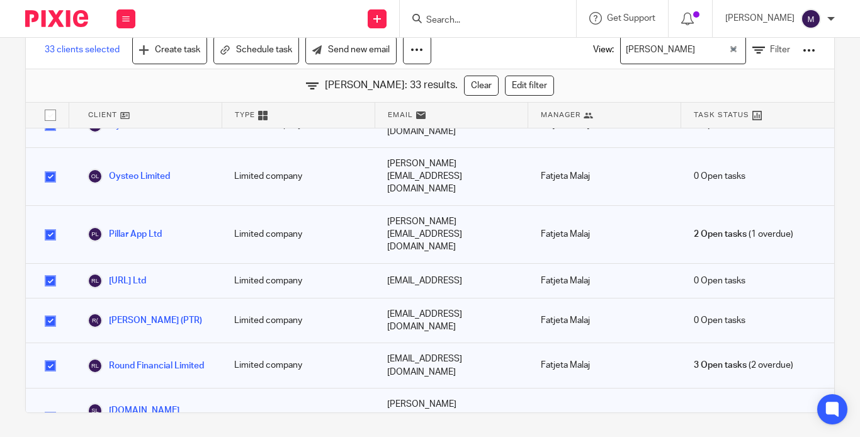
checkbox input "false"
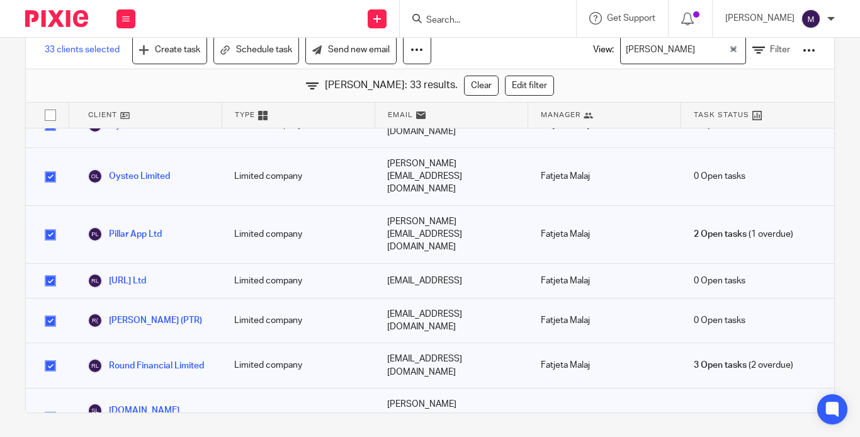
checkbox input "false"
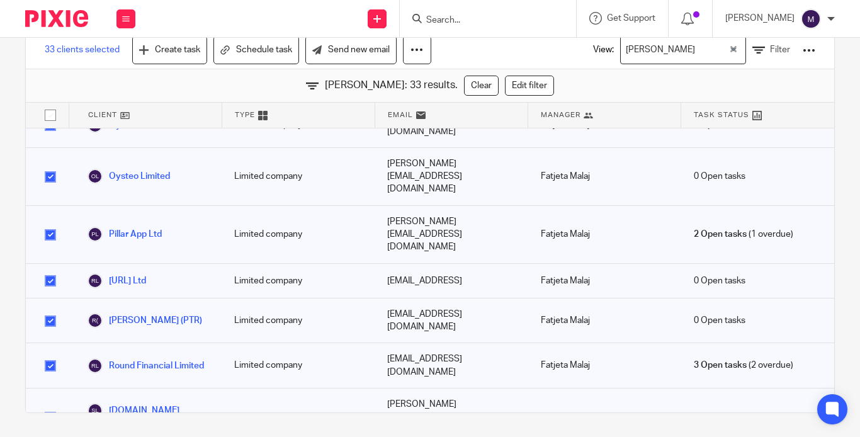
checkbox input "false"
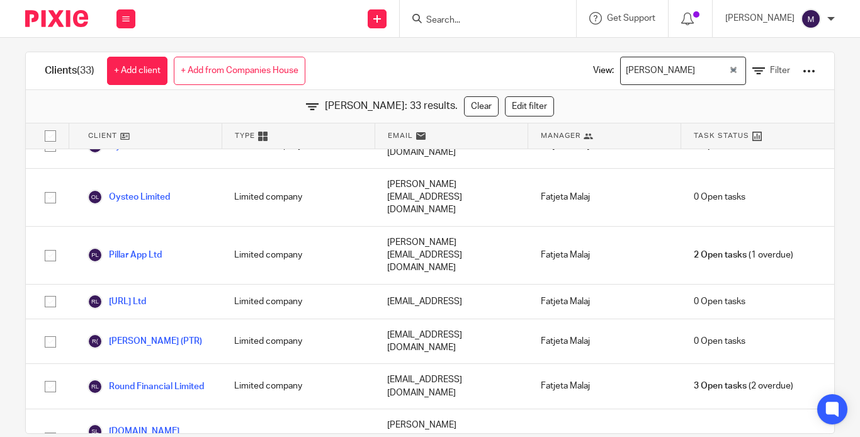
scroll to position [0, 0]
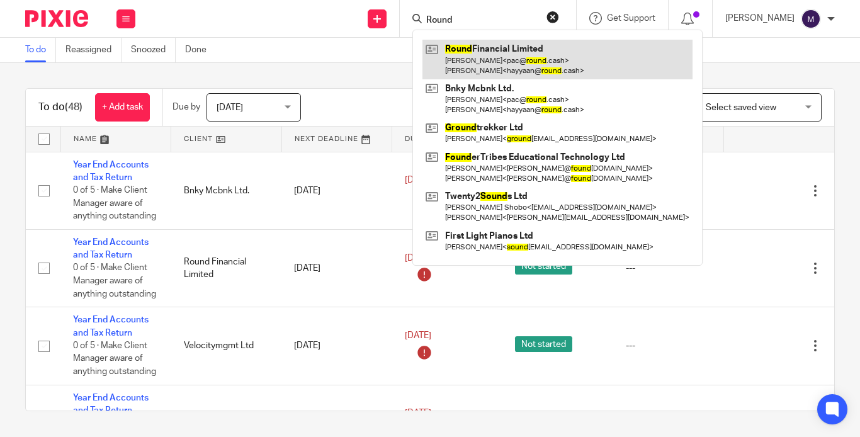
type input "Round"
click at [523, 54] on link at bounding box center [557, 59] width 270 height 39
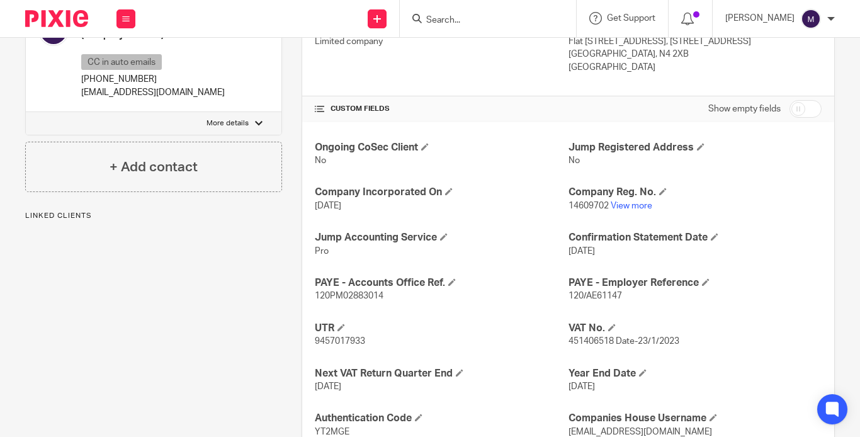
scroll to position [378, 0]
click at [620, 200] on link "View more" at bounding box center [632, 204] width 42 height 9
